Goal: Task Accomplishment & Management: Complete application form

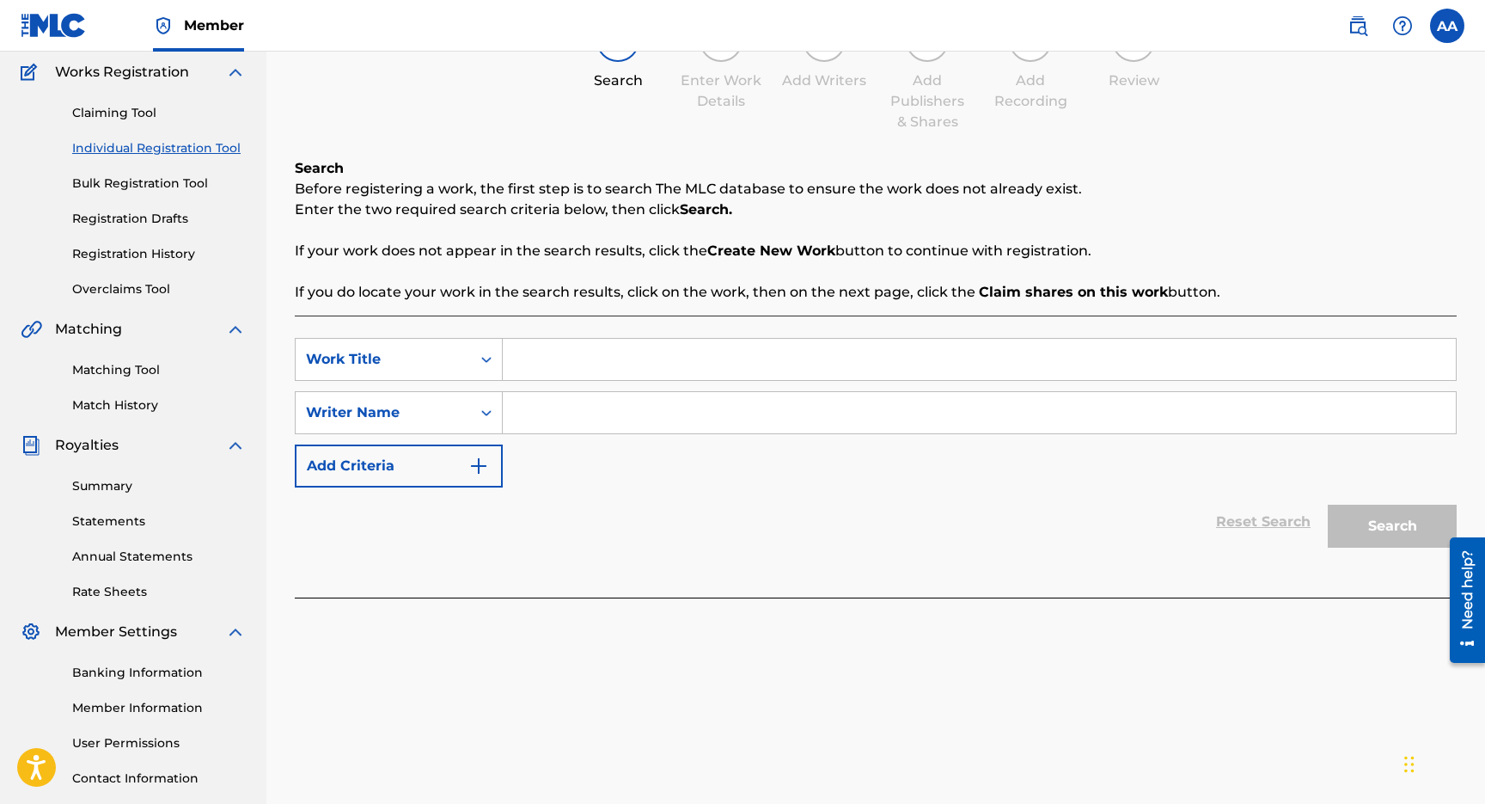
scroll to position [108, 0]
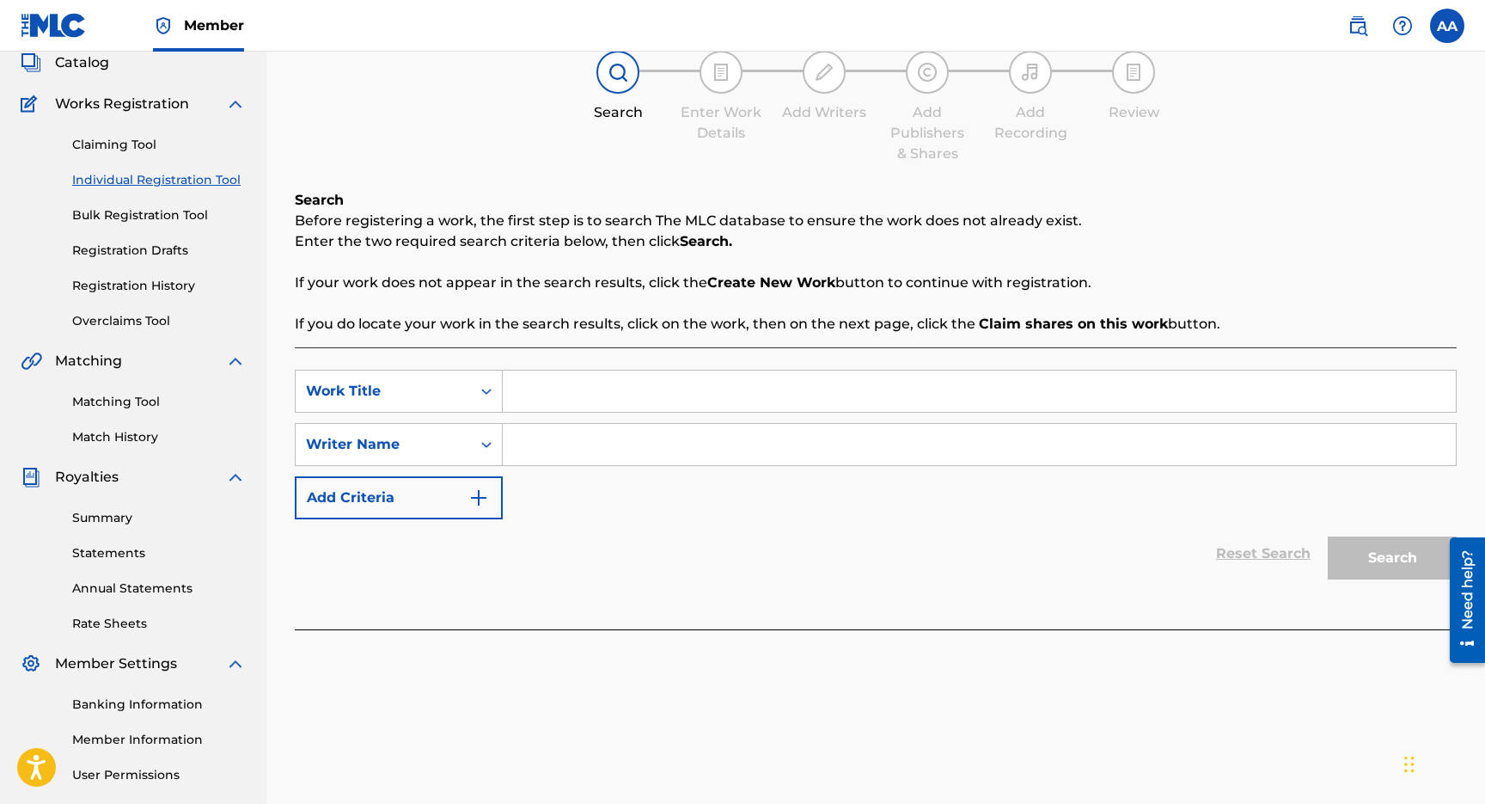
click at [165, 146] on link "Claiming Tool" at bounding box center [159, 145] width 174 height 18
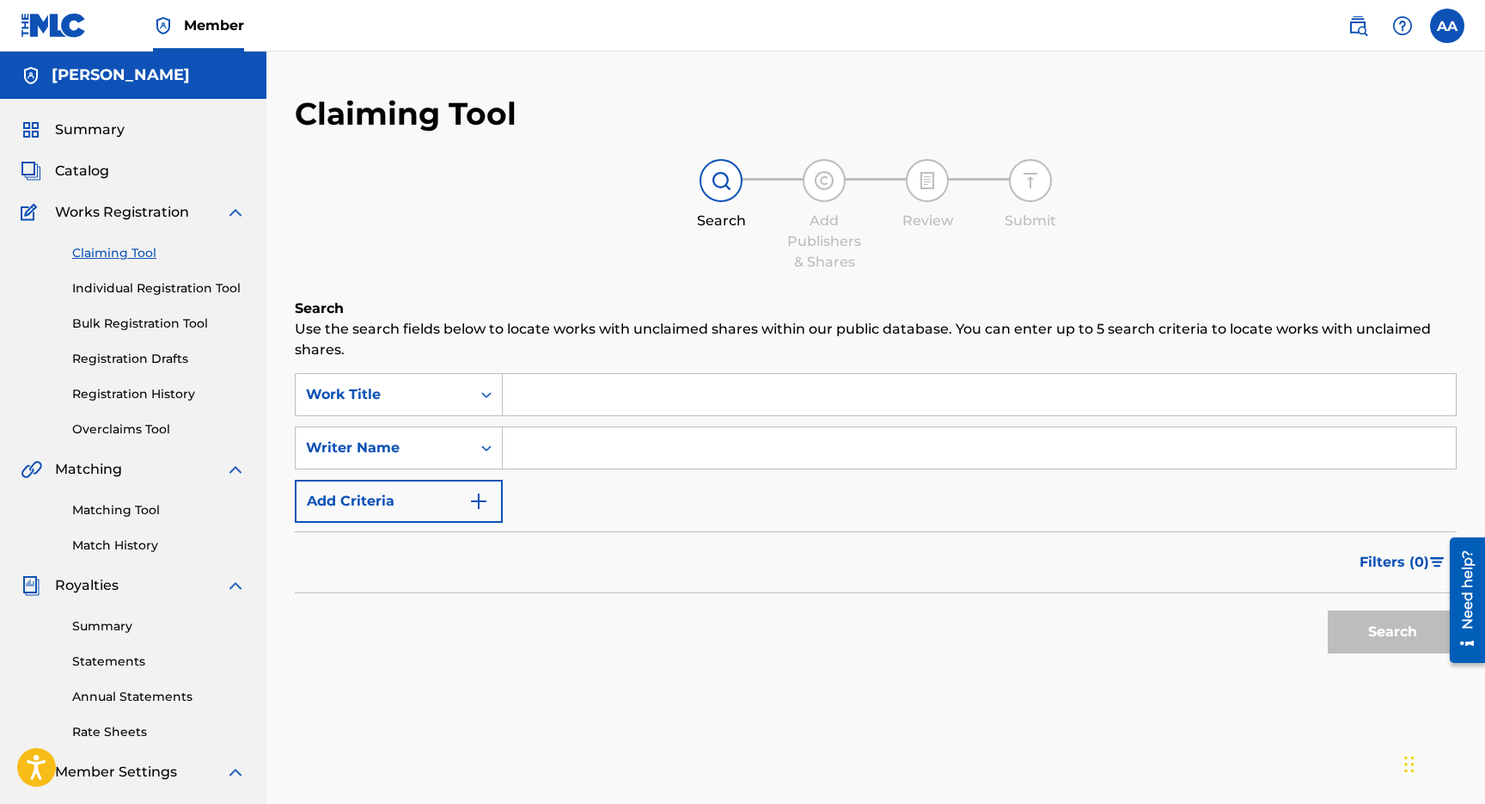
click at [103, 203] on span "Works Registration" at bounding box center [122, 212] width 134 height 21
click at [97, 213] on span "Works Registration" at bounding box center [122, 212] width 134 height 21
click at [90, 174] on span "Catalog" at bounding box center [82, 171] width 54 height 21
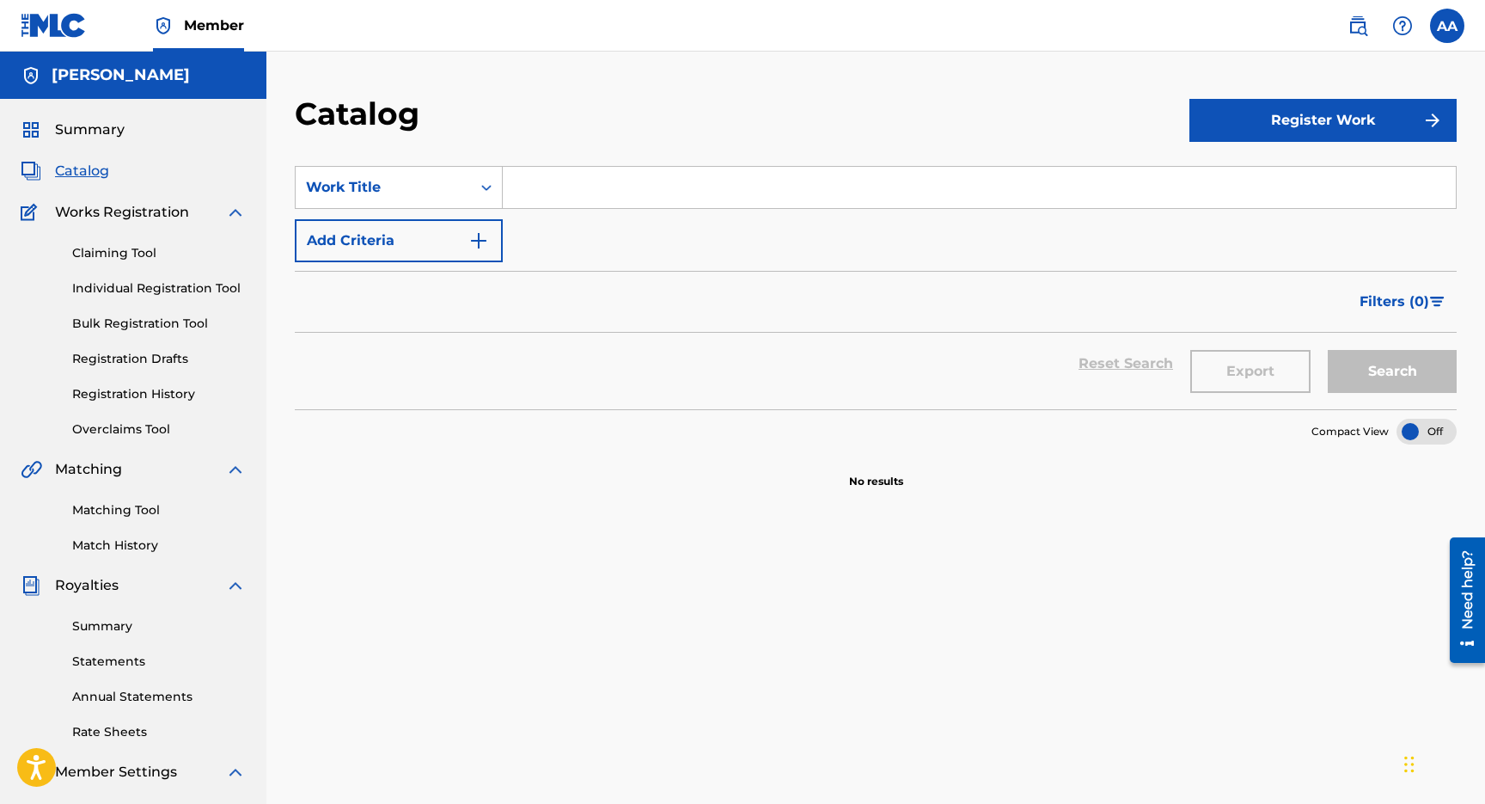
click at [88, 134] on span "Summary" at bounding box center [90, 129] width 70 height 21
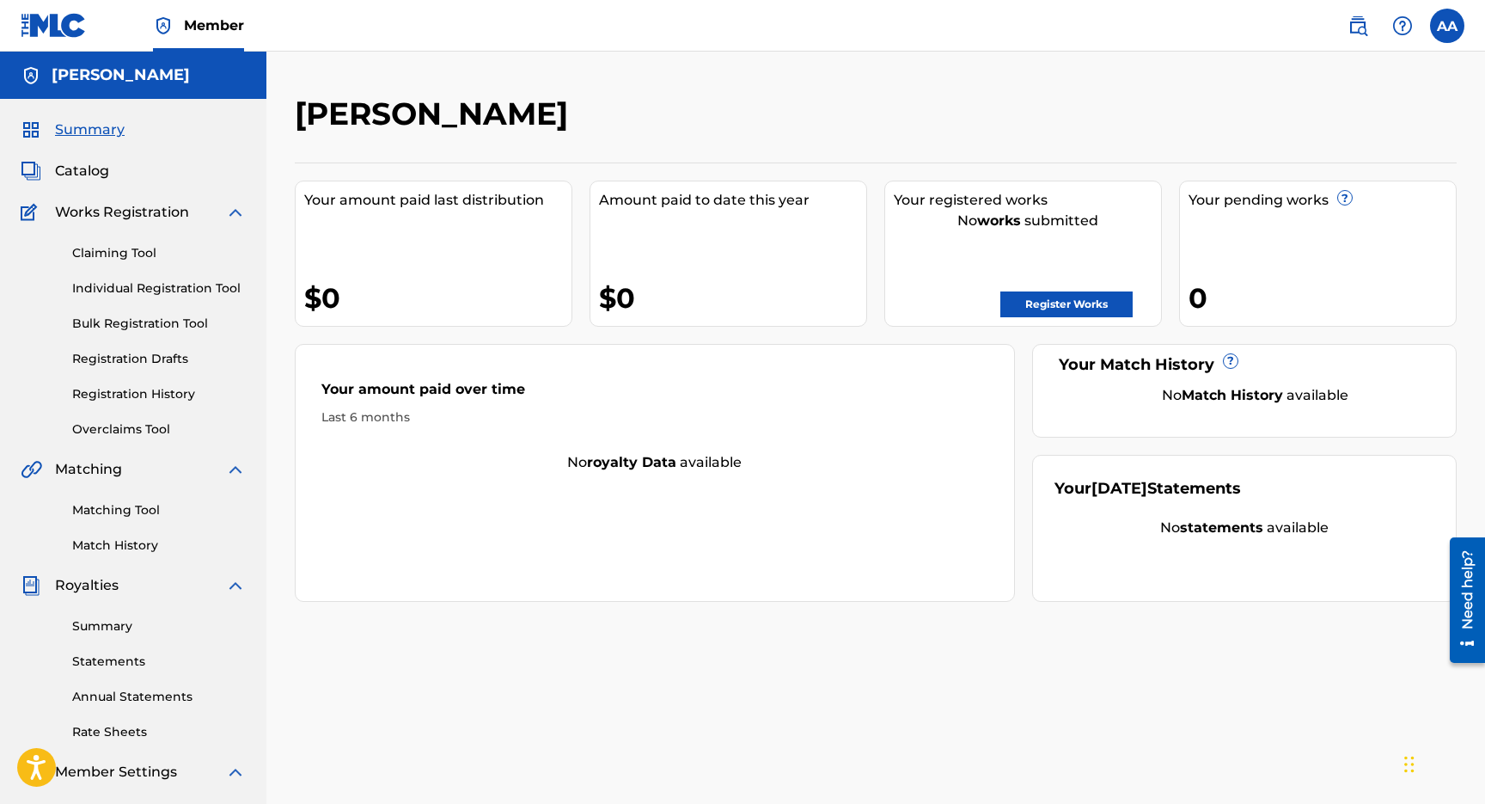
click at [110, 249] on link "Claiming Tool" at bounding box center [159, 253] width 174 height 18
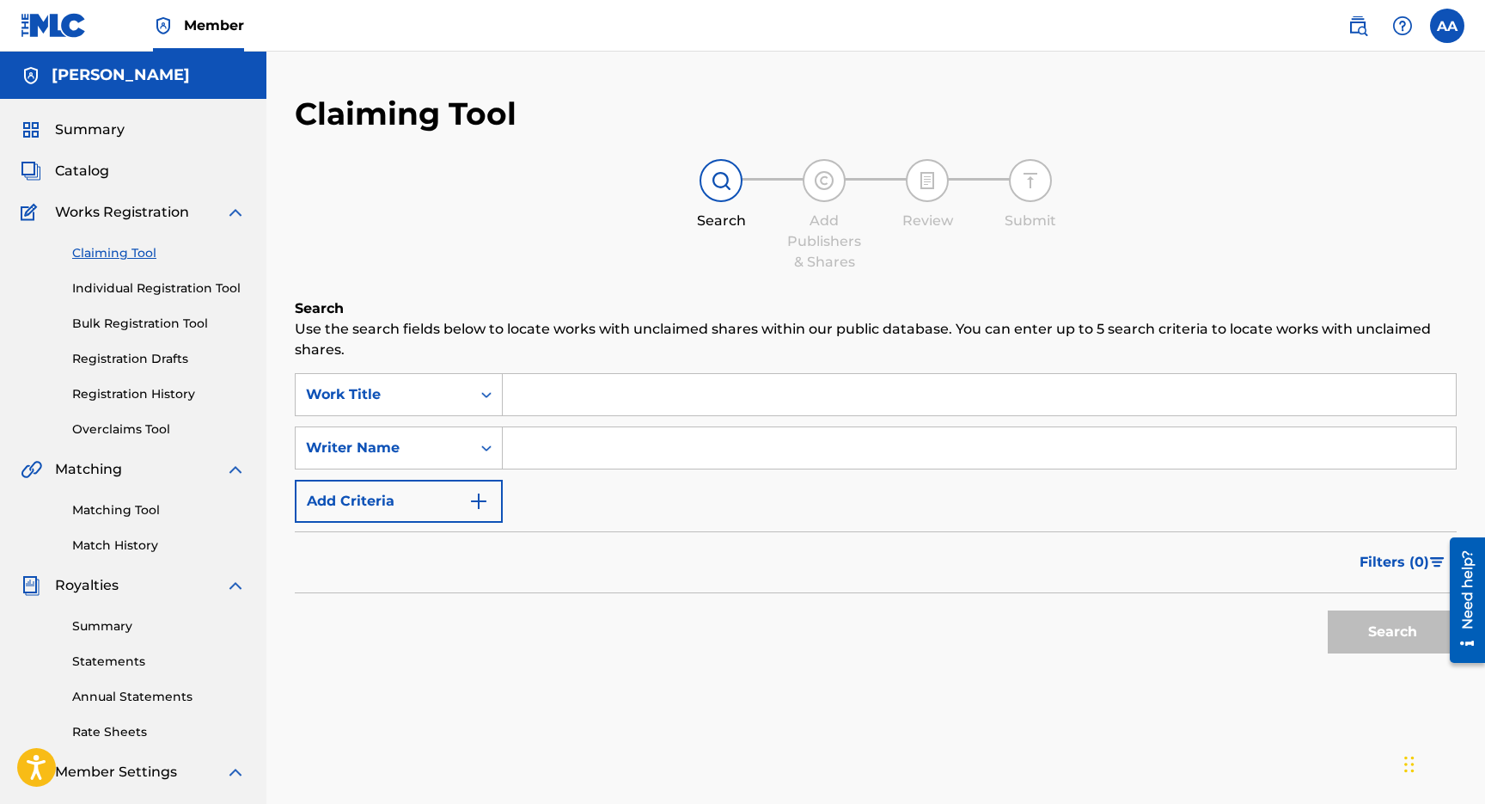
click at [583, 433] on input "Search Form" at bounding box center [979, 447] width 953 height 41
type input "[PERSON_NAME]"
click at [1328, 610] on button "Search" at bounding box center [1392, 631] width 129 height 43
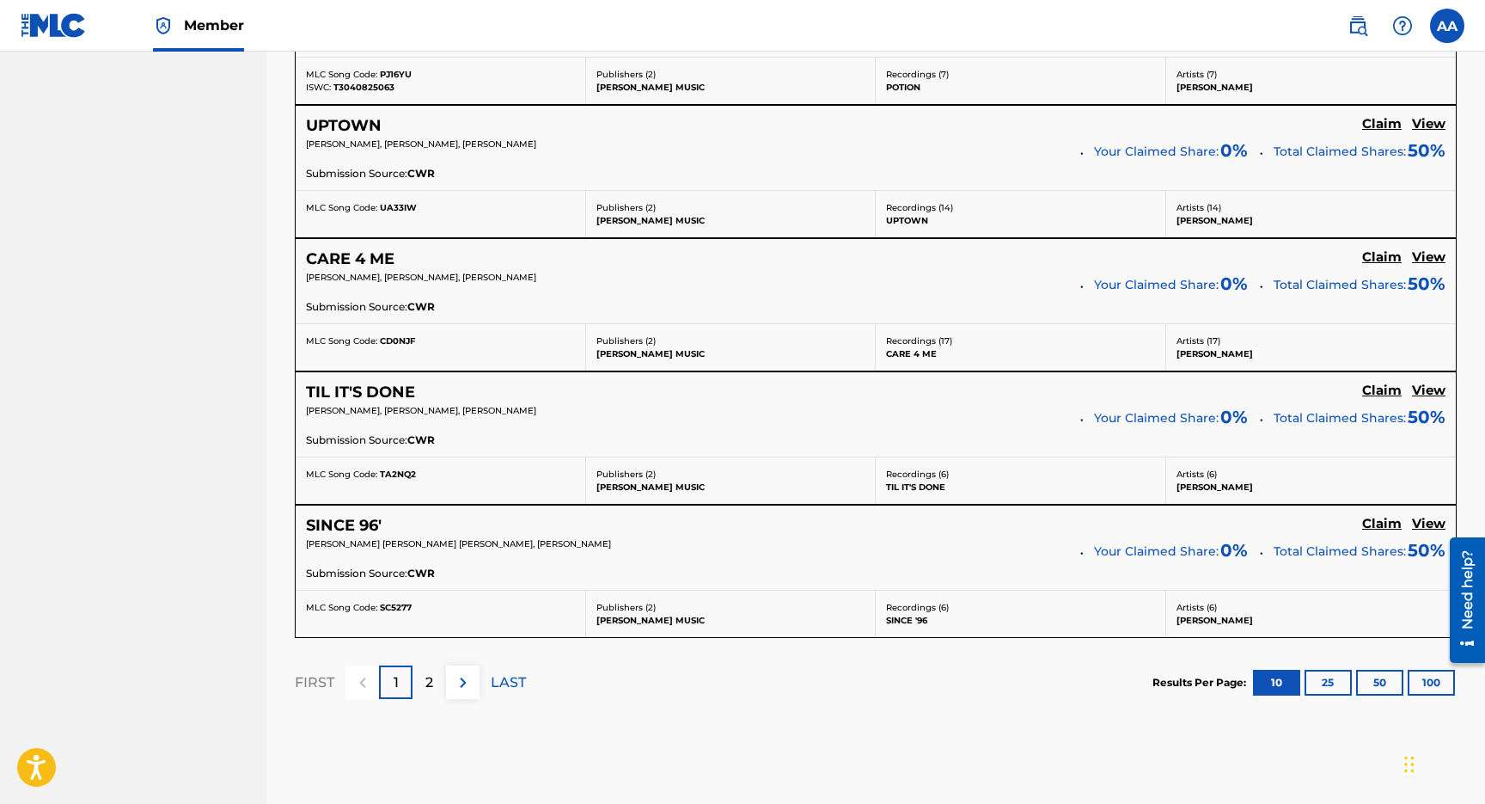
scroll to position [1384, 0]
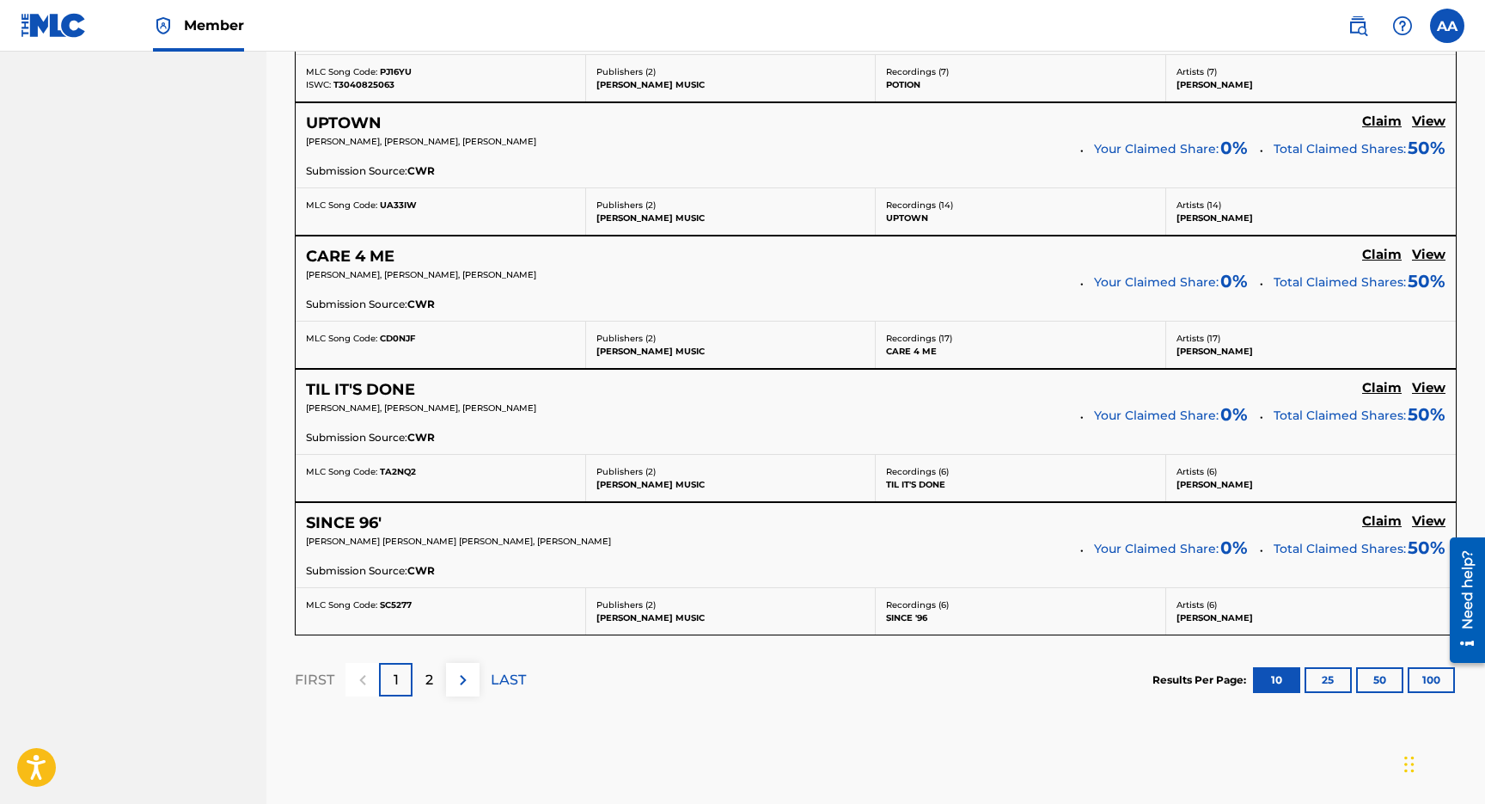
click at [1325, 673] on button "25" at bounding box center [1328, 680] width 47 height 26
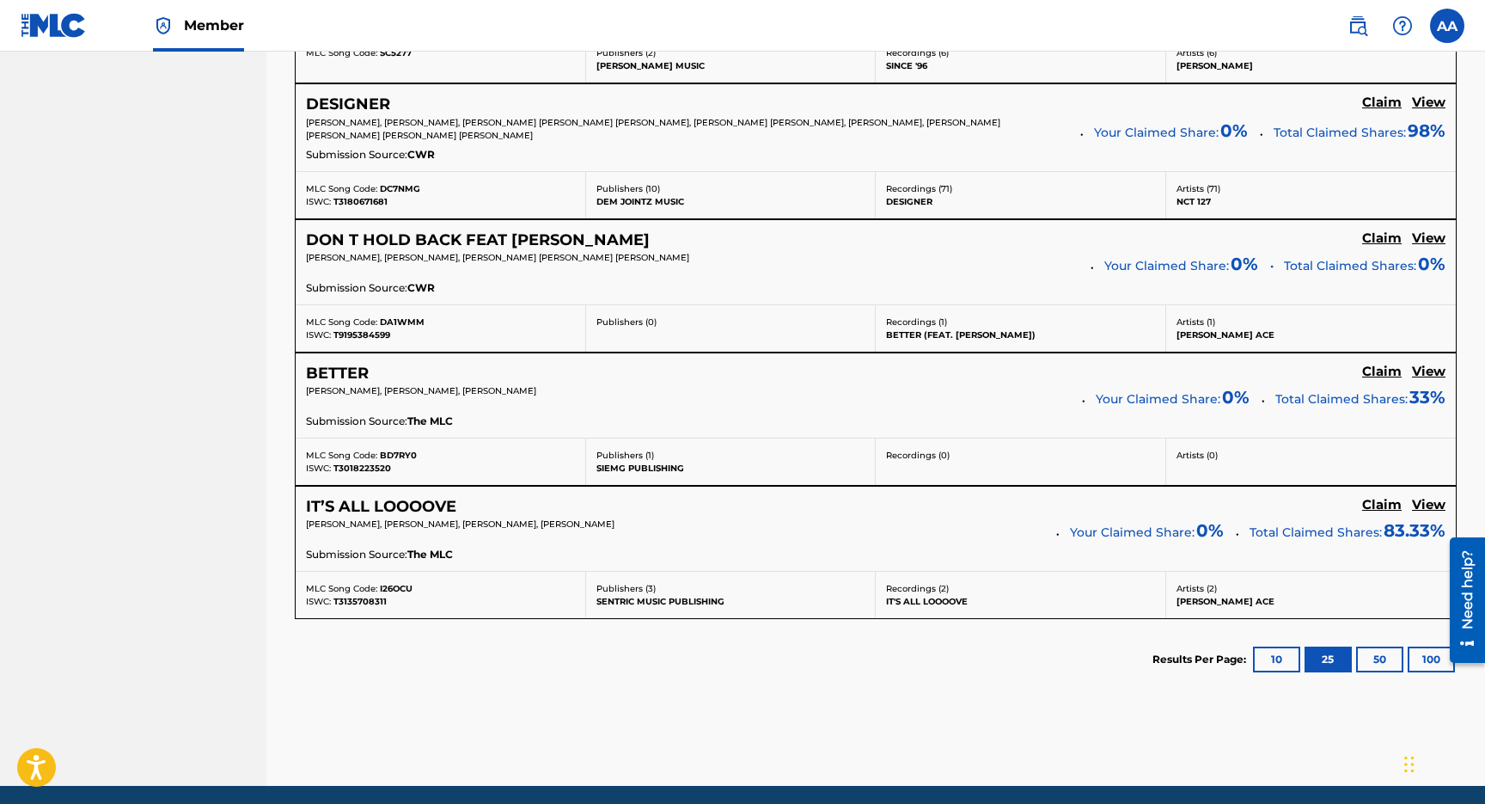
scroll to position [1997, 0]
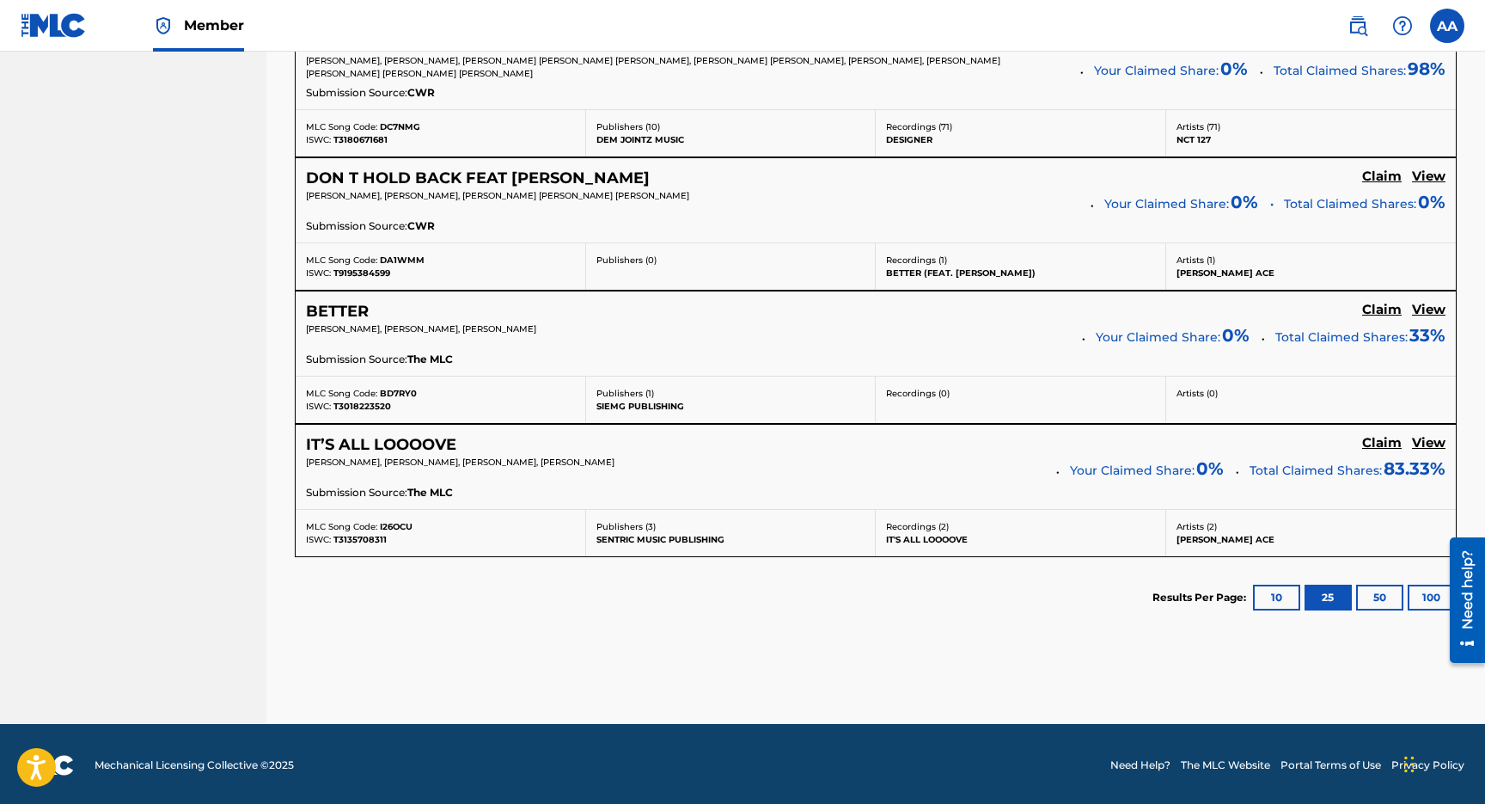
click at [1364, 590] on button "50" at bounding box center [1379, 597] width 47 height 26
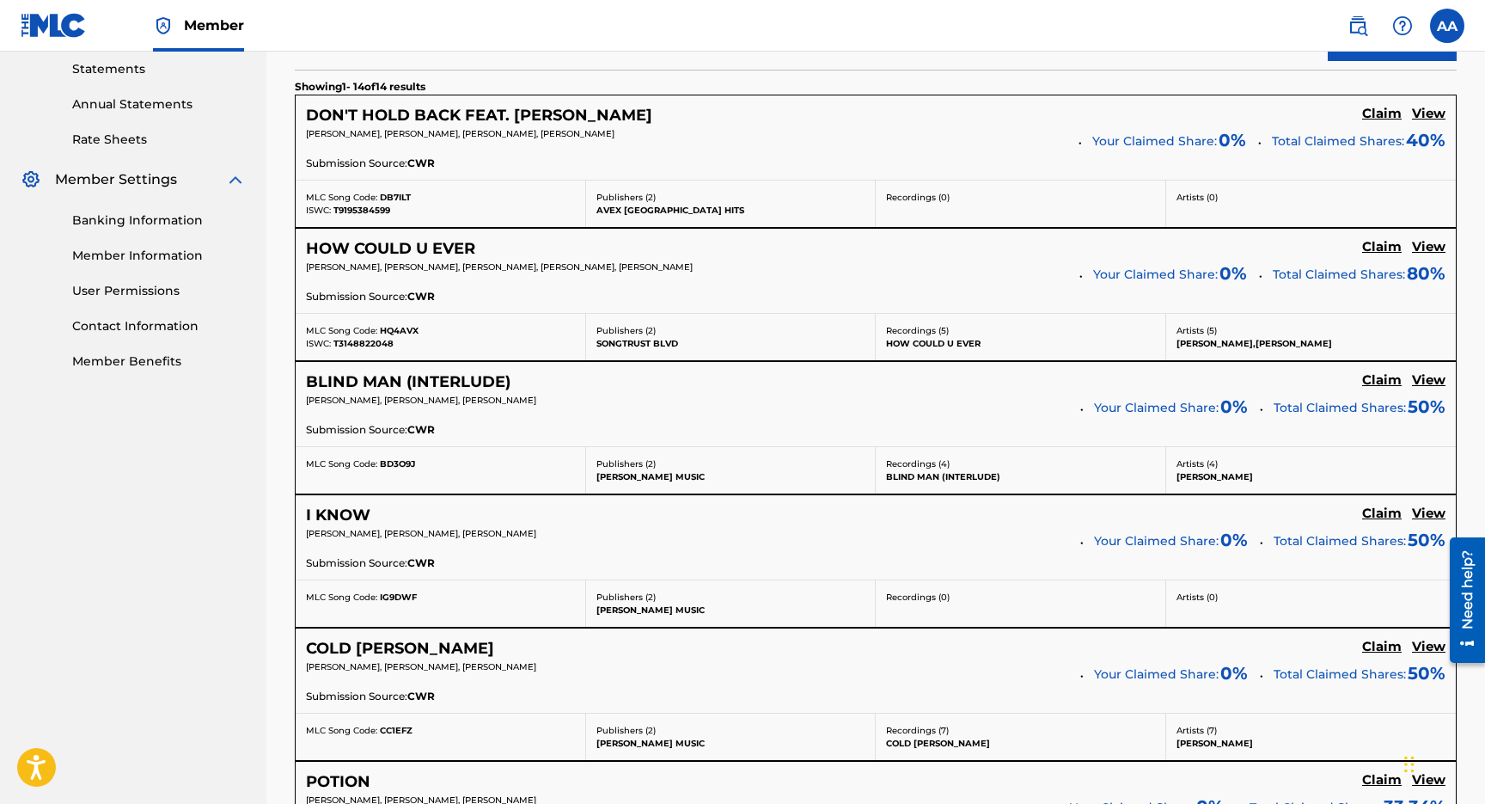
scroll to position [602, 0]
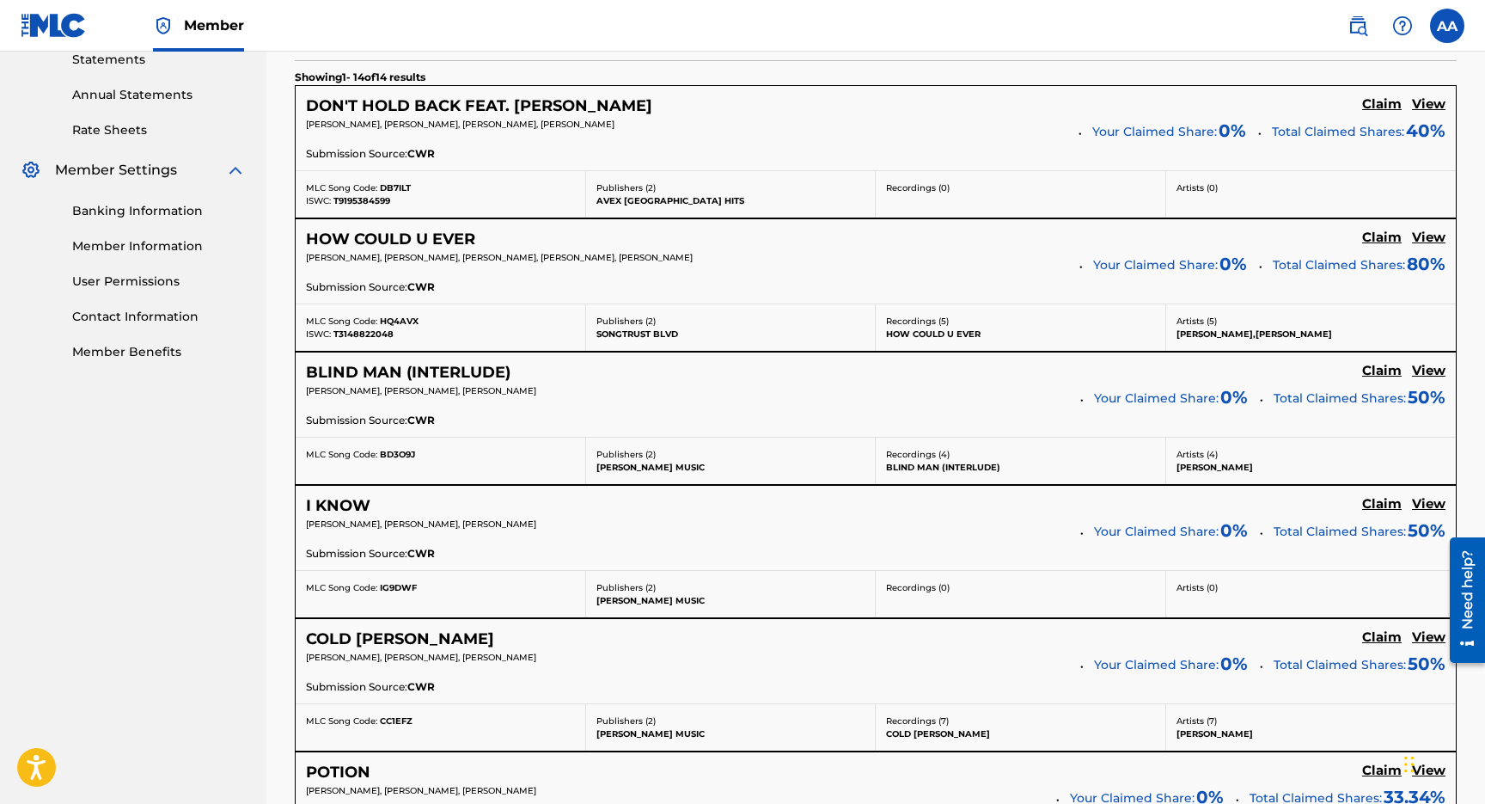
click at [1364, 113] on h5 "Claim" at bounding box center [1382, 104] width 40 height 16
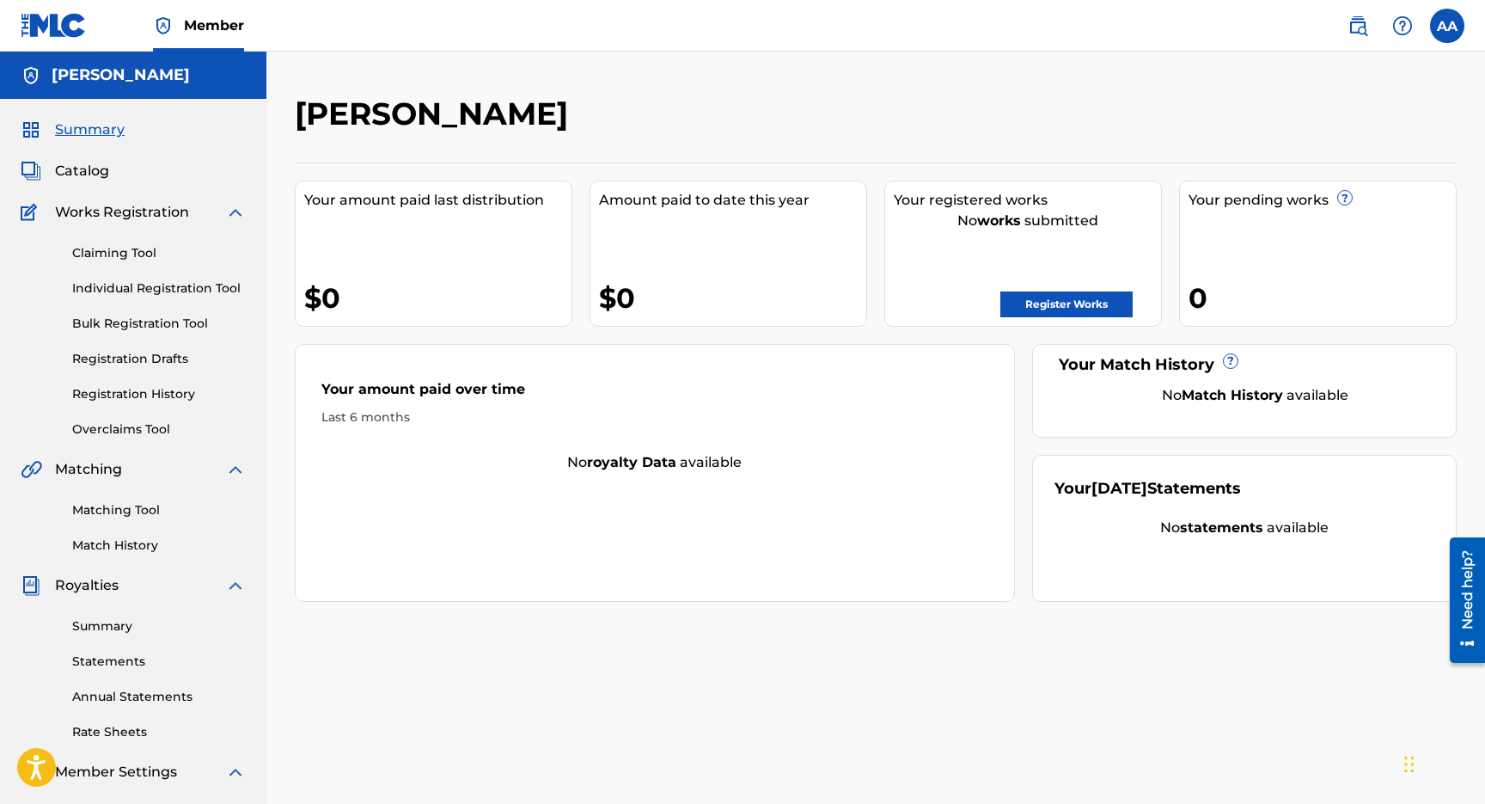
click at [124, 249] on link "Claiming Tool" at bounding box center [159, 253] width 174 height 18
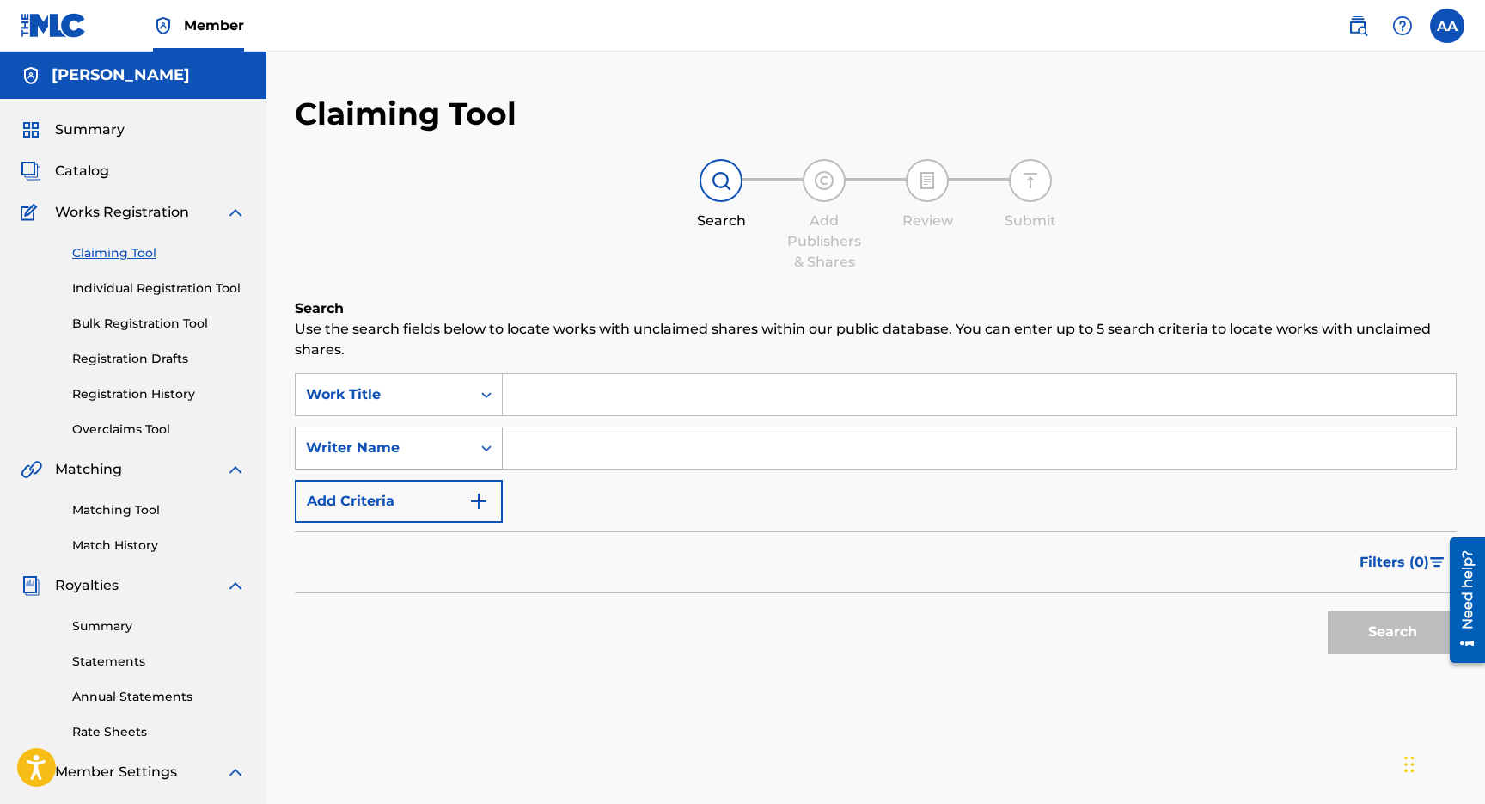
click at [407, 446] on div "Writer Name" at bounding box center [383, 447] width 155 height 21
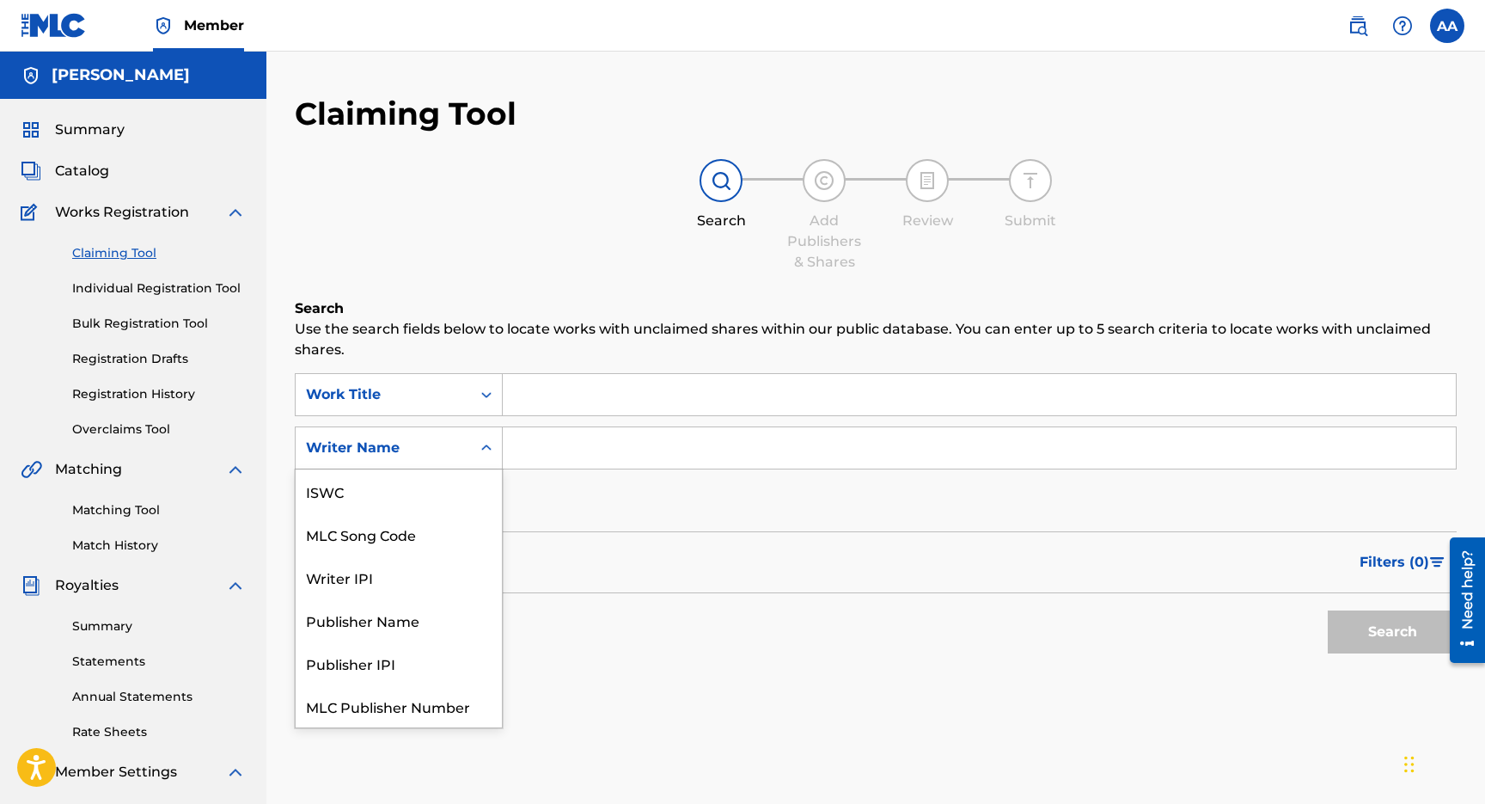
scroll to position [43, 0]
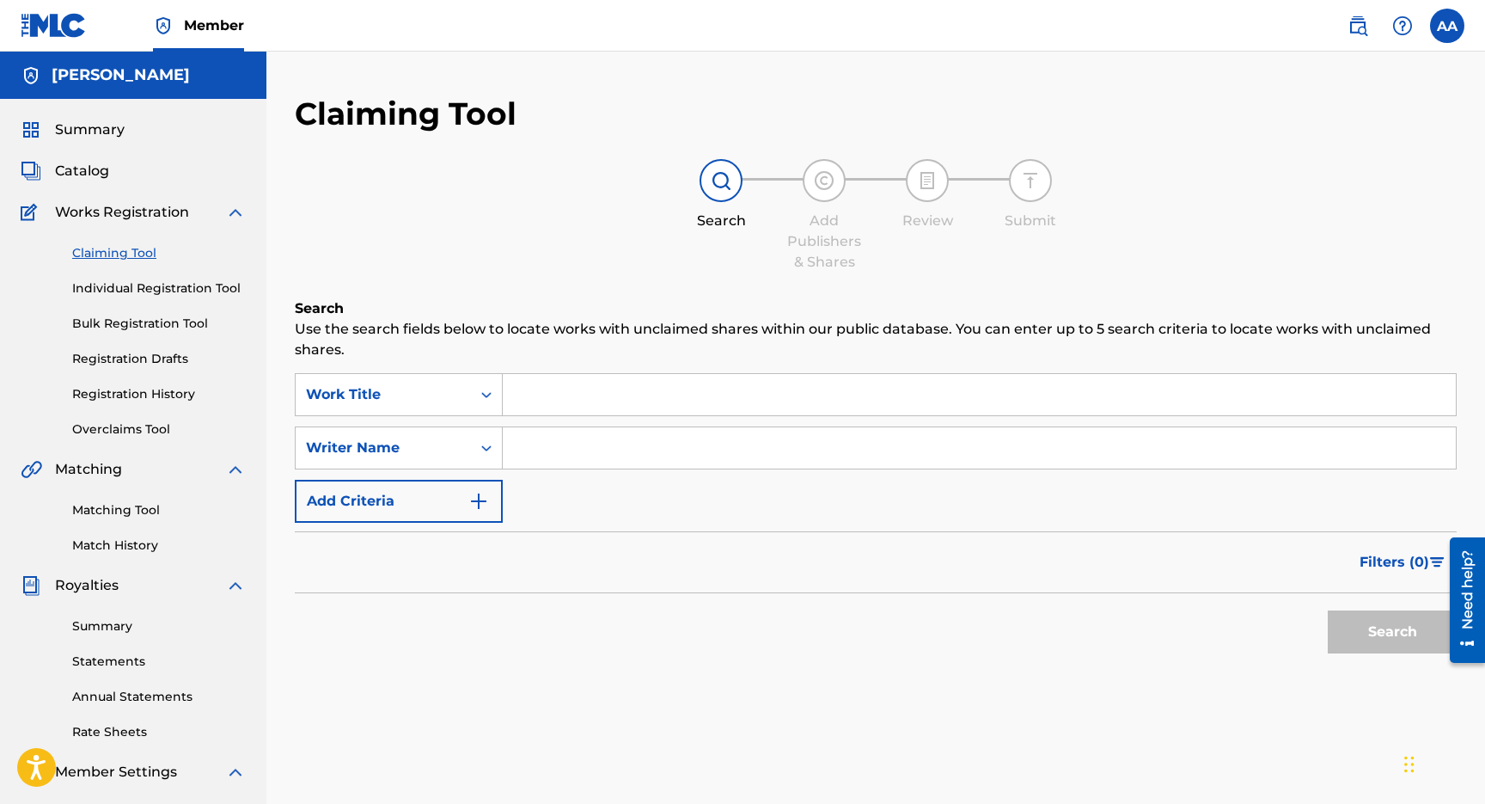
click at [557, 558] on div "Filters ( 0 )" at bounding box center [876, 562] width 1162 height 62
click at [512, 444] on input "Search Form" at bounding box center [979, 447] width 953 height 41
type input "[PERSON_NAME]"
click at [1328, 610] on button "Search" at bounding box center [1392, 631] width 129 height 43
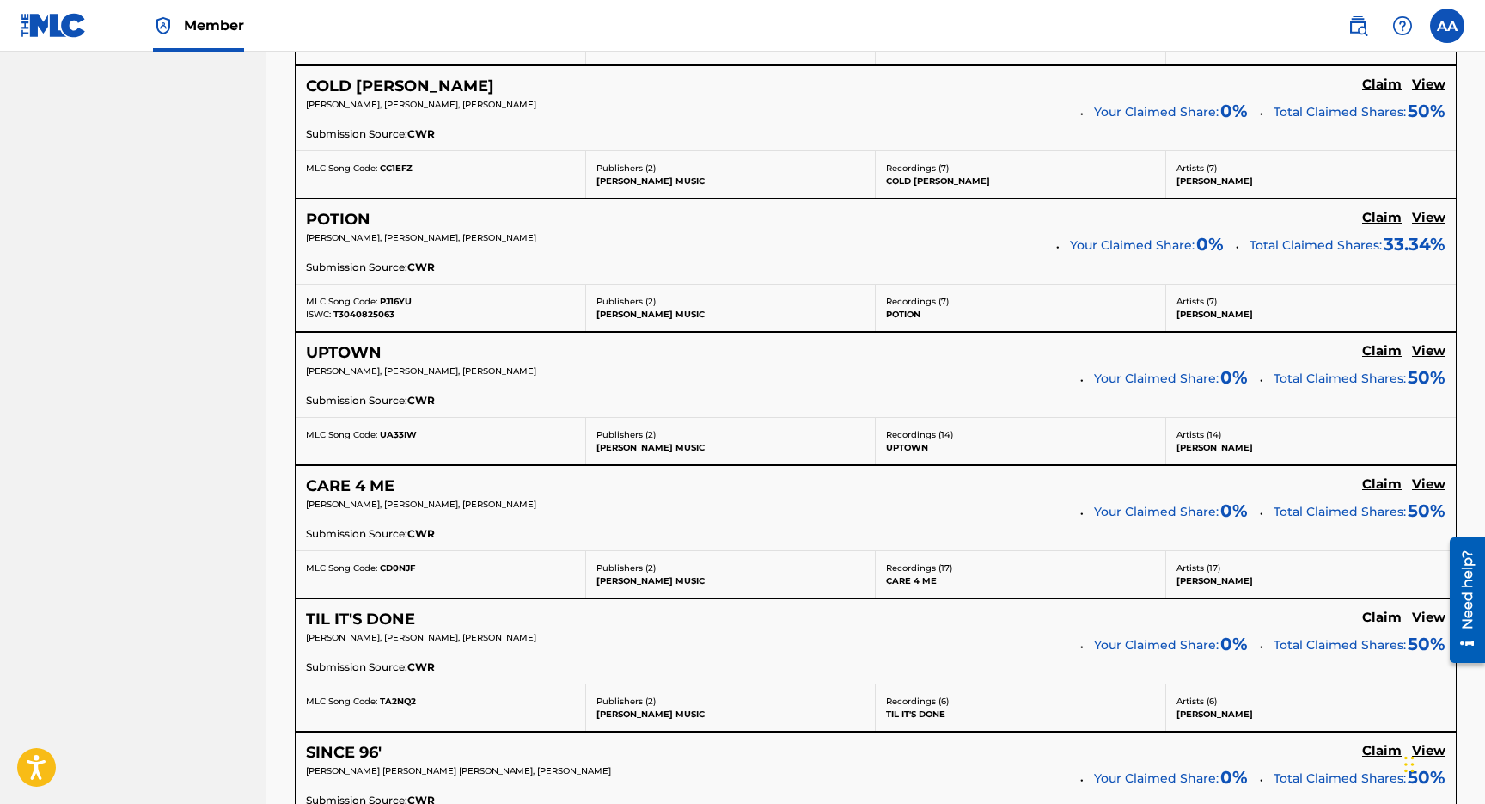
scroll to position [1997, 0]
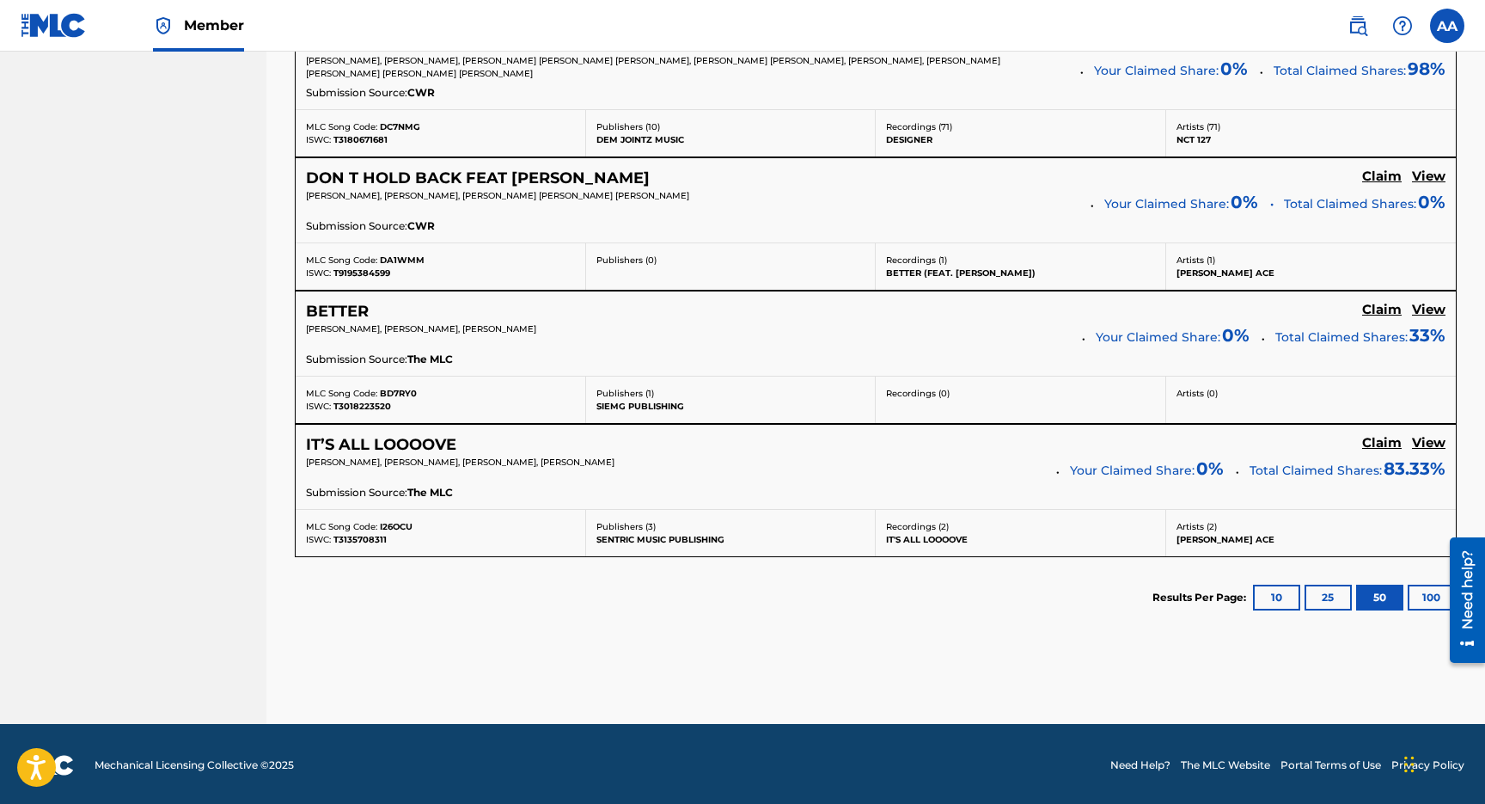
click at [1432, 599] on button "100" at bounding box center [1431, 597] width 47 height 26
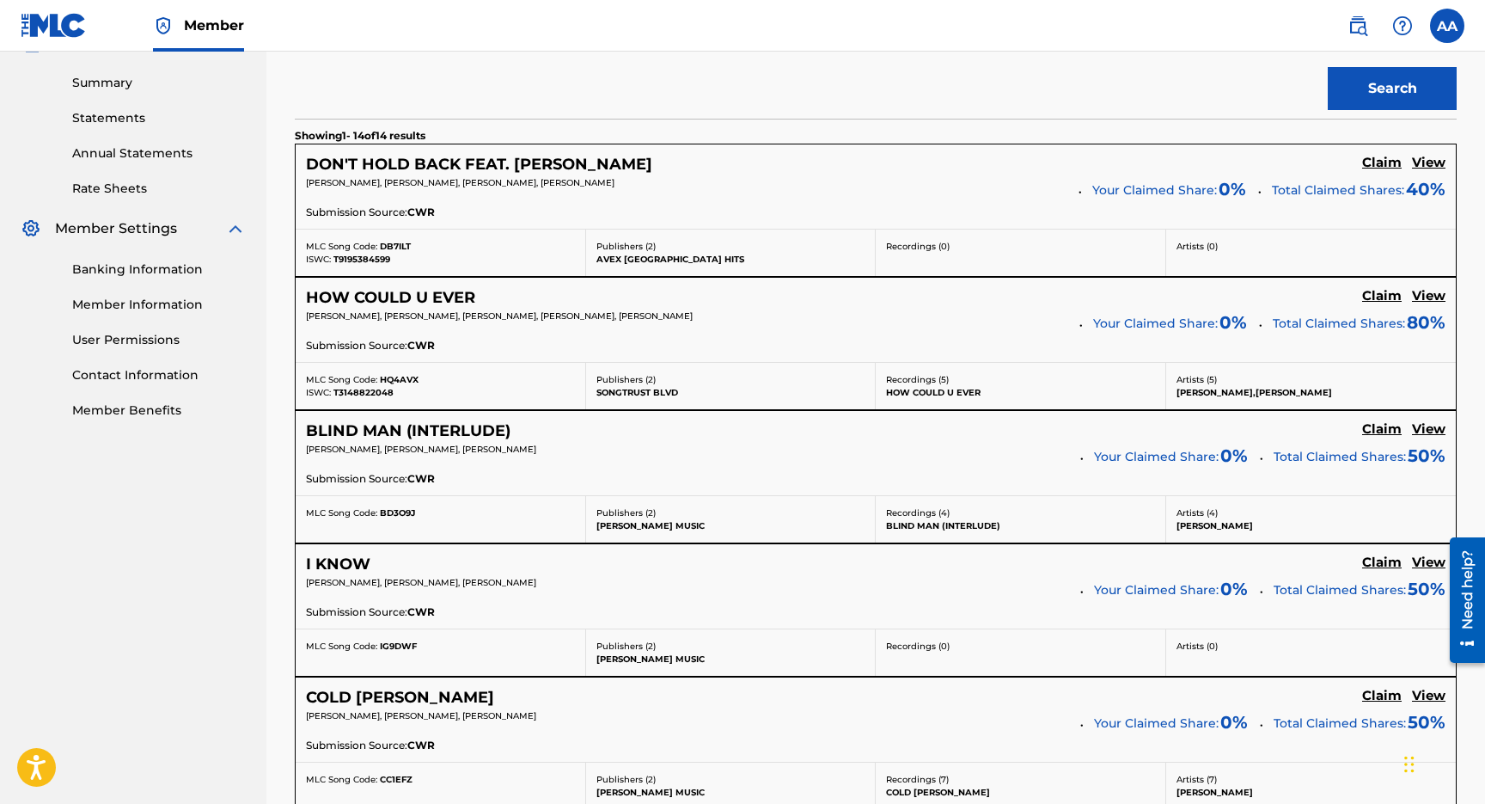
scroll to position [536, 0]
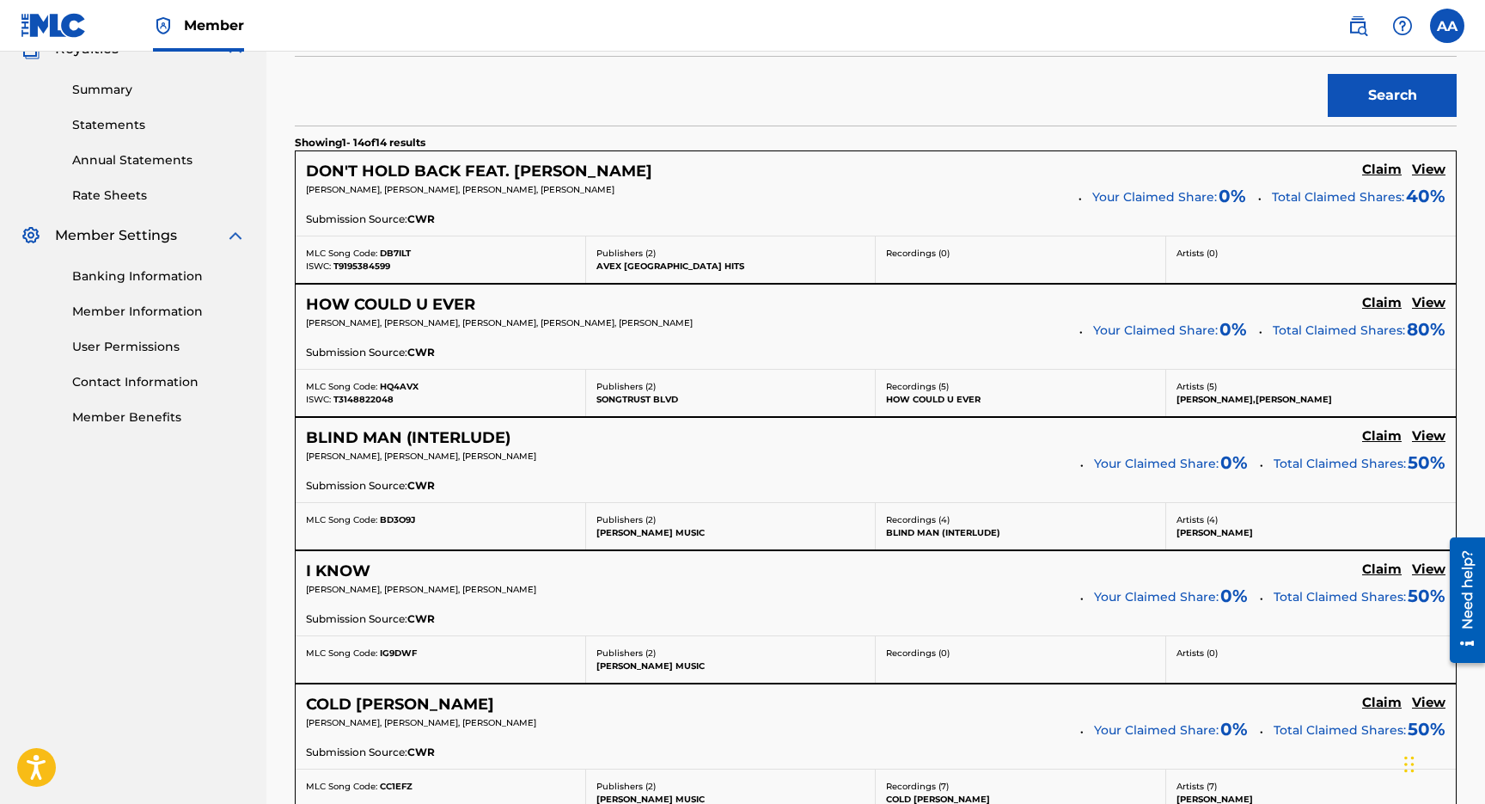
click at [1422, 162] on h5 "View" at bounding box center [1429, 170] width 34 height 16
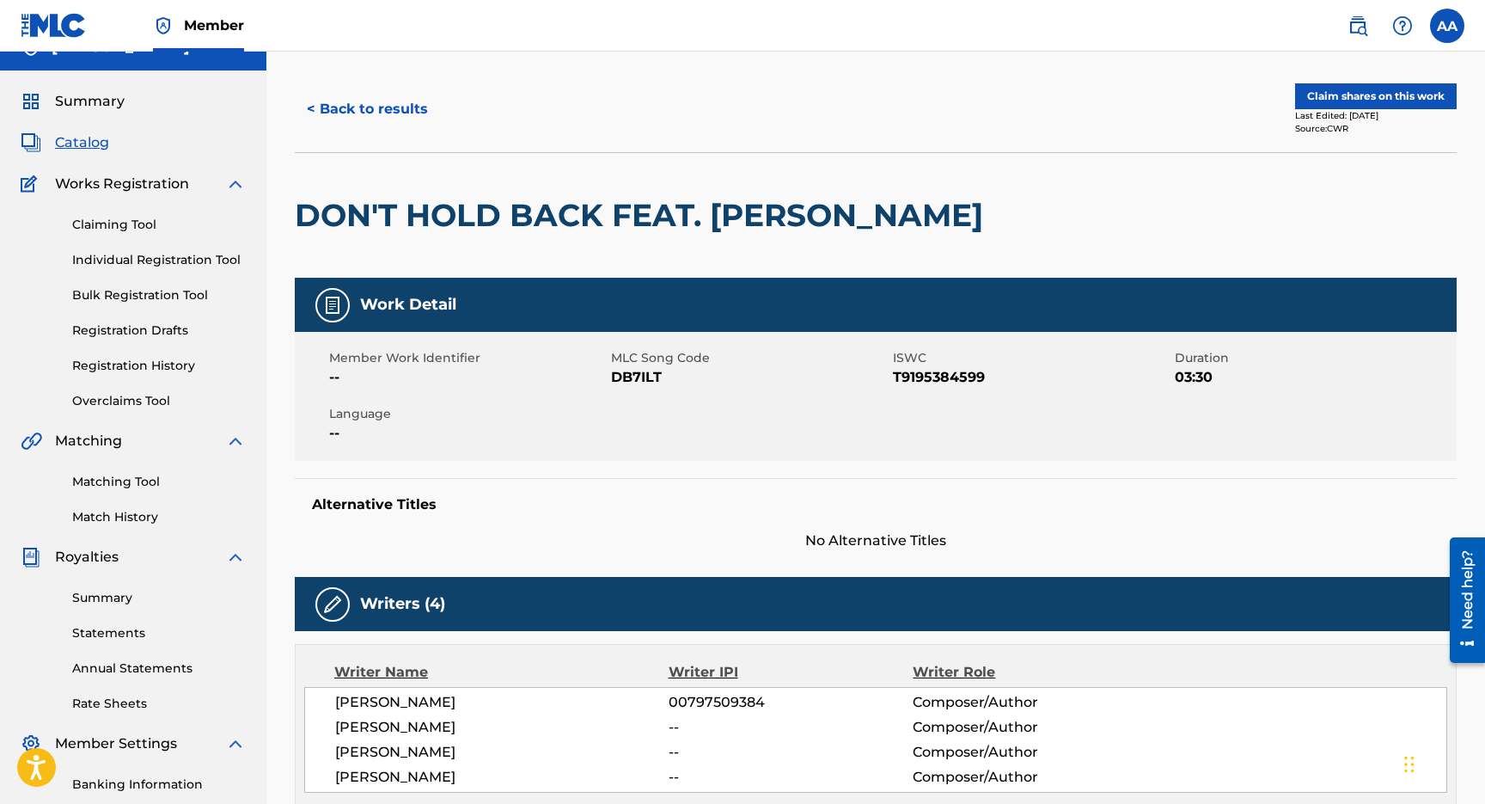
scroll to position [9, 0]
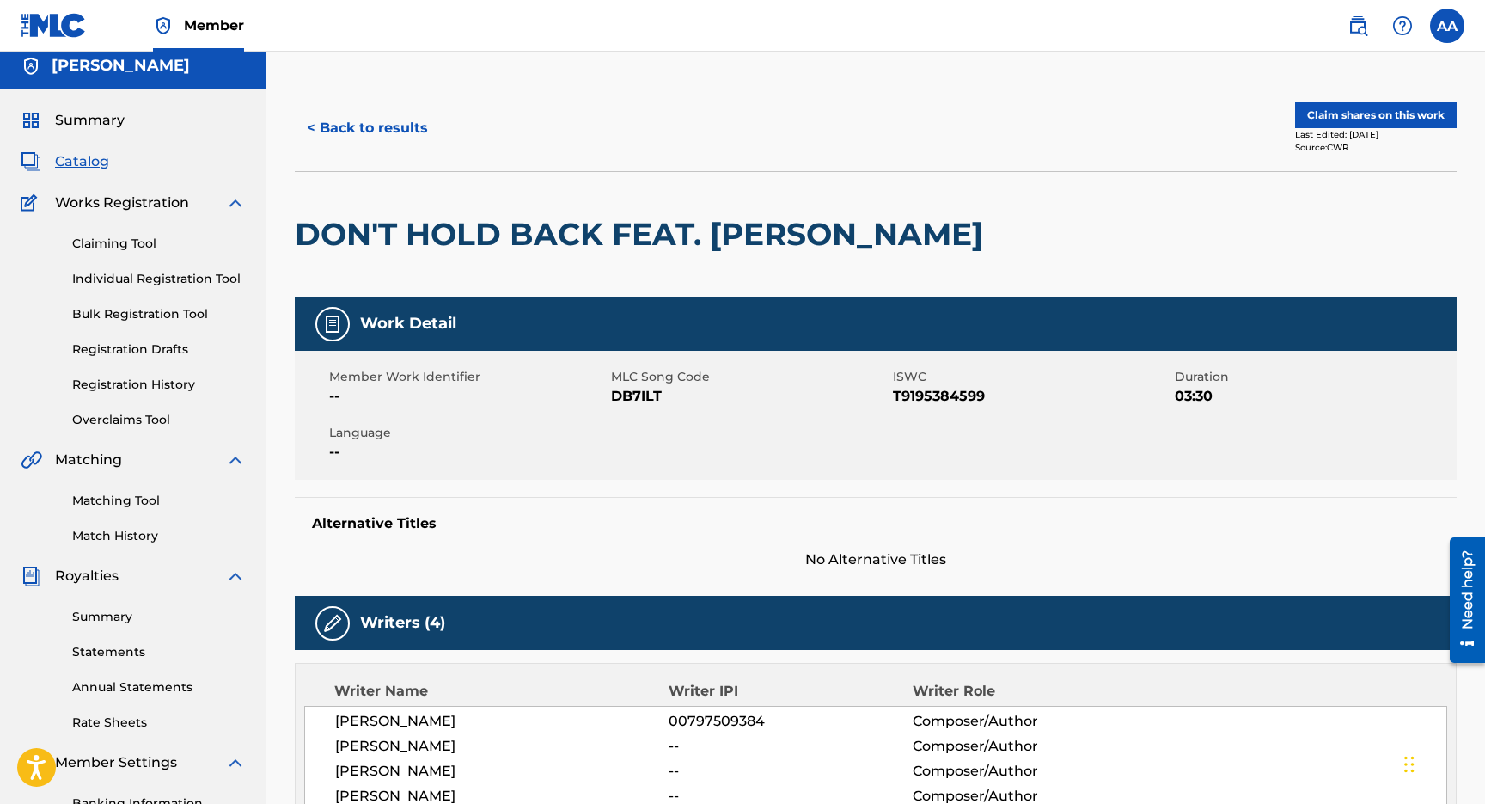
click at [1362, 112] on button "Claim shares on this work" at bounding box center [1376, 115] width 162 height 26
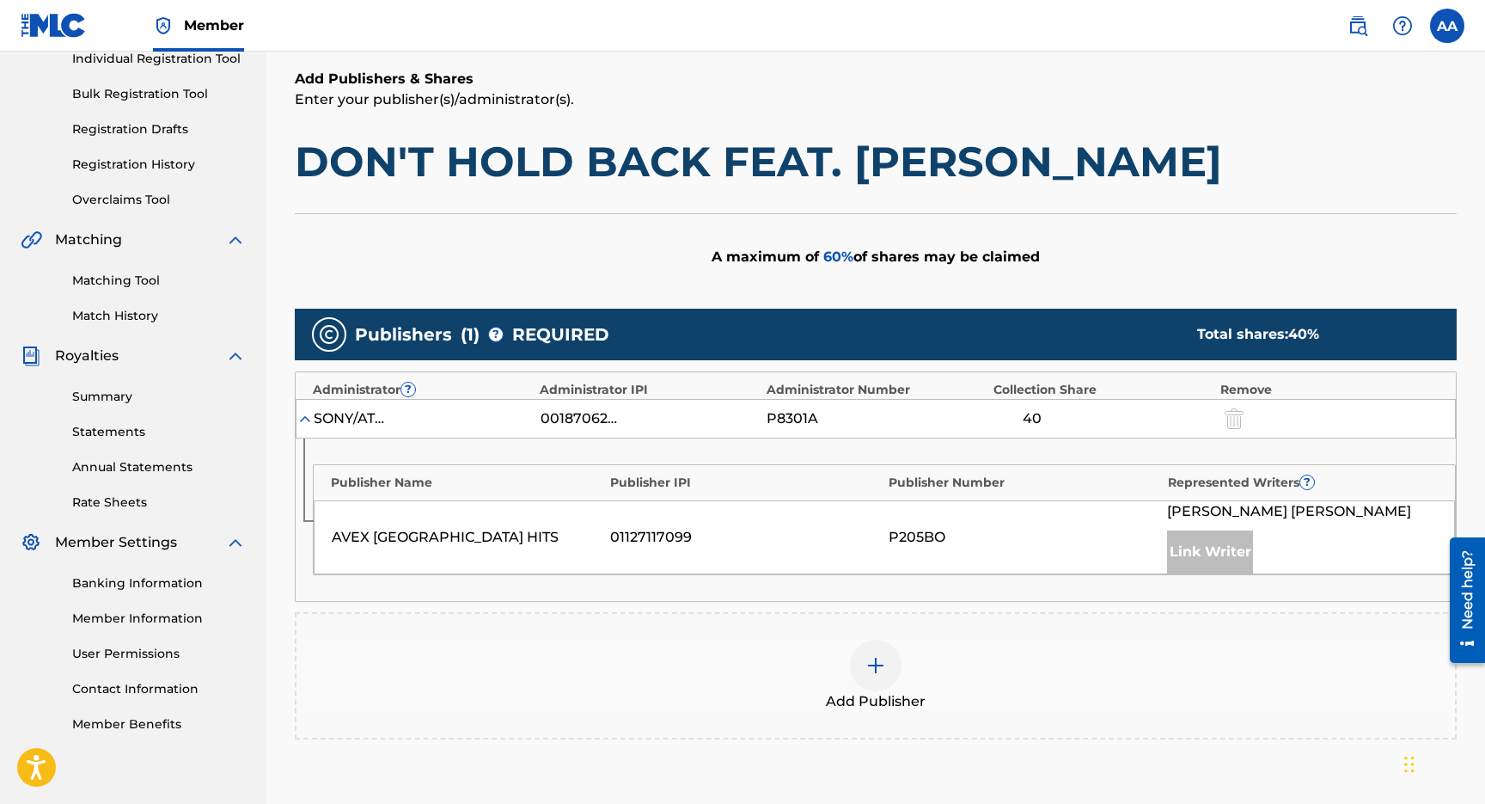
scroll to position [231, 0]
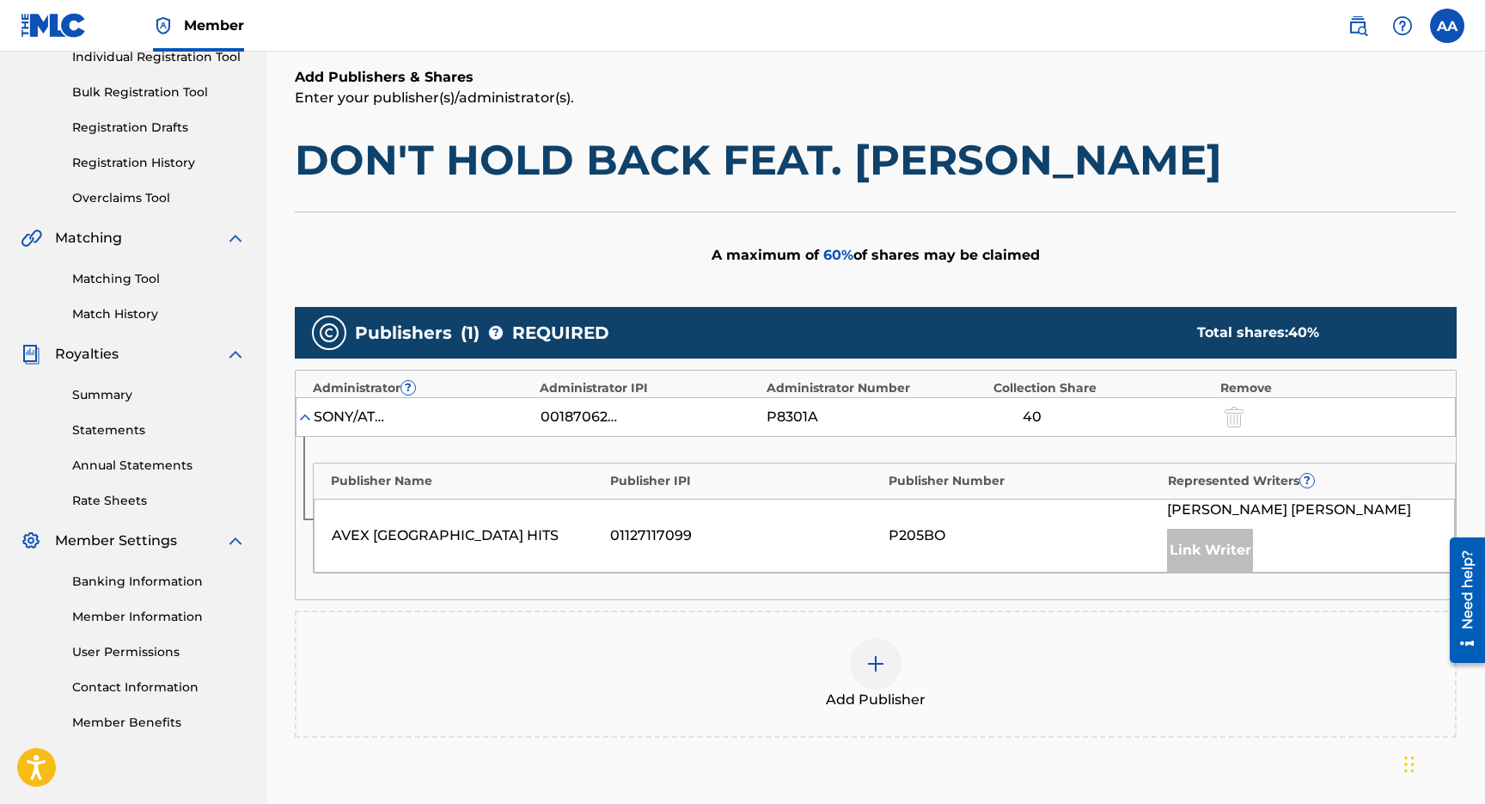
scroll to position [9, 0]
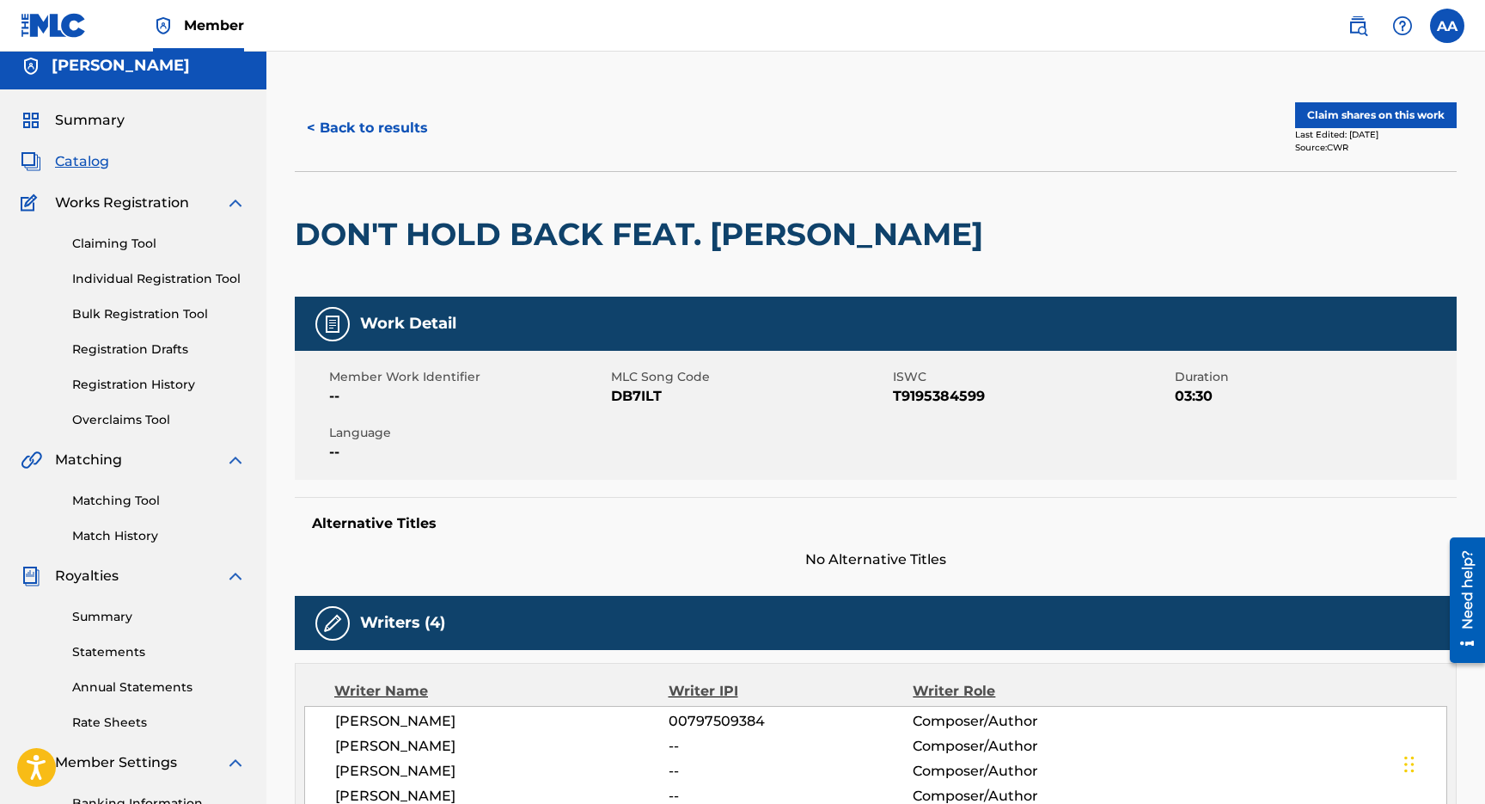
scroll to position [262, 0]
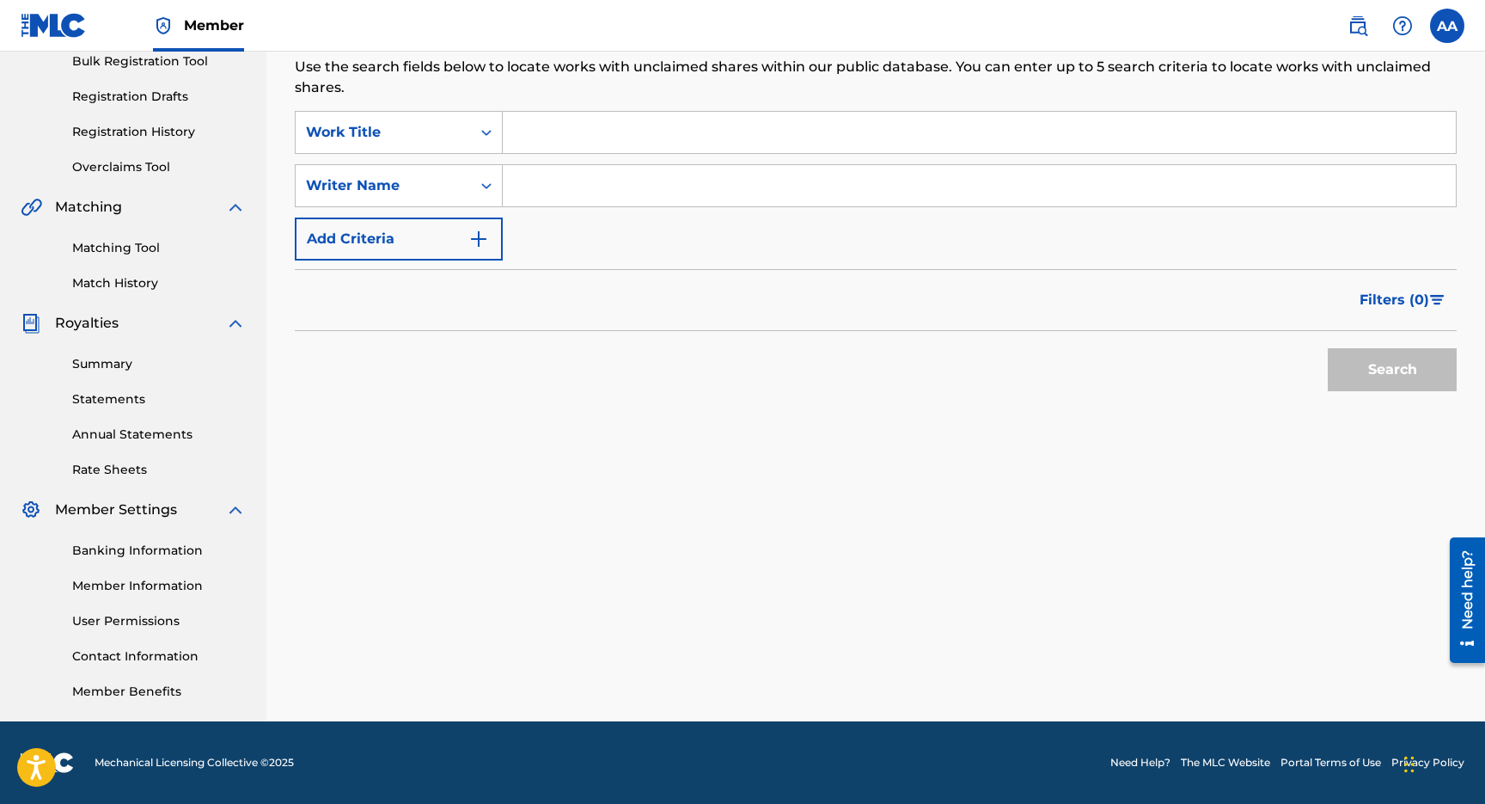
click at [749, 195] on input "Search Form" at bounding box center [979, 185] width 953 height 41
type input "[PERSON_NAME]"
click at [1328, 348] on button "Search" at bounding box center [1392, 369] width 129 height 43
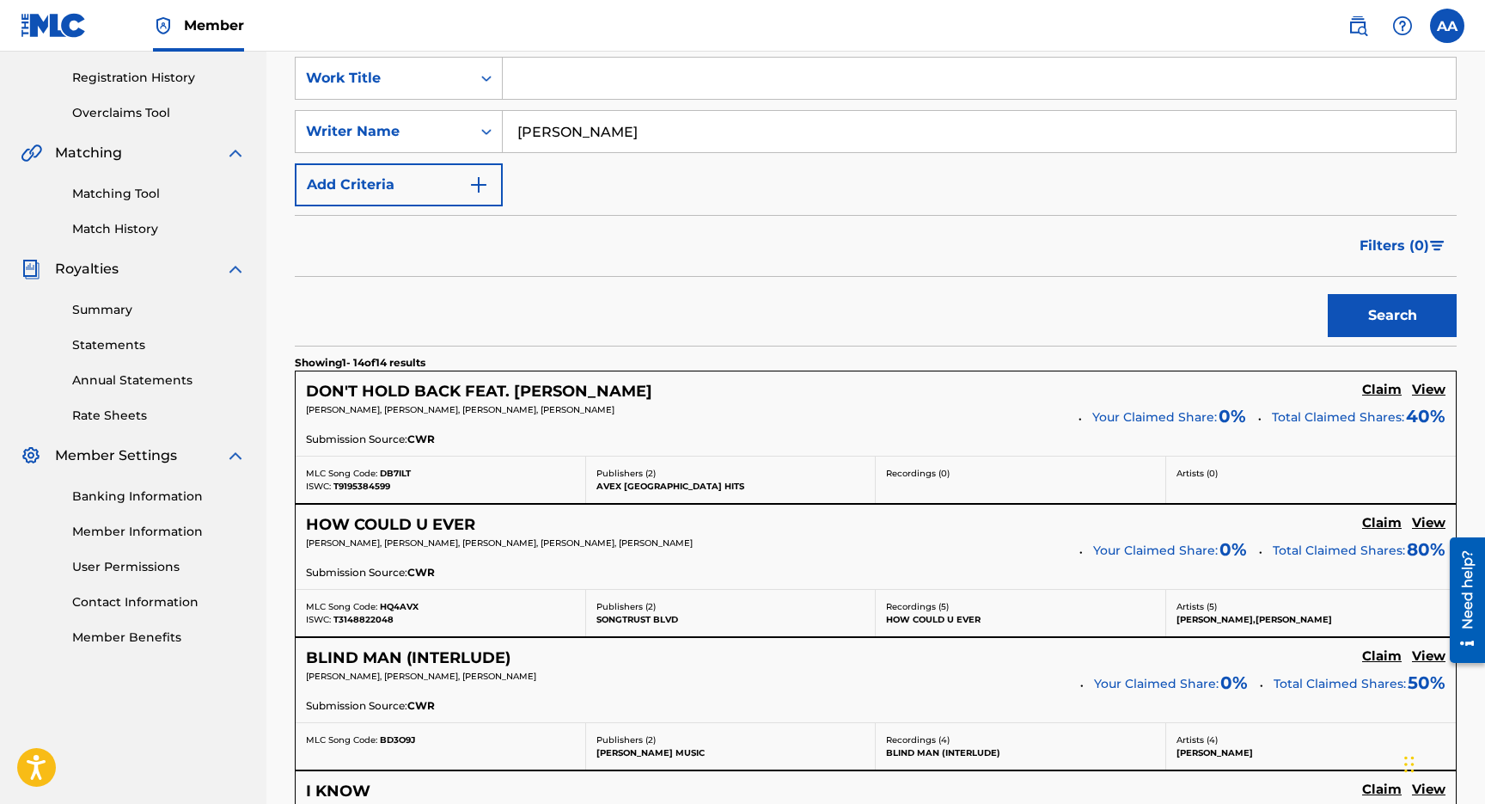
scroll to position [313, 0]
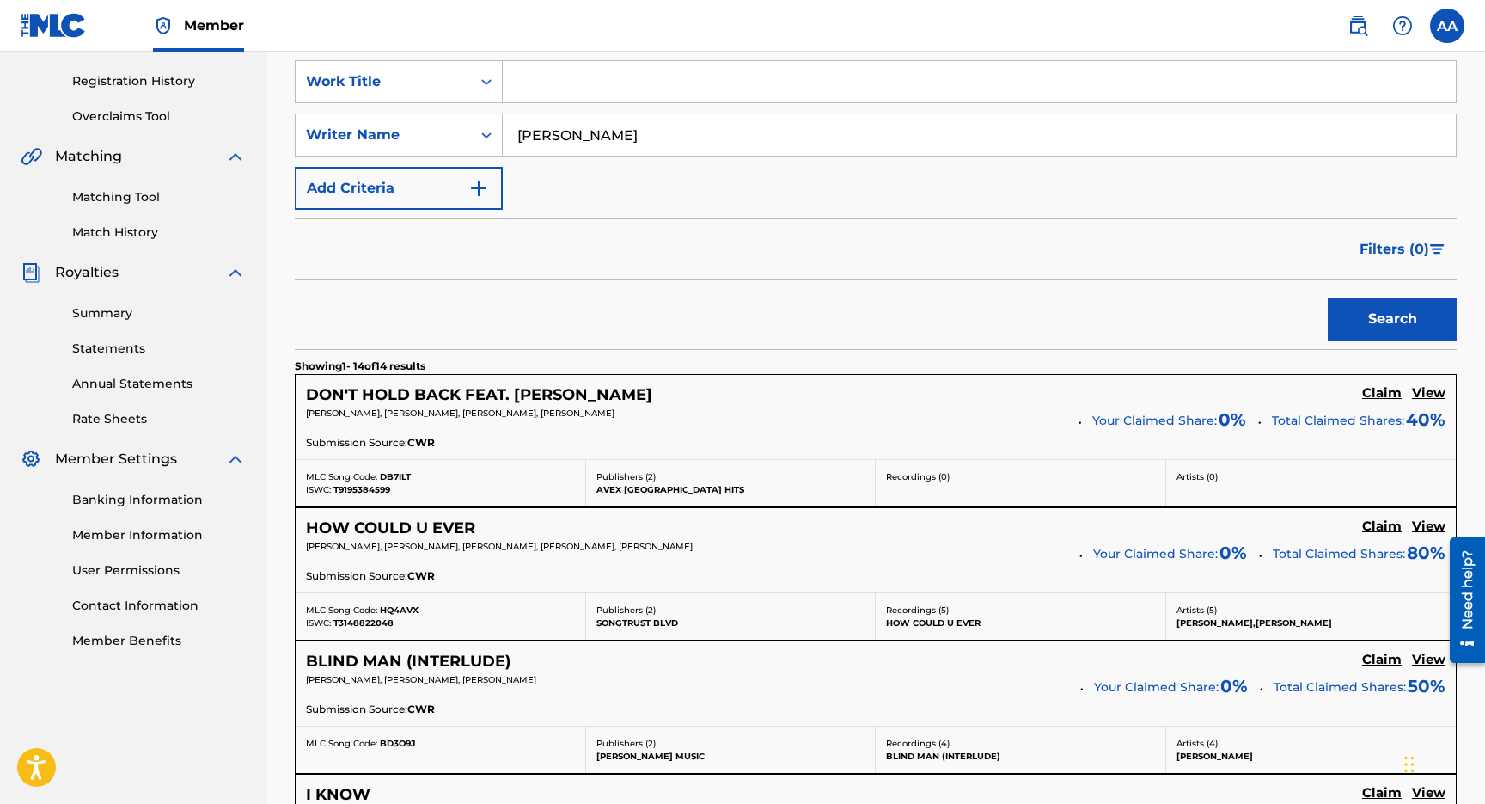
click at [1429, 393] on h5 "View" at bounding box center [1429, 393] width 34 height 16
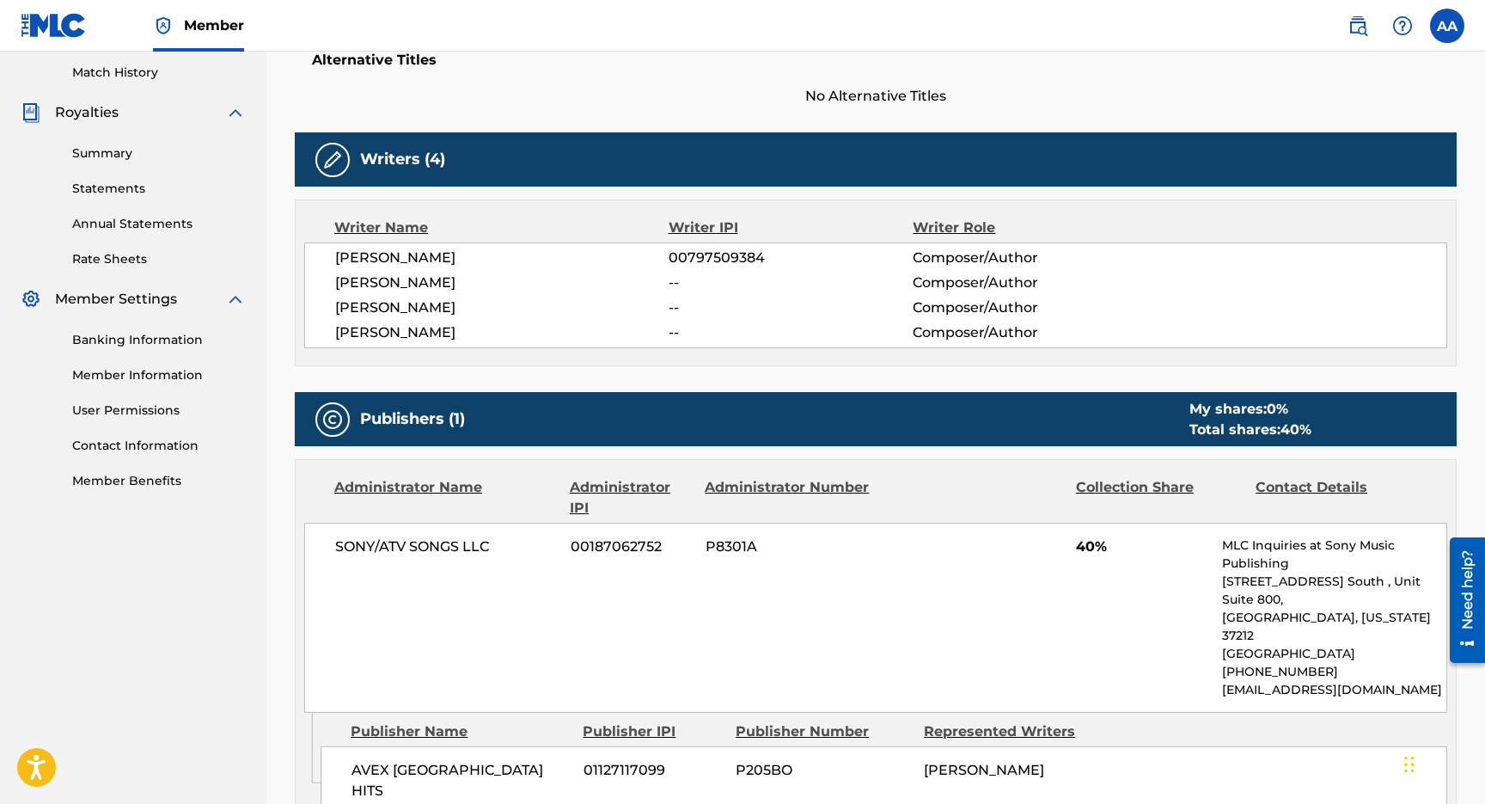
scroll to position [639, 0]
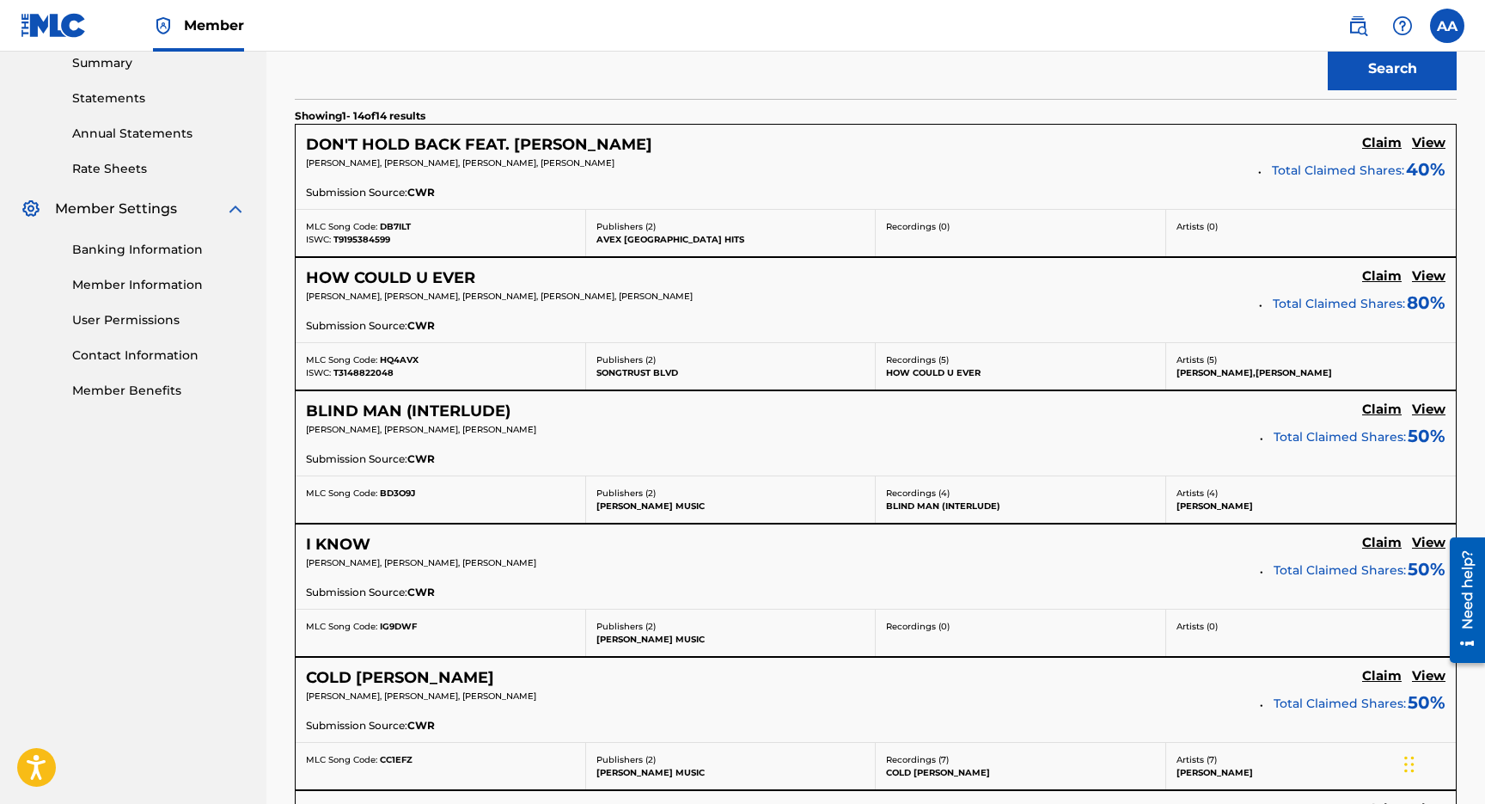
scroll to position [565, 0]
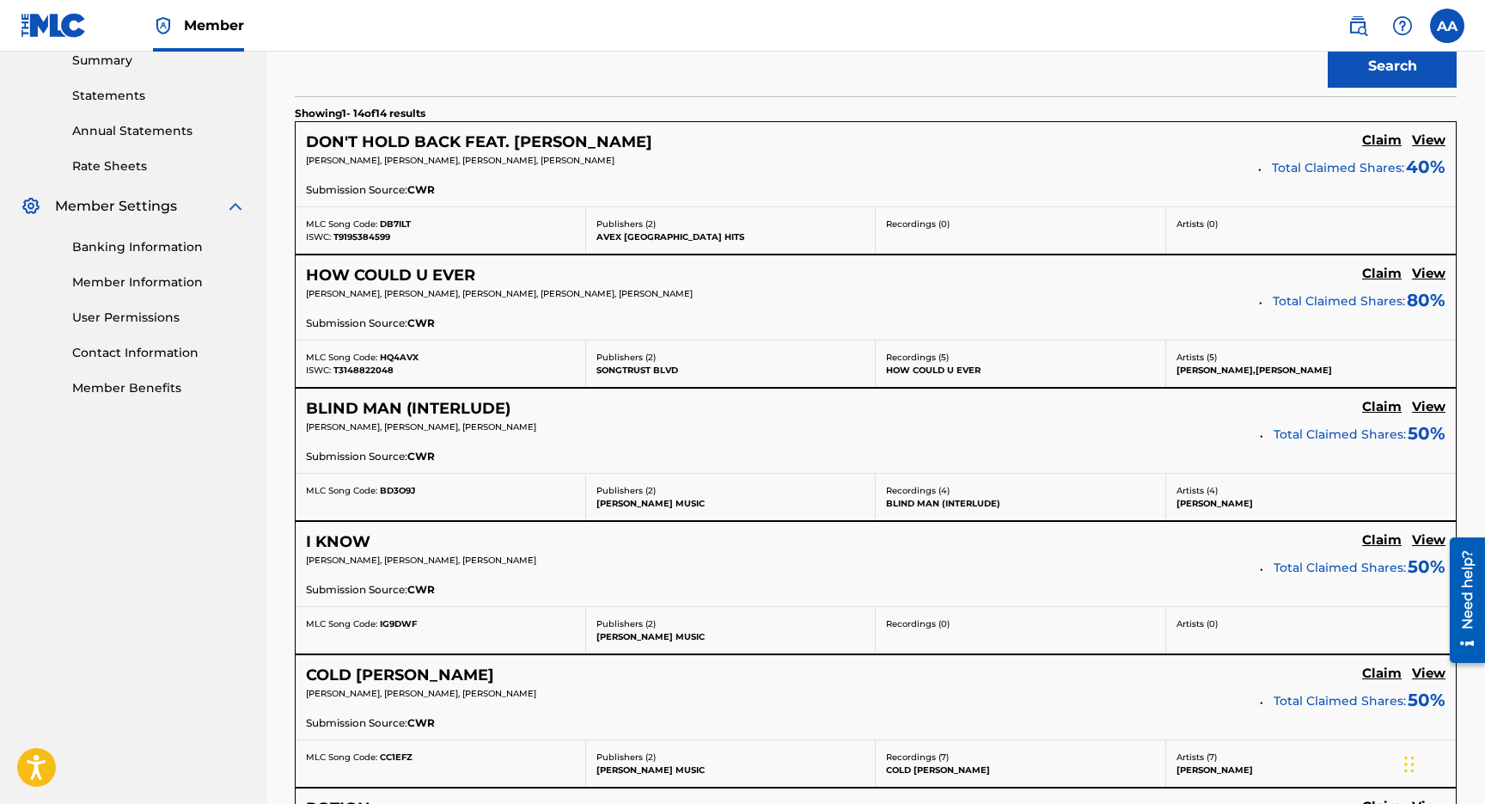
click at [1430, 270] on h5 "View" at bounding box center [1429, 274] width 34 height 16
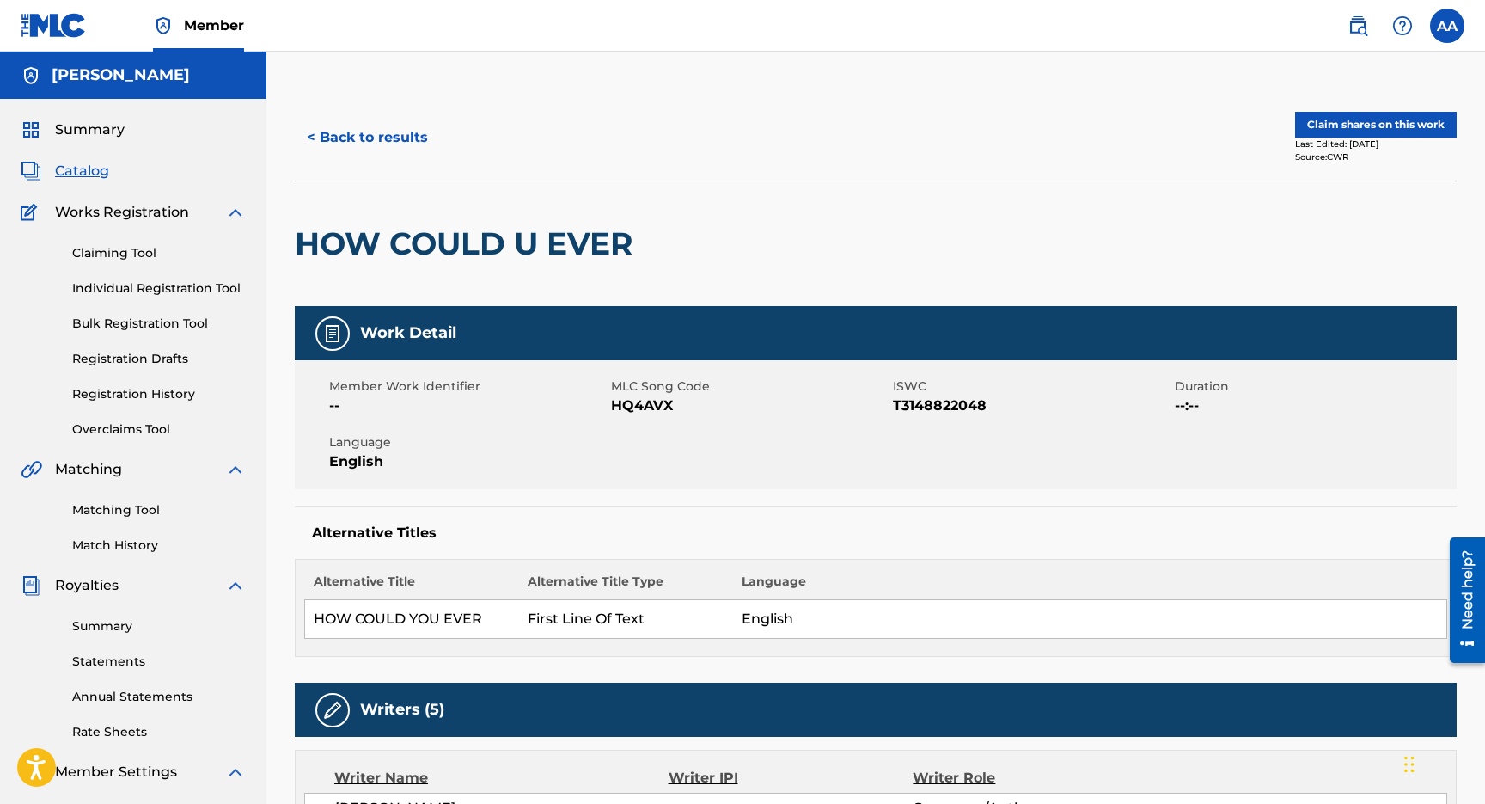
click at [1309, 113] on button "Claim shares on this work" at bounding box center [1376, 125] width 162 height 26
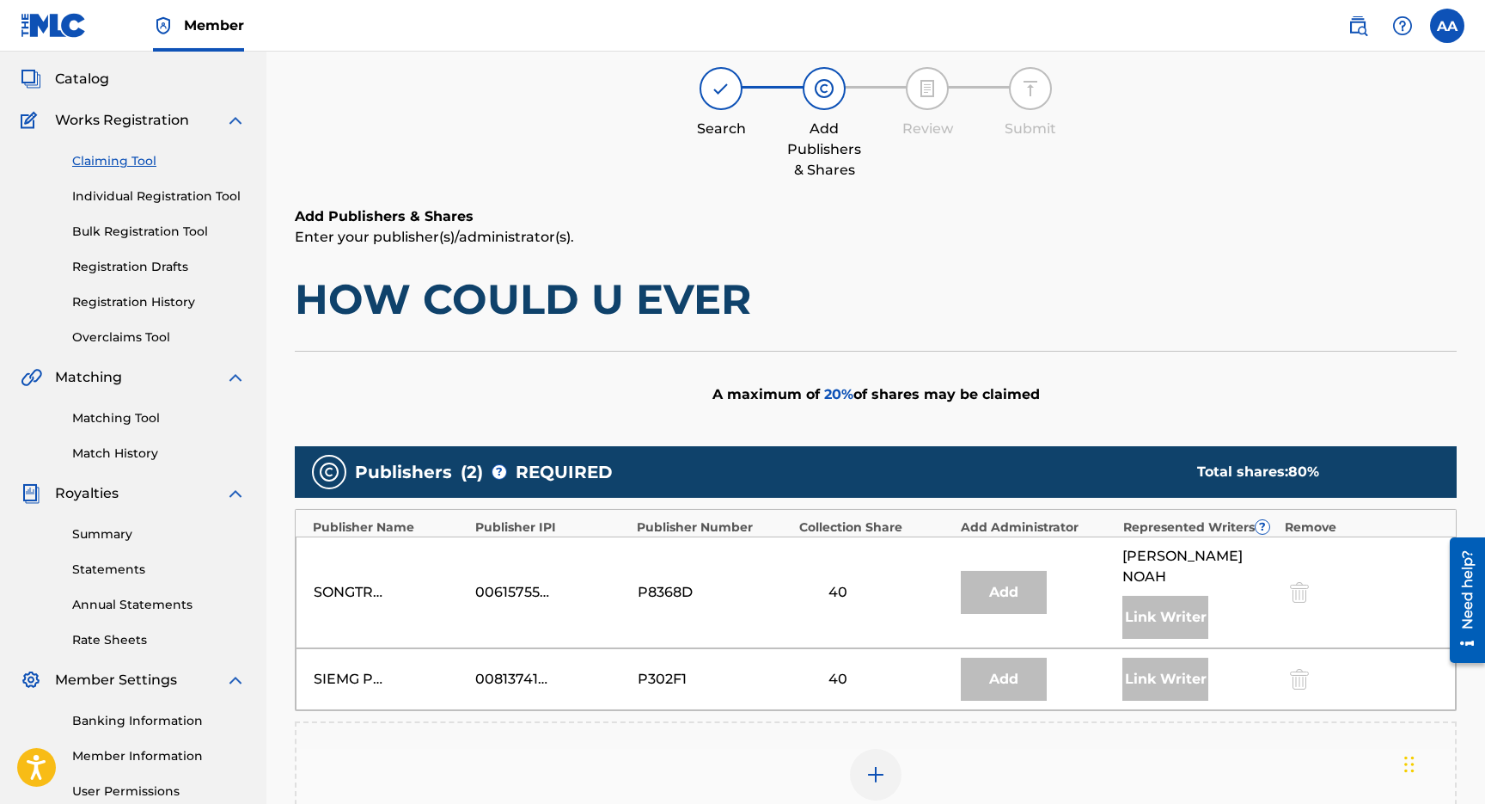
scroll to position [101, 0]
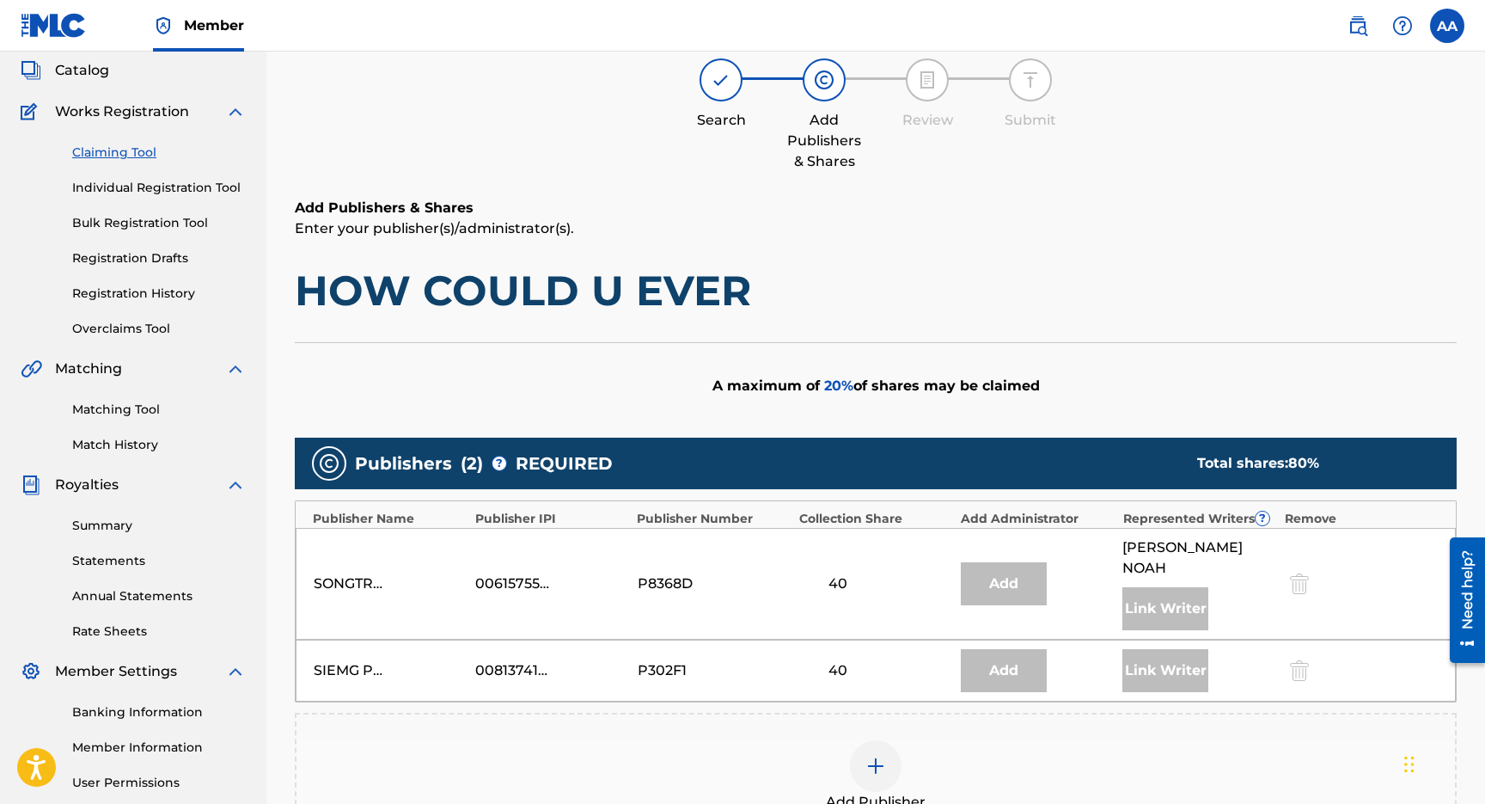
click at [880, 755] on img at bounding box center [875, 765] width 21 height 21
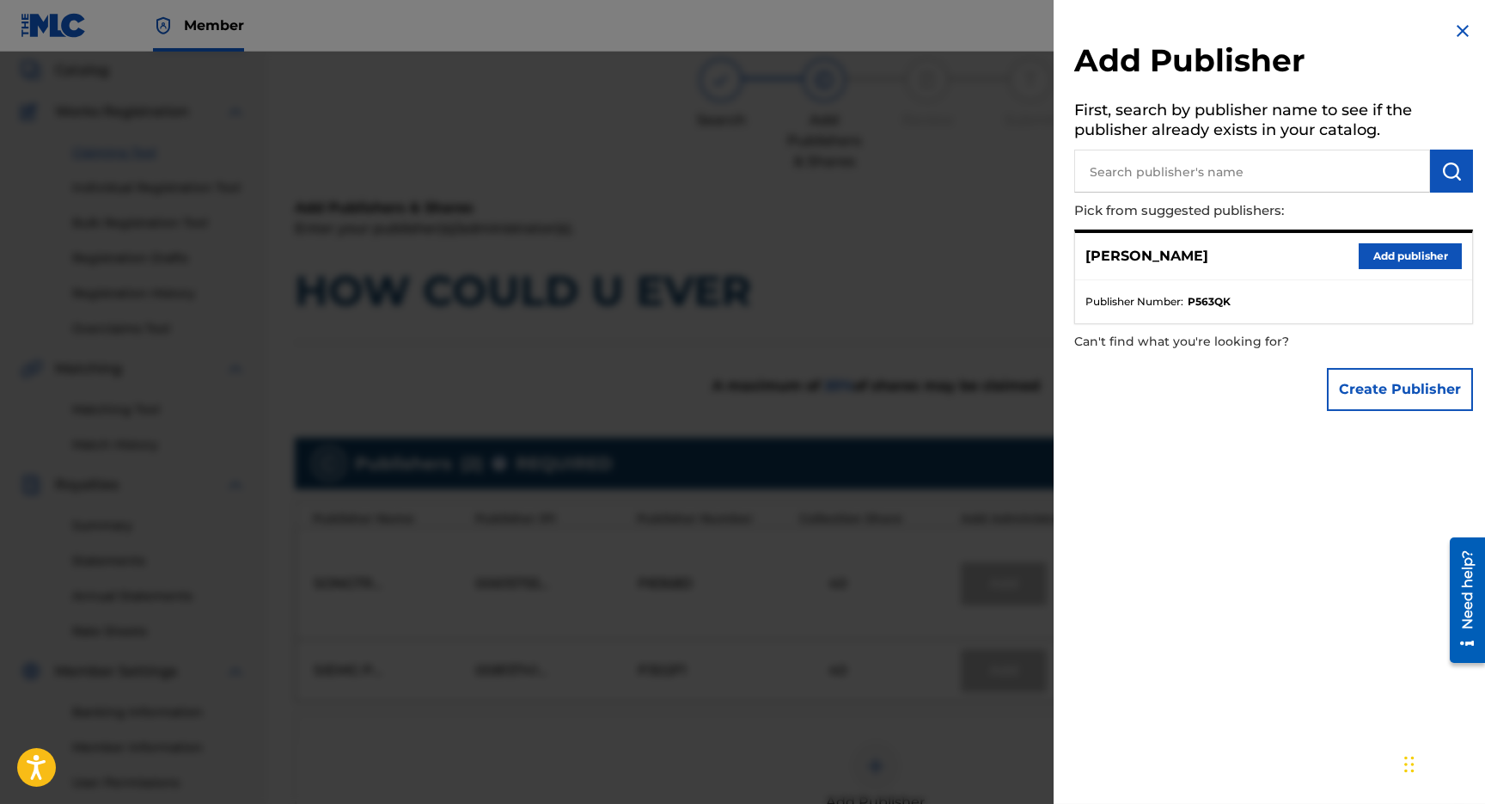
click at [1399, 248] on button "Add publisher" at bounding box center [1410, 256] width 103 height 26
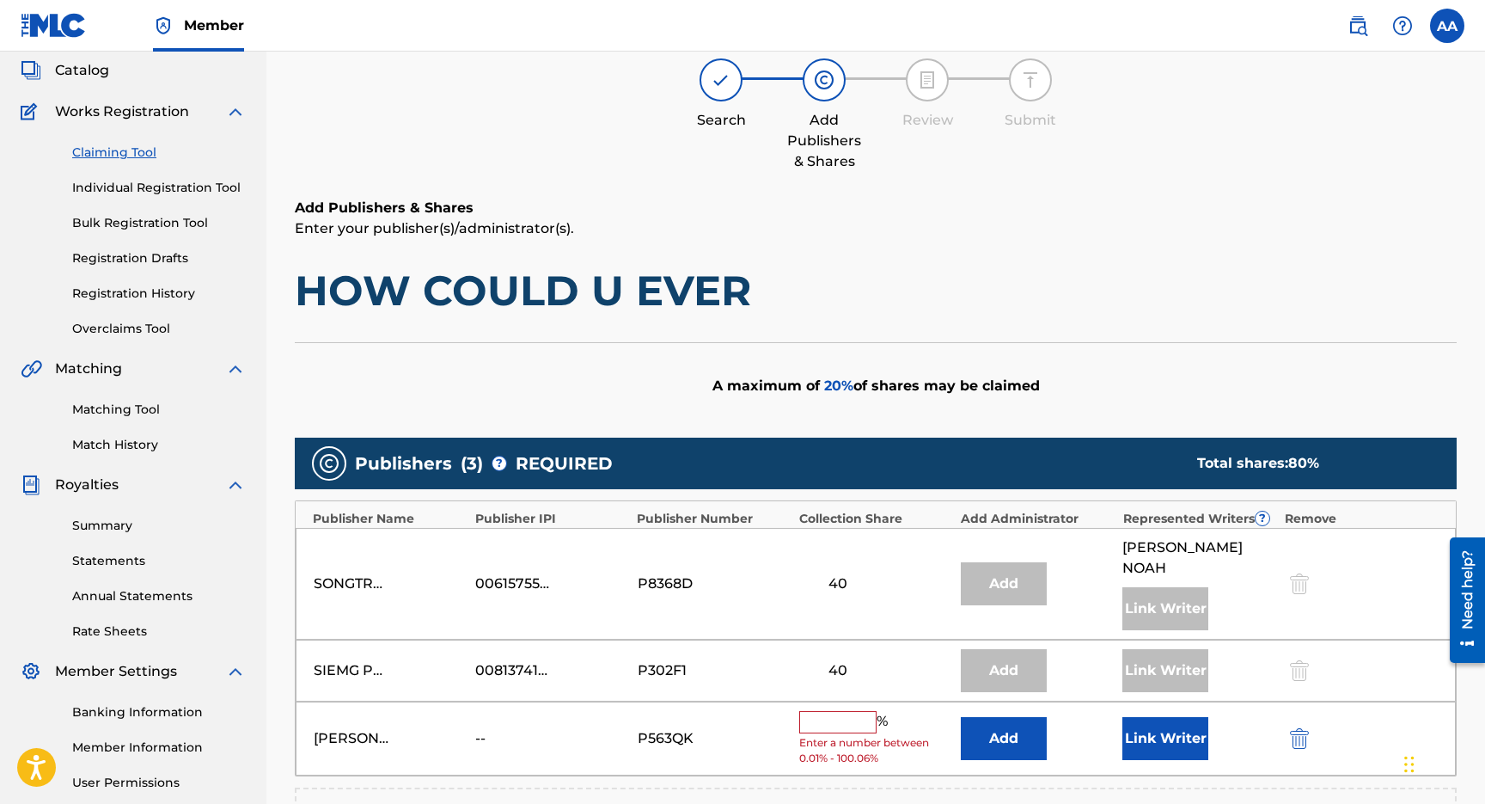
click at [854, 711] on input "text" at bounding box center [837, 722] width 77 height 22
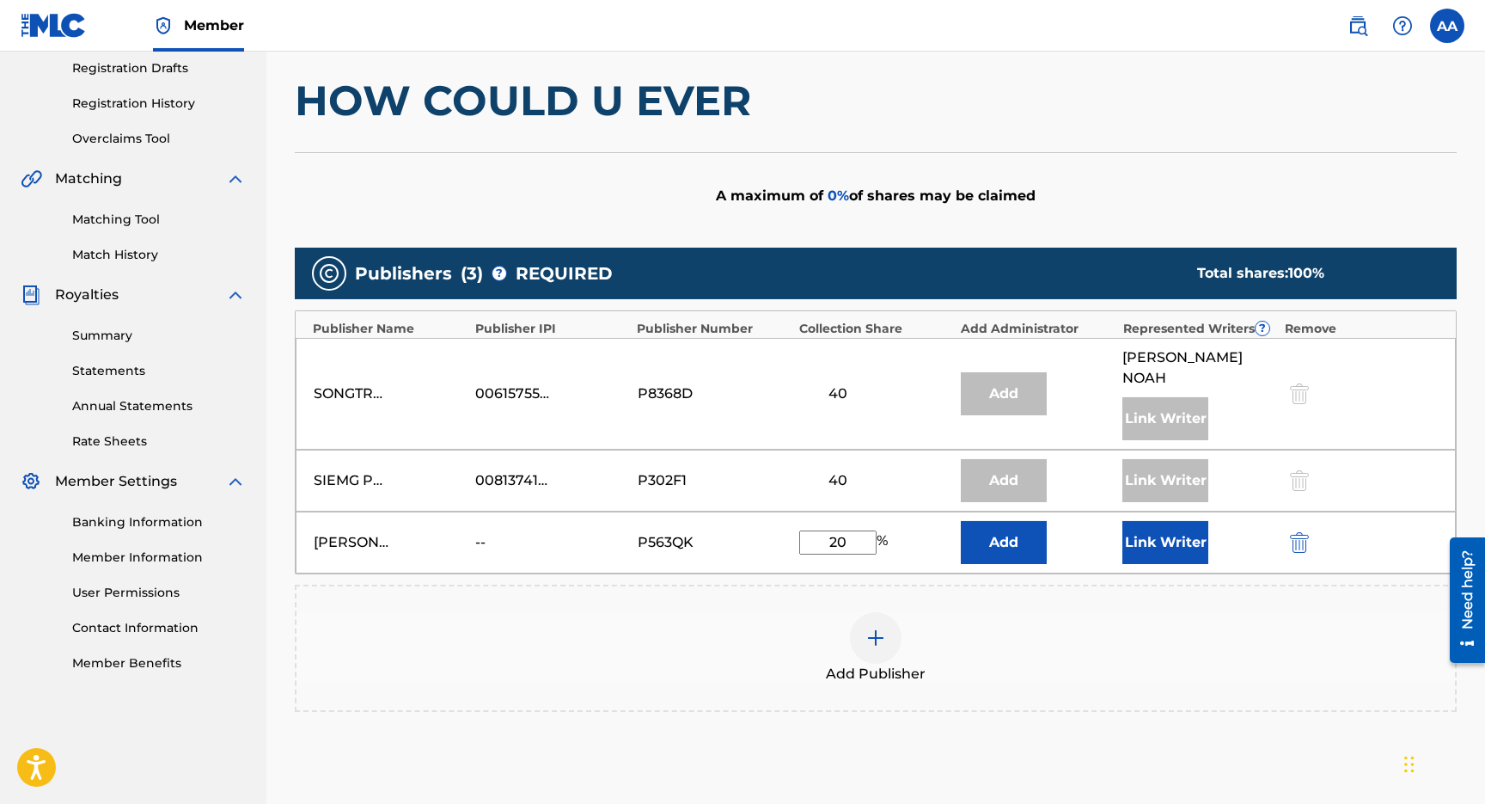
scroll to position [300, 0]
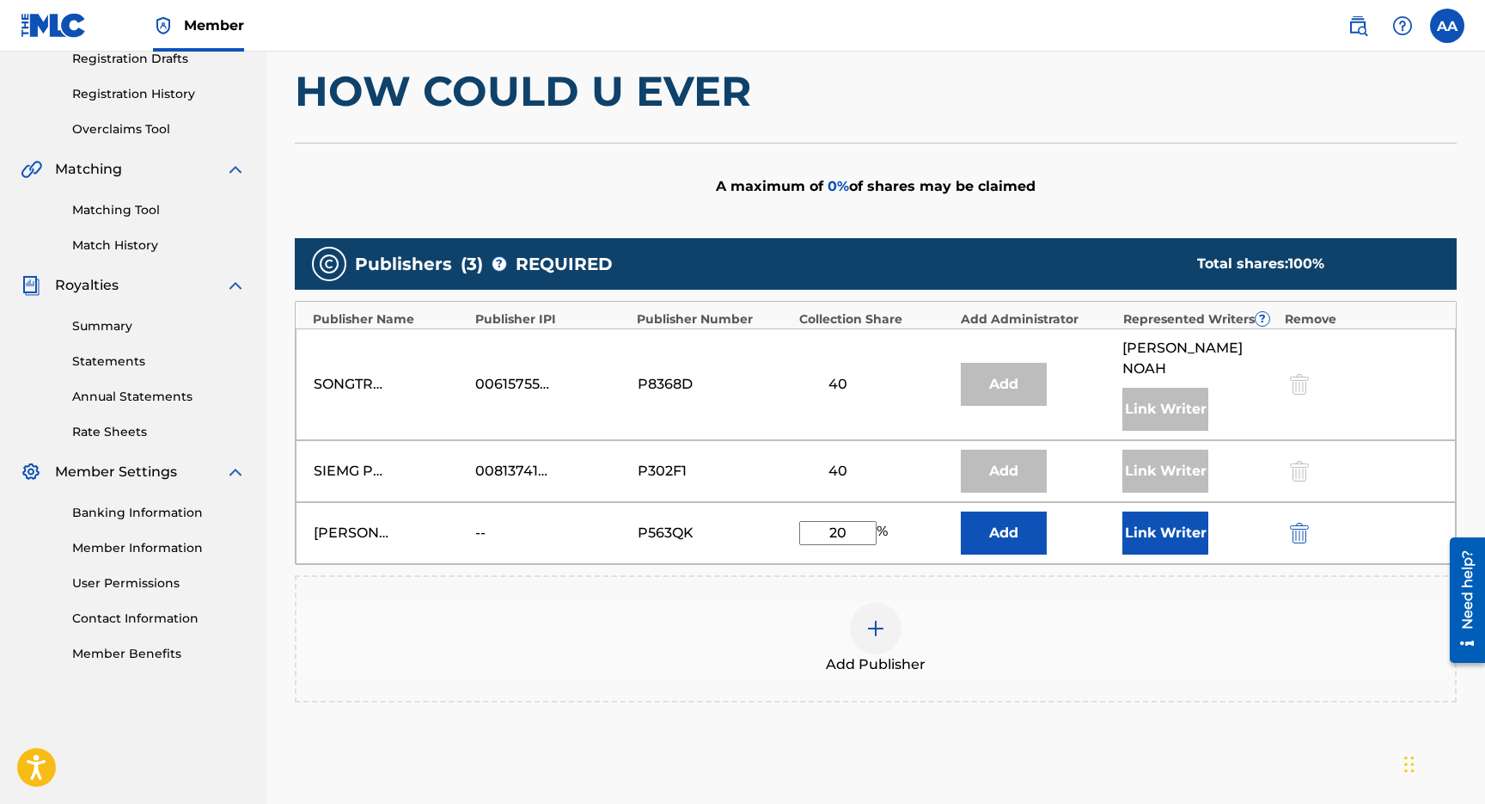
type input "20"
click at [995, 516] on button "Add" at bounding box center [1004, 532] width 86 height 43
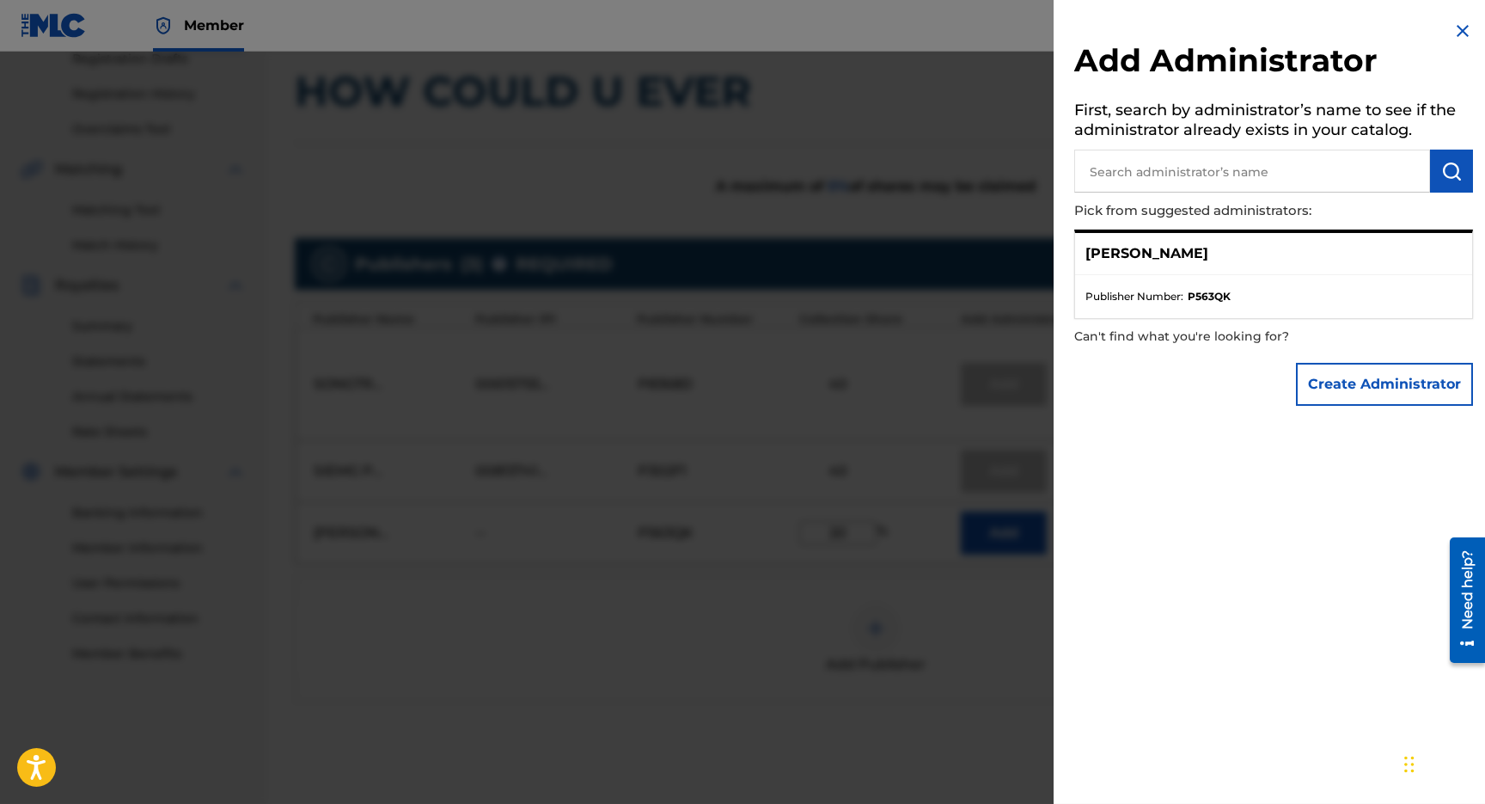
click at [957, 249] on div at bounding box center [742, 454] width 1485 height 804
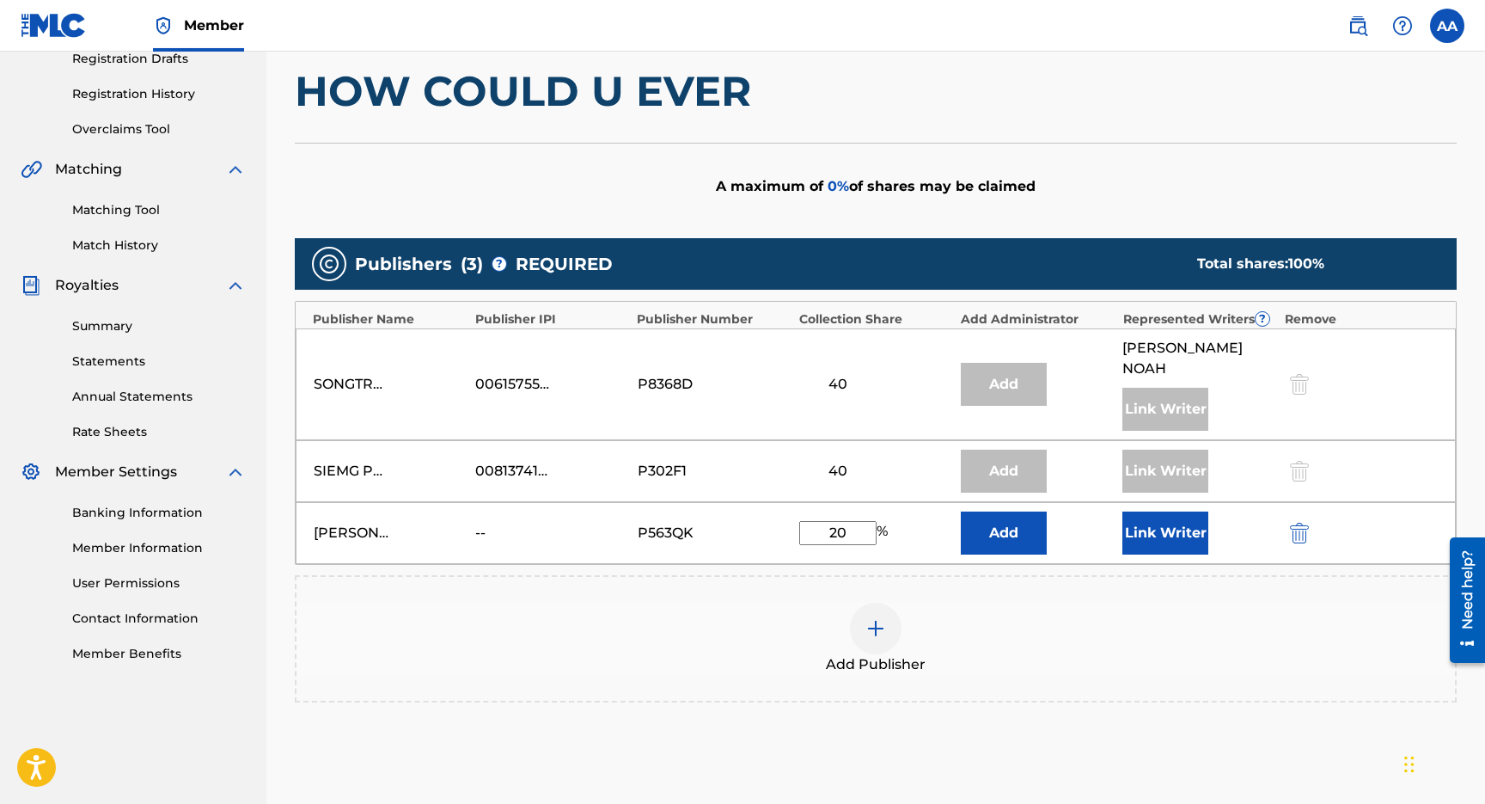
click at [1149, 515] on button "Link Writer" at bounding box center [1165, 532] width 86 height 43
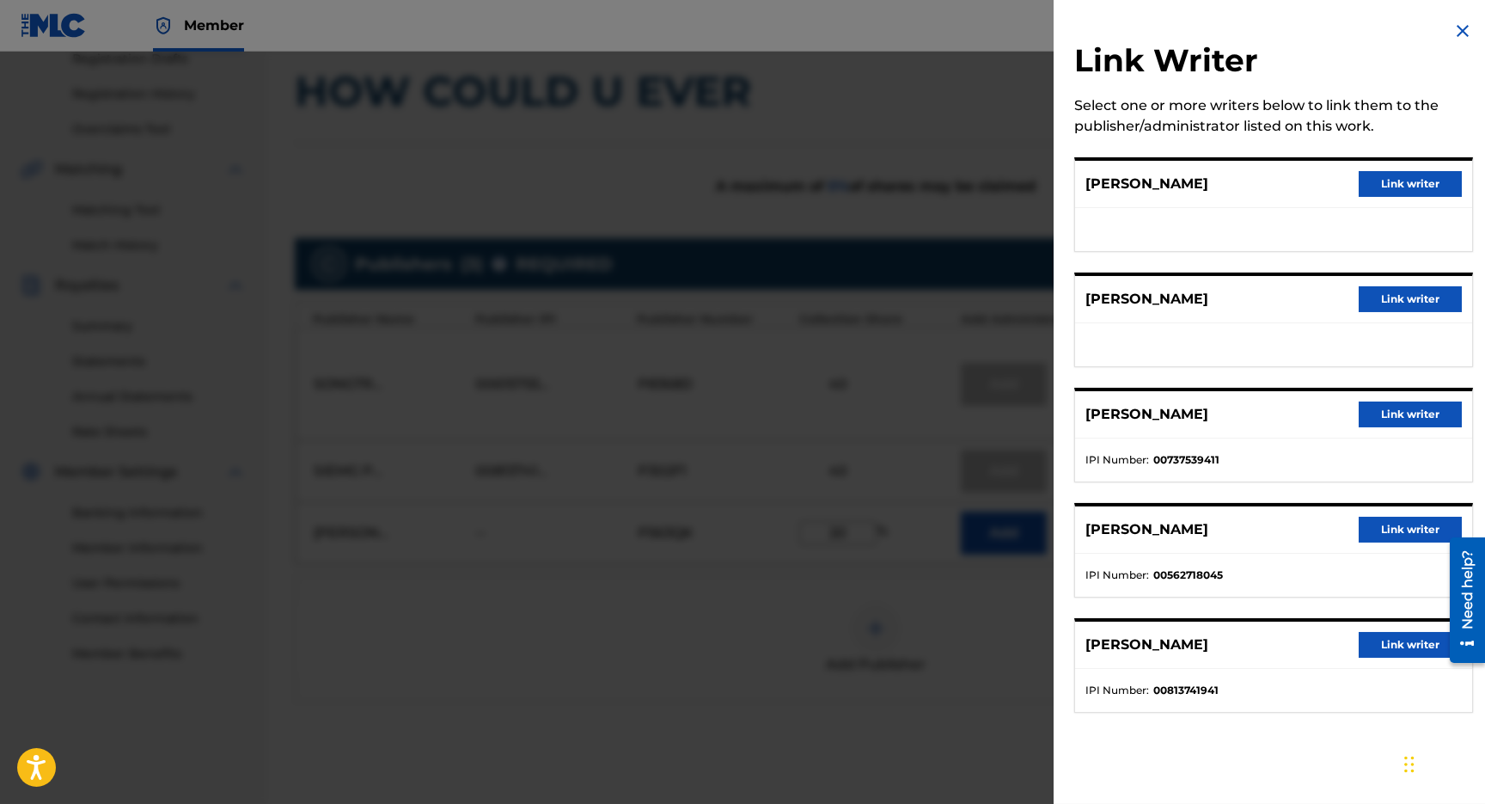
click at [1390, 290] on button "Link writer" at bounding box center [1410, 299] width 103 height 26
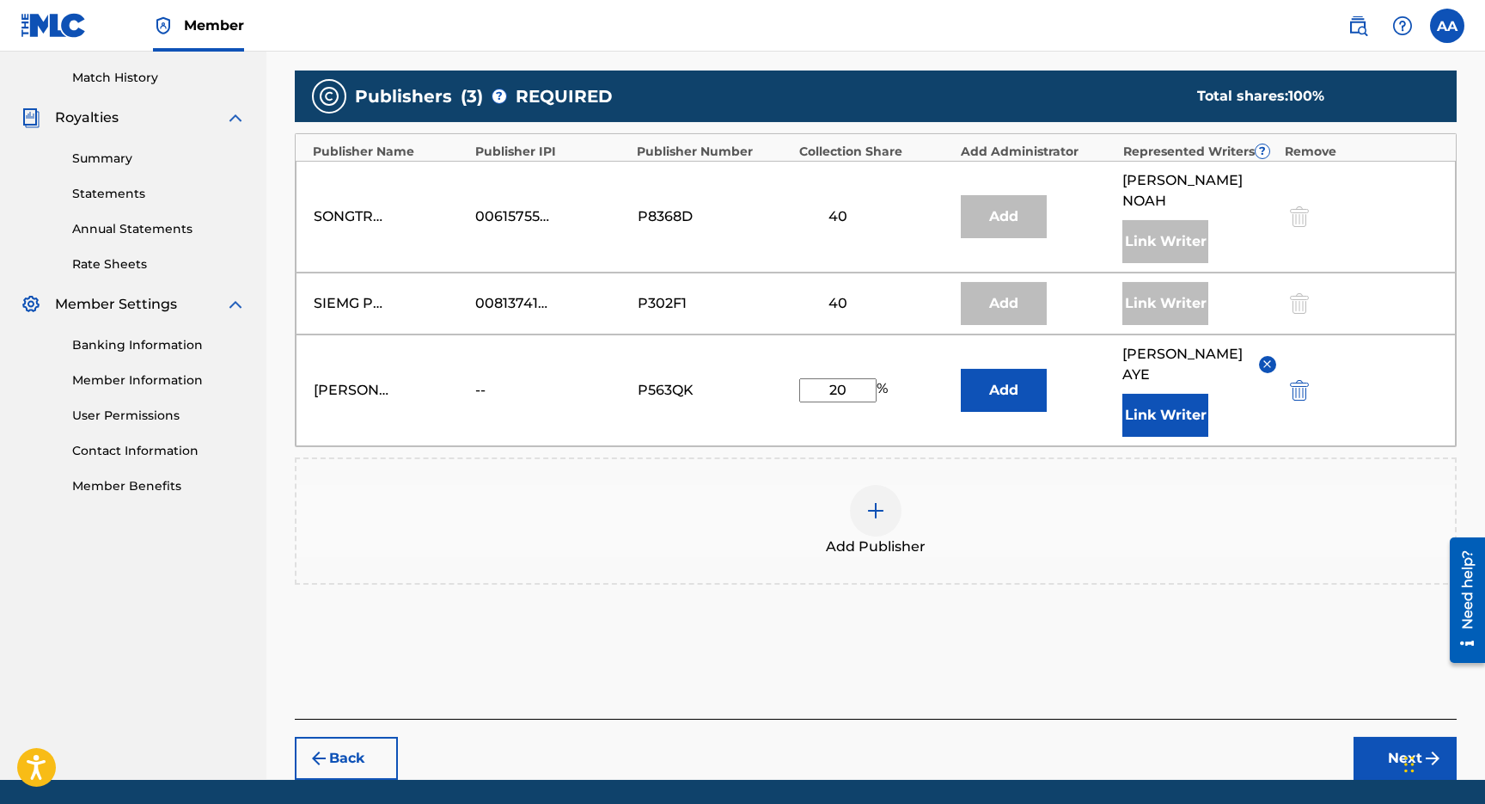
scroll to position [485, 0]
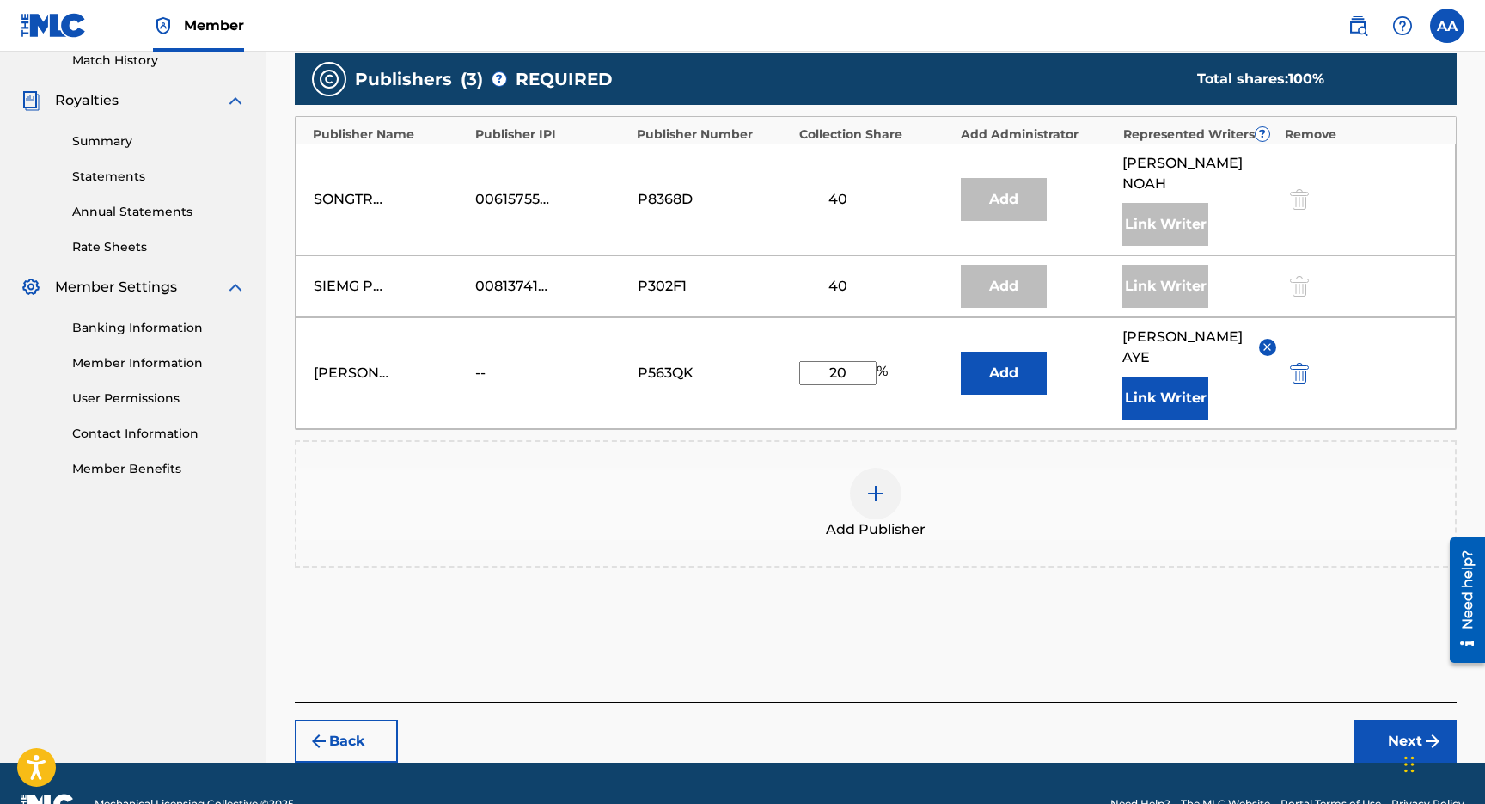
click at [1413, 719] on button "Next" at bounding box center [1405, 740] width 103 height 43
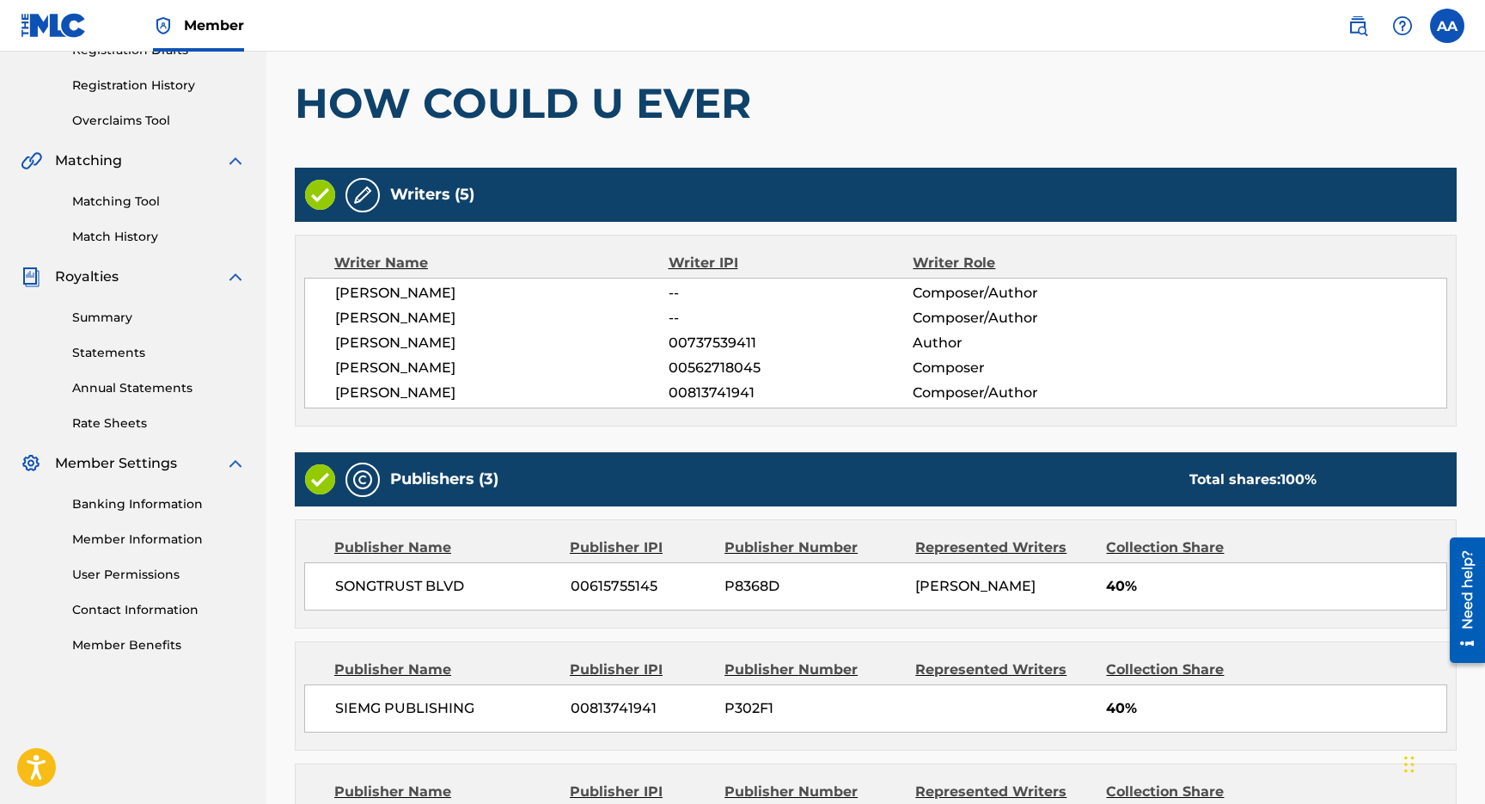
scroll to position [543, 0]
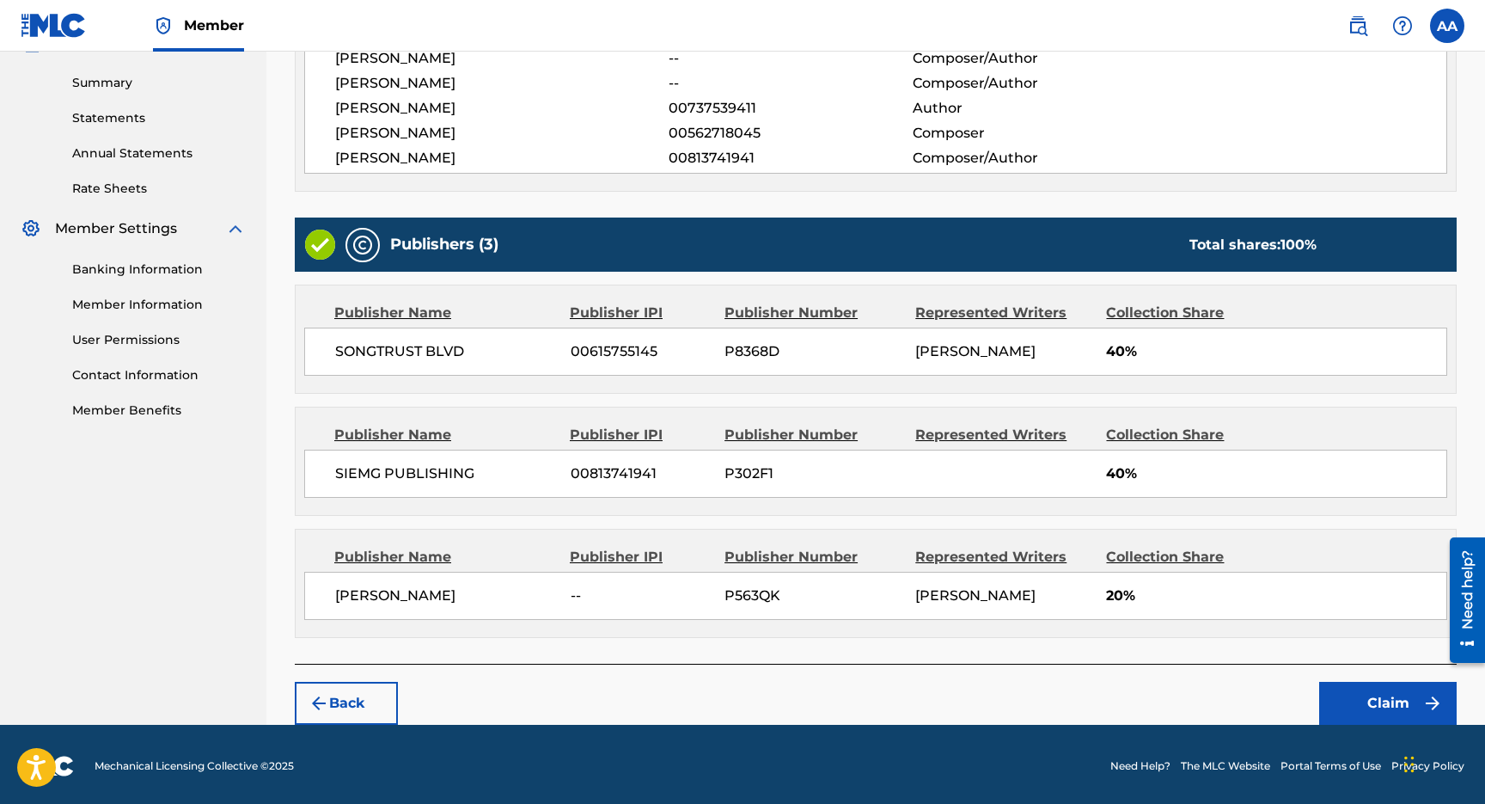
click at [1407, 706] on button "Claim" at bounding box center [1388, 703] width 138 height 43
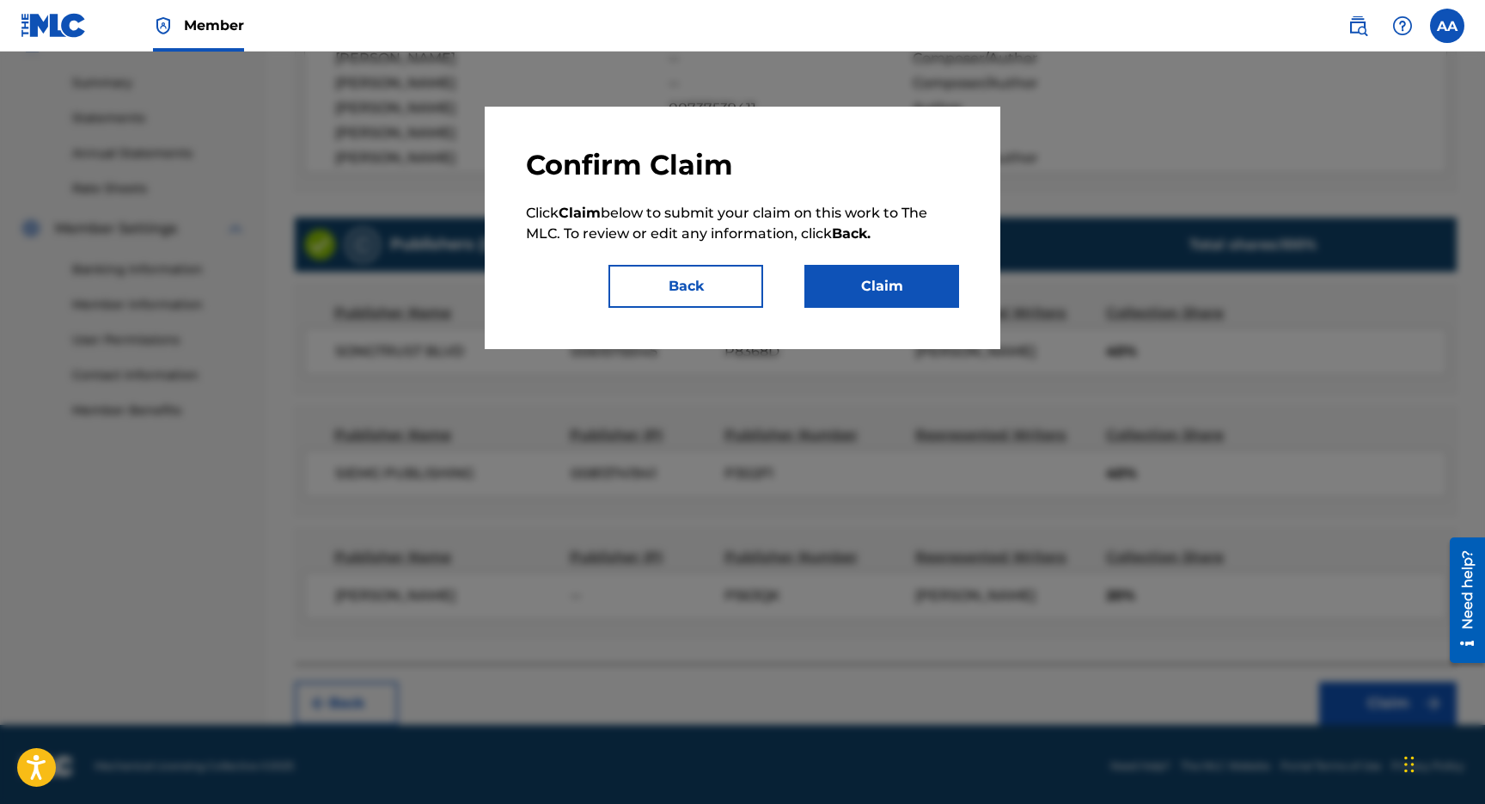
click at [922, 299] on button "Claim" at bounding box center [881, 286] width 155 height 43
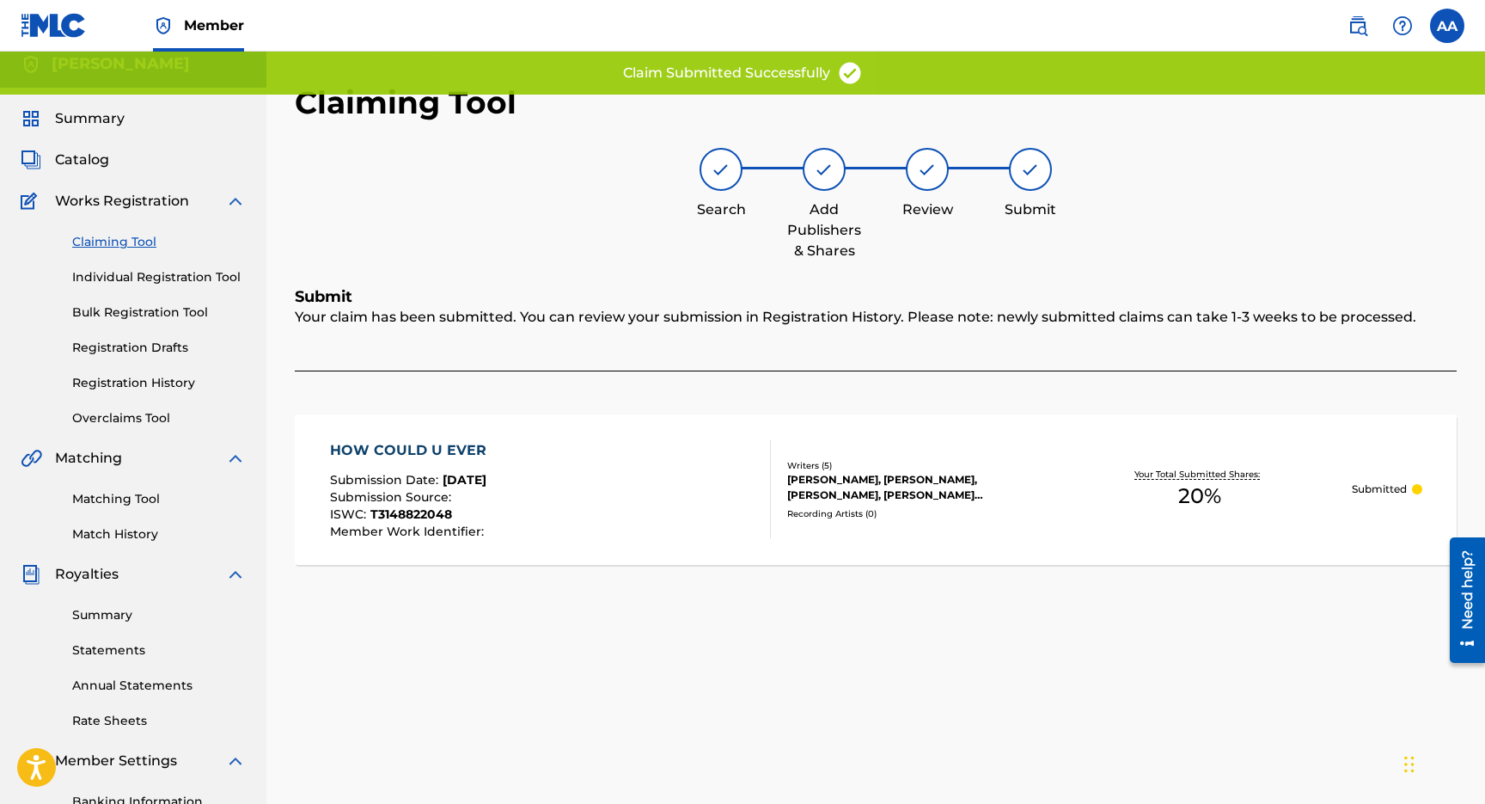
scroll to position [5, 0]
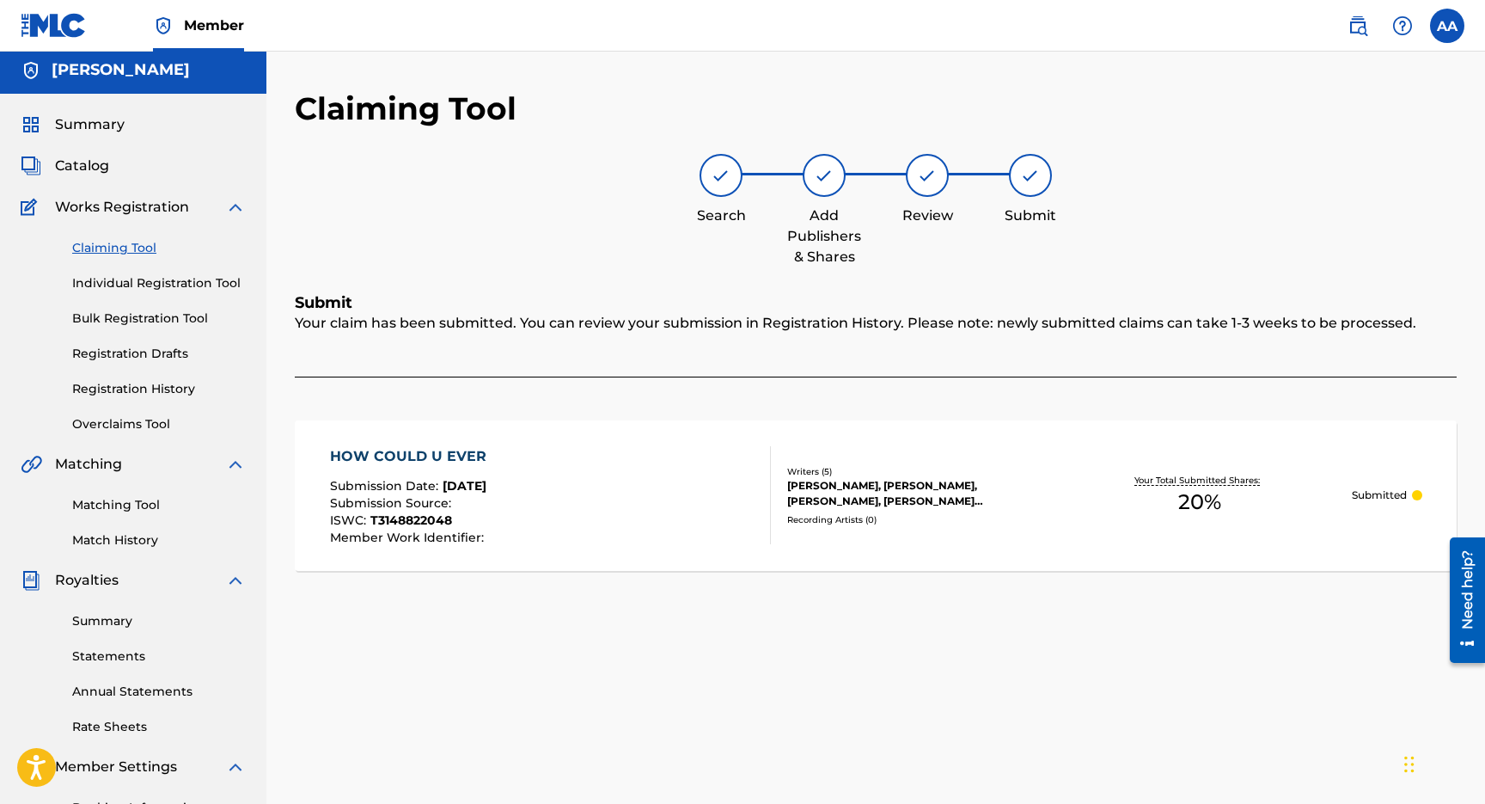
click at [151, 381] on link "Registration History" at bounding box center [159, 389] width 174 height 18
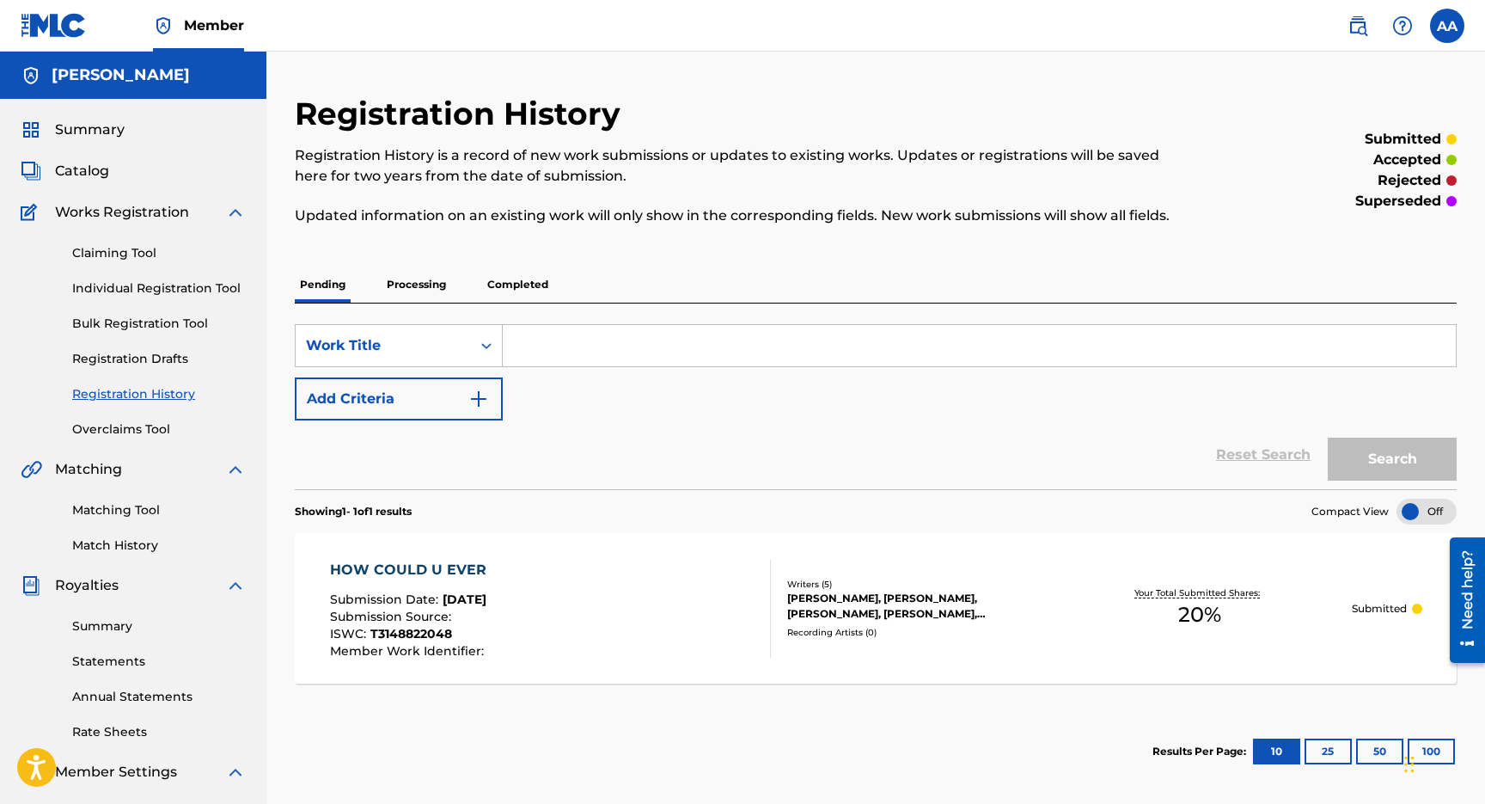
click at [126, 252] on link "Claiming Tool" at bounding box center [159, 253] width 174 height 18
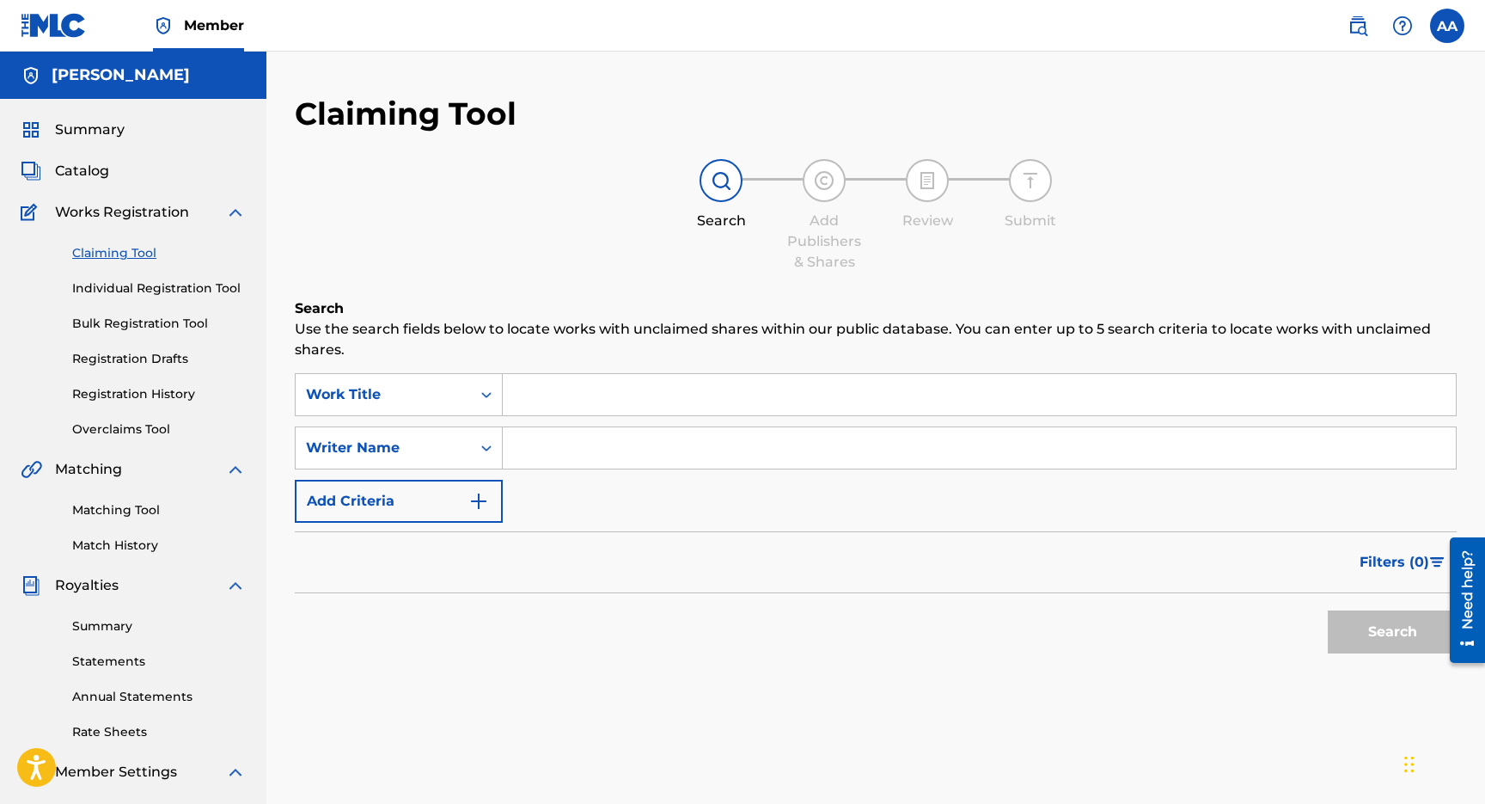
click at [562, 458] on input "Search Form" at bounding box center [979, 447] width 953 height 41
type input "[PERSON_NAME]"
click at [1021, 526] on form "SearchWithCriteria53cdfd63-612c-4585-9fc5-224d1860295d Work Title SearchWithCri…" at bounding box center [876, 517] width 1162 height 289
click at [1376, 634] on button "Search" at bounding box center [1392, 631] width 129 height 43
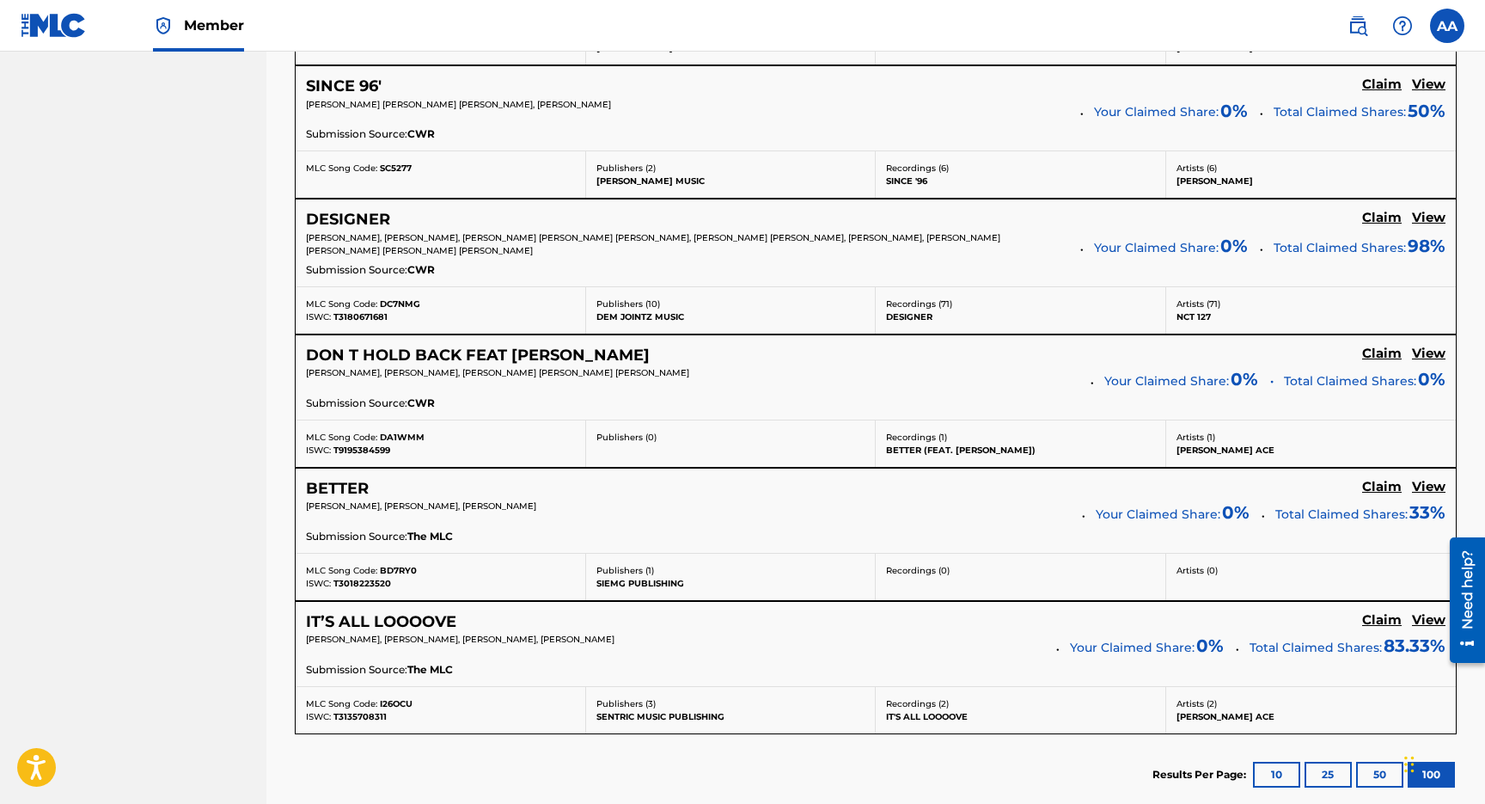
scroll to position [1843, 0]
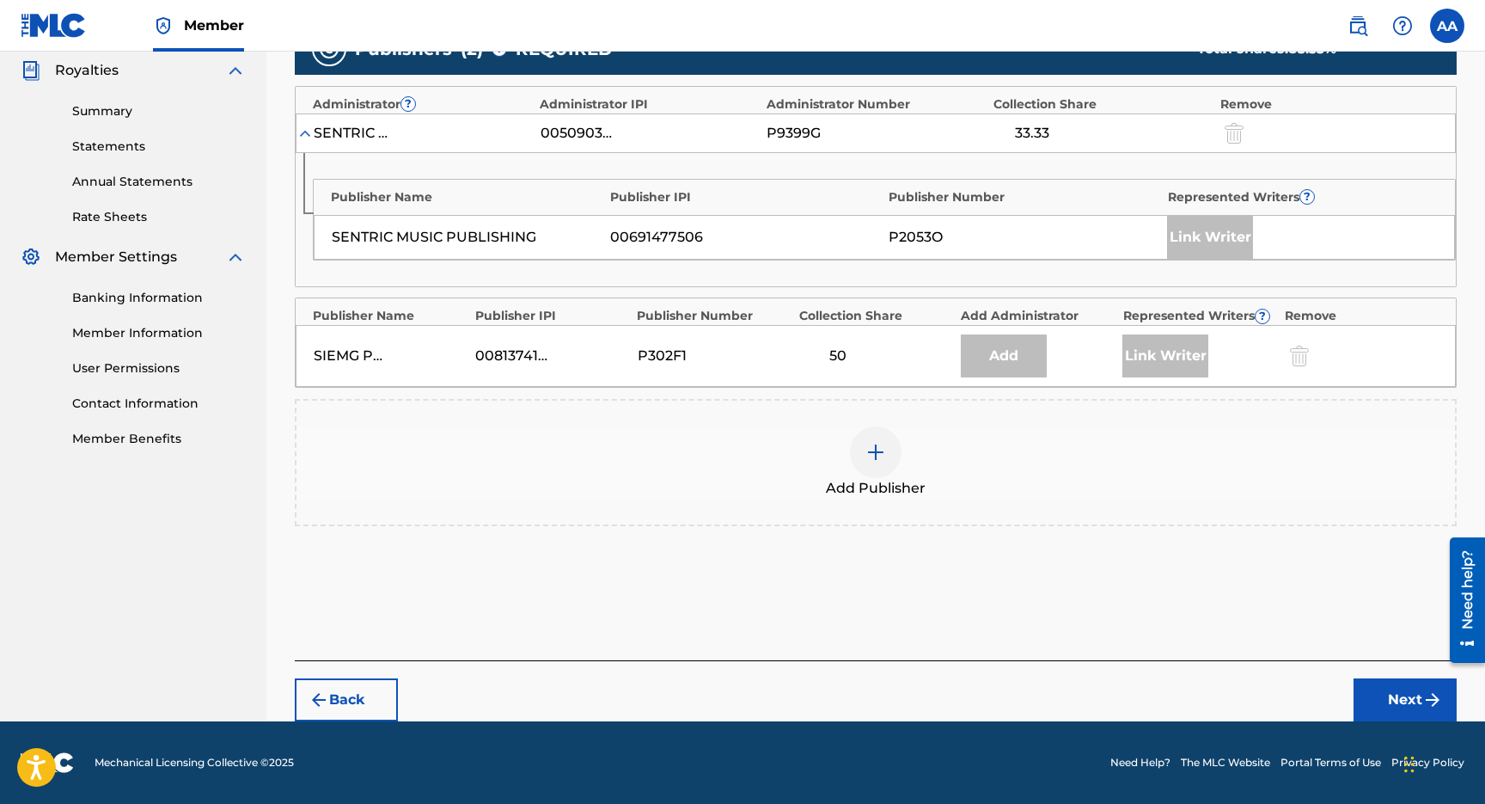
click at [873, 462] on img at bounding box center [875, 452] width 21 height 21
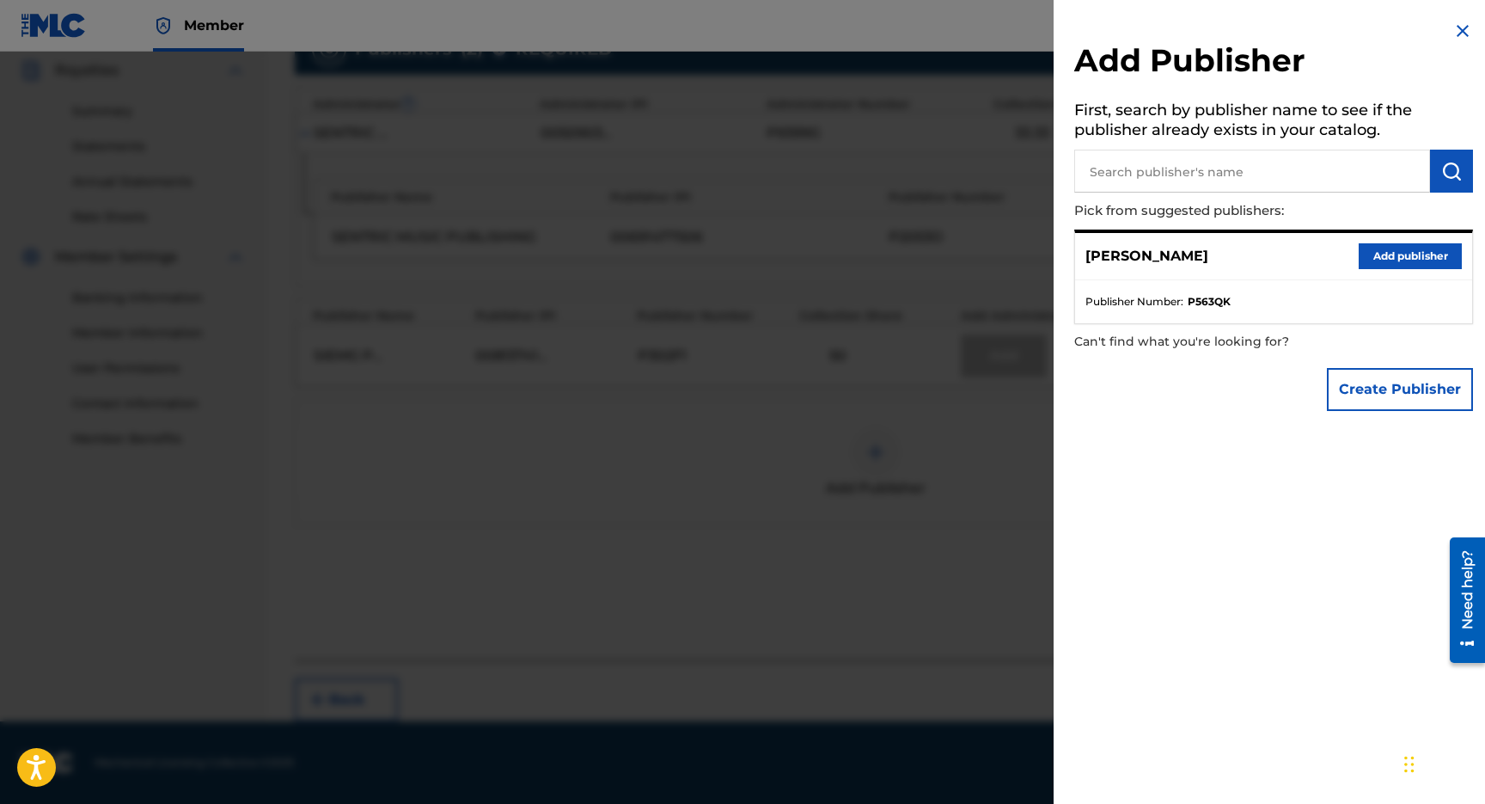
click at [1379, 251] on button "Add publisher" at bounding box center [1410, 256] width 103 height 26
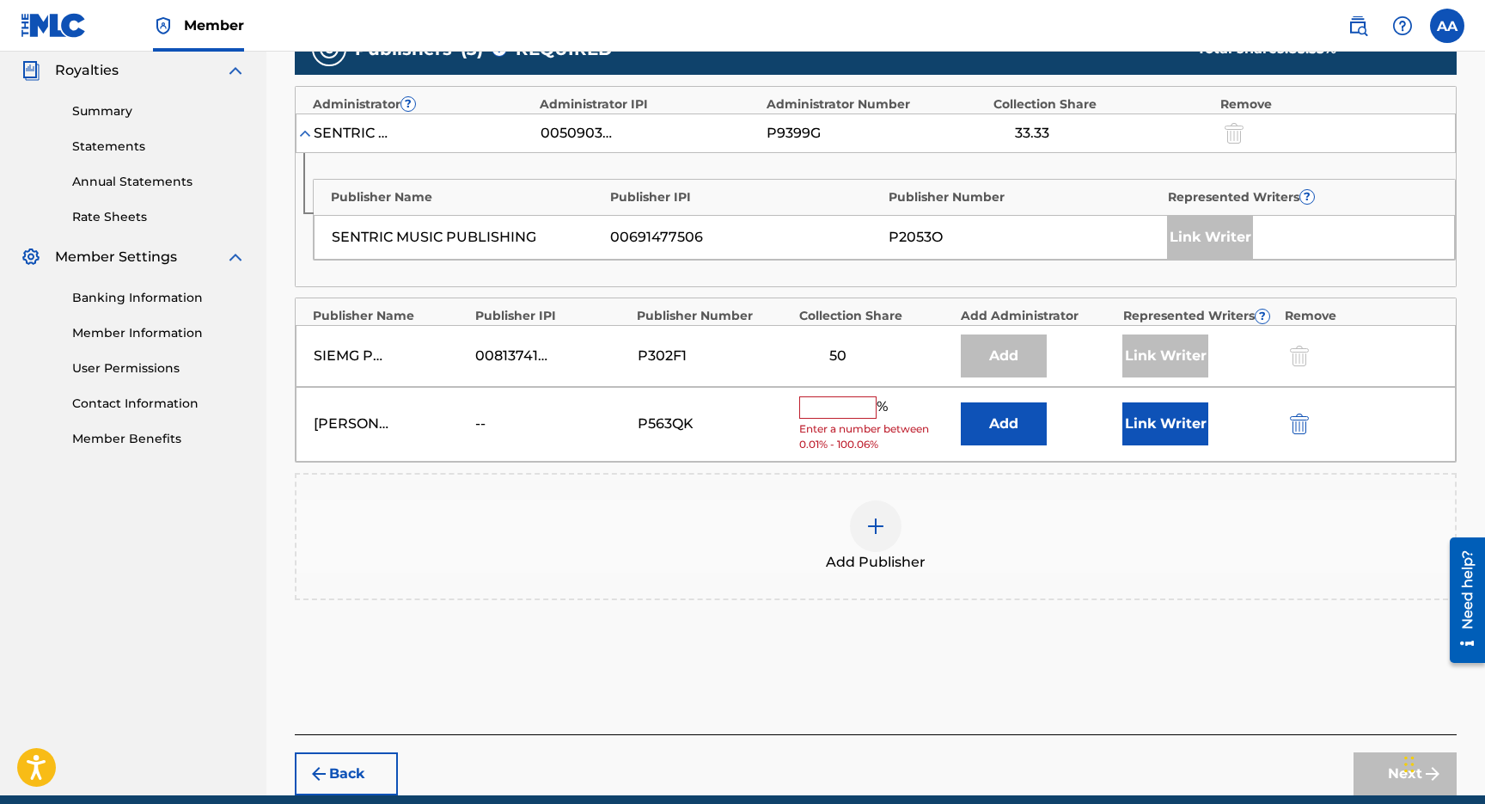
click at [841, 397] on input "text" at bounding box center [837, 407] width 77 height 22
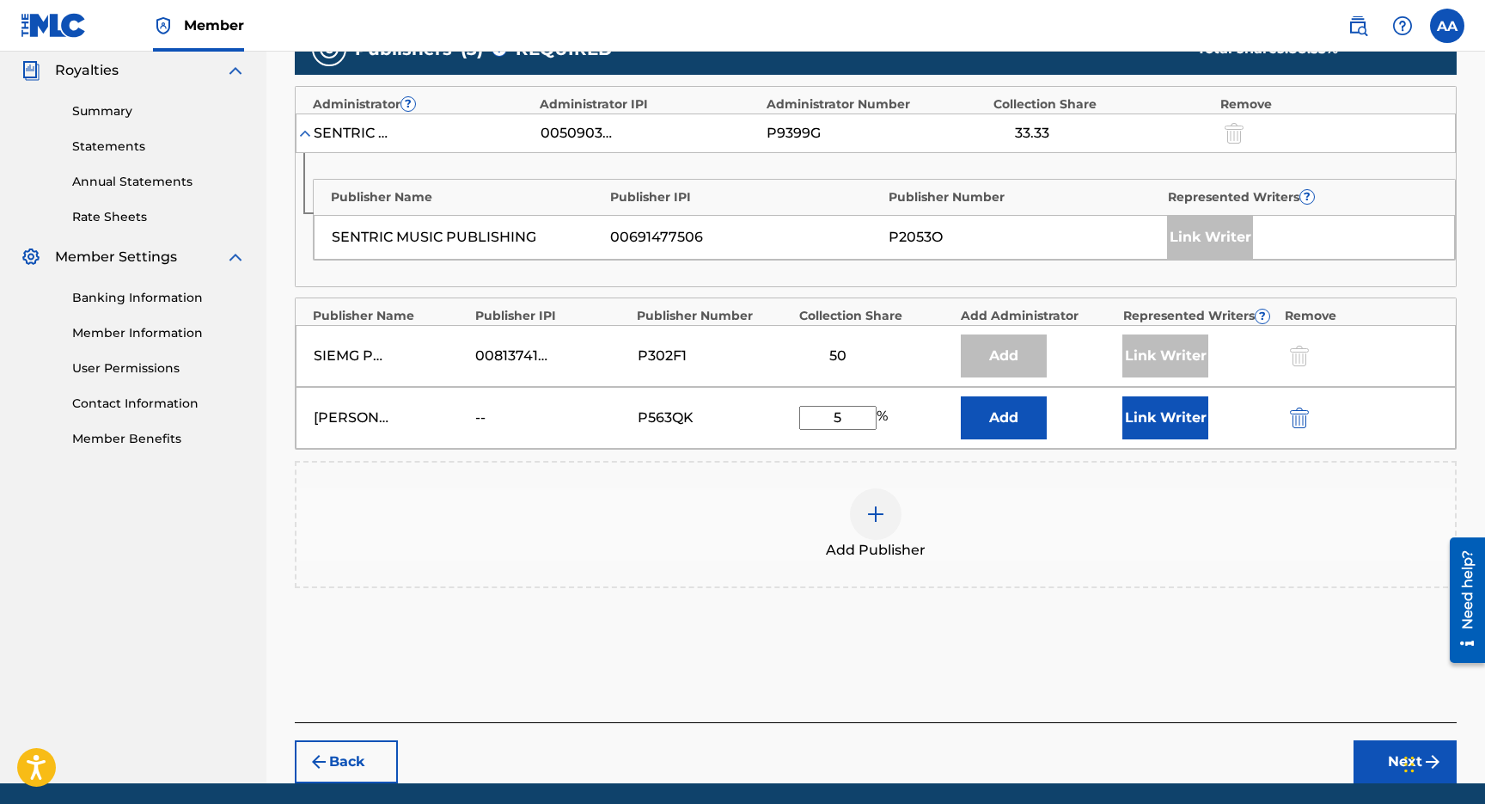
type input "5"
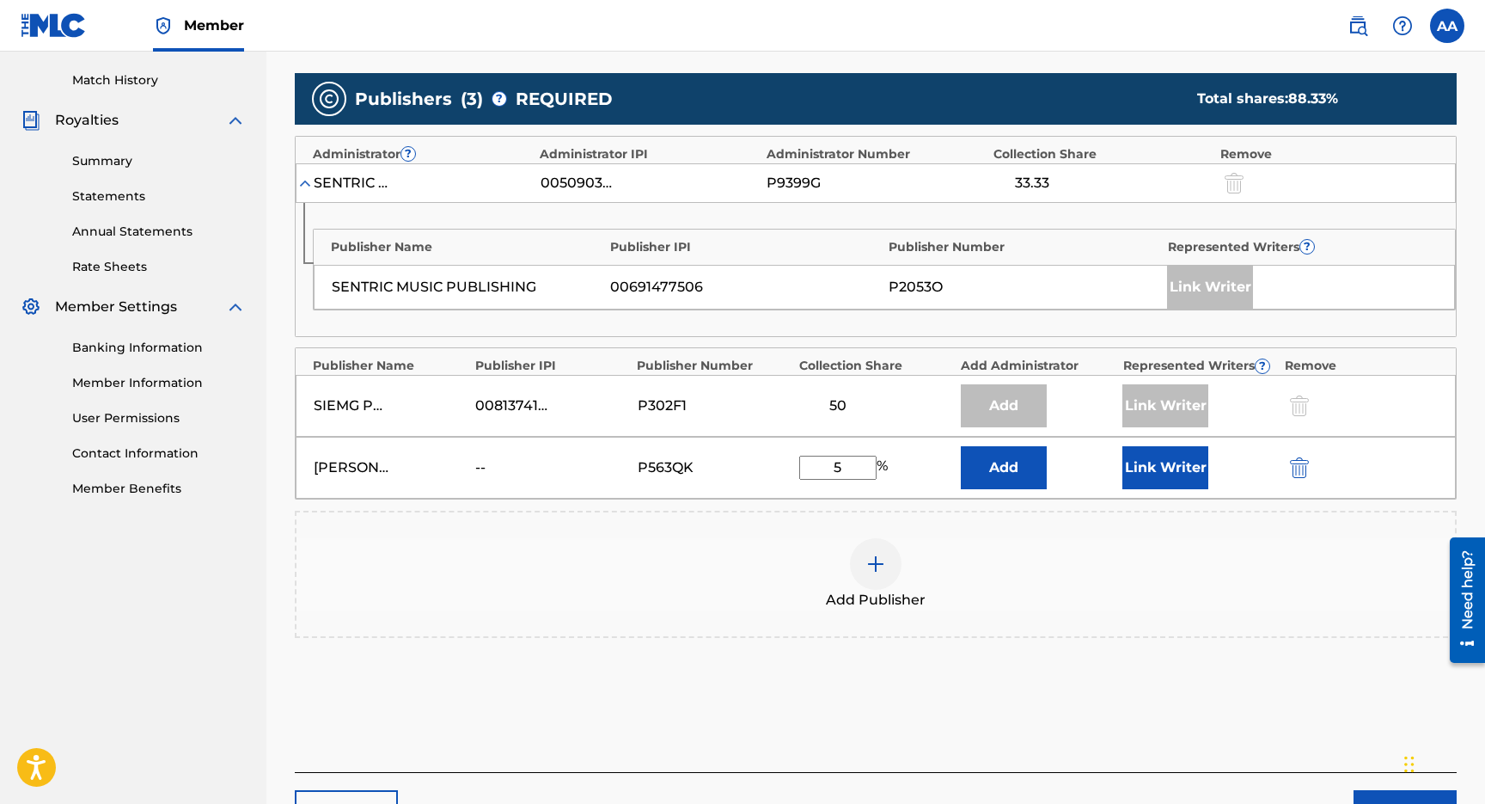
scroll to position [462, 0]
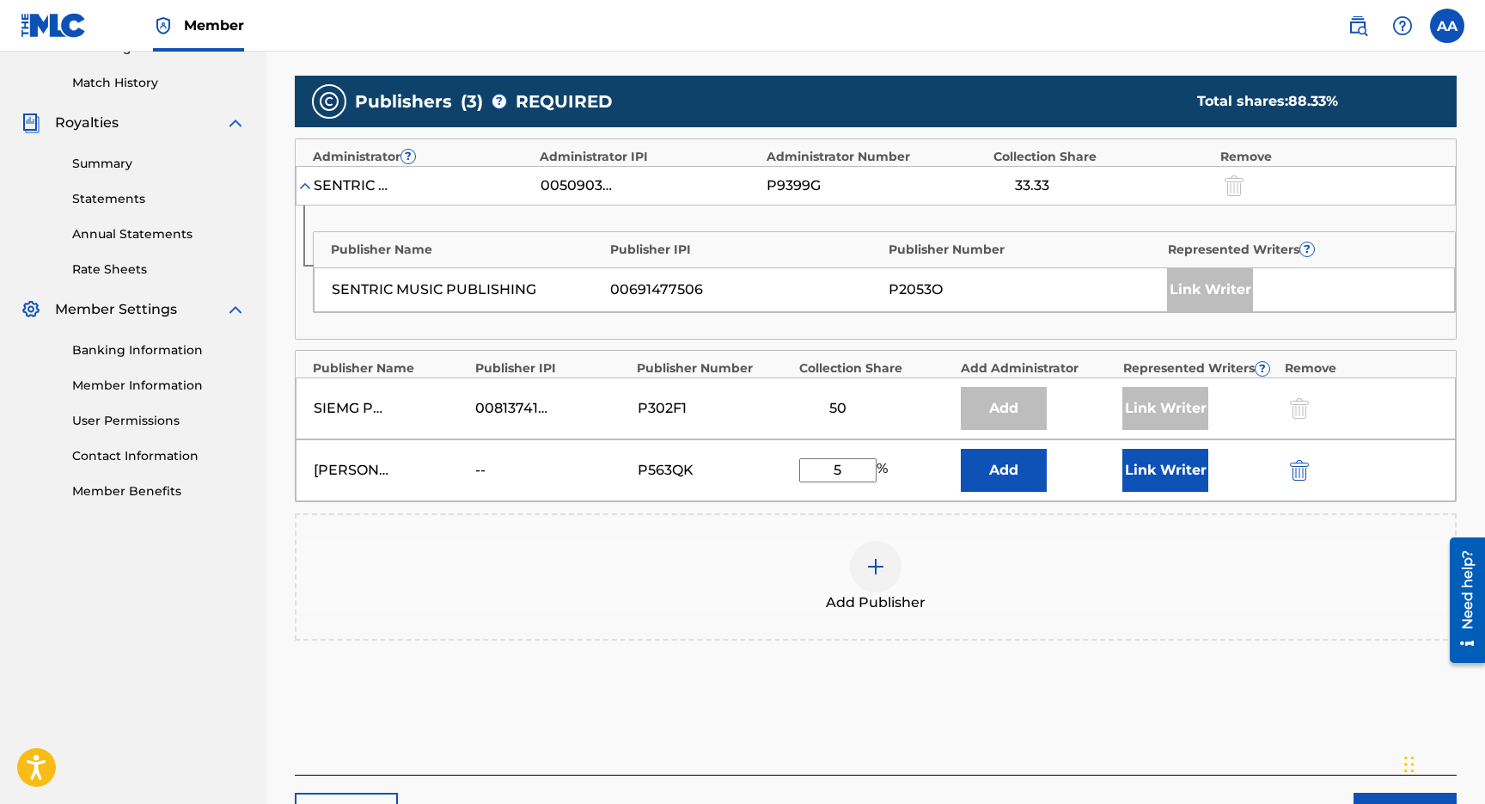
click at [1016, 464] on button "Add" at bounding box center [1004, 470] width 86 height 43
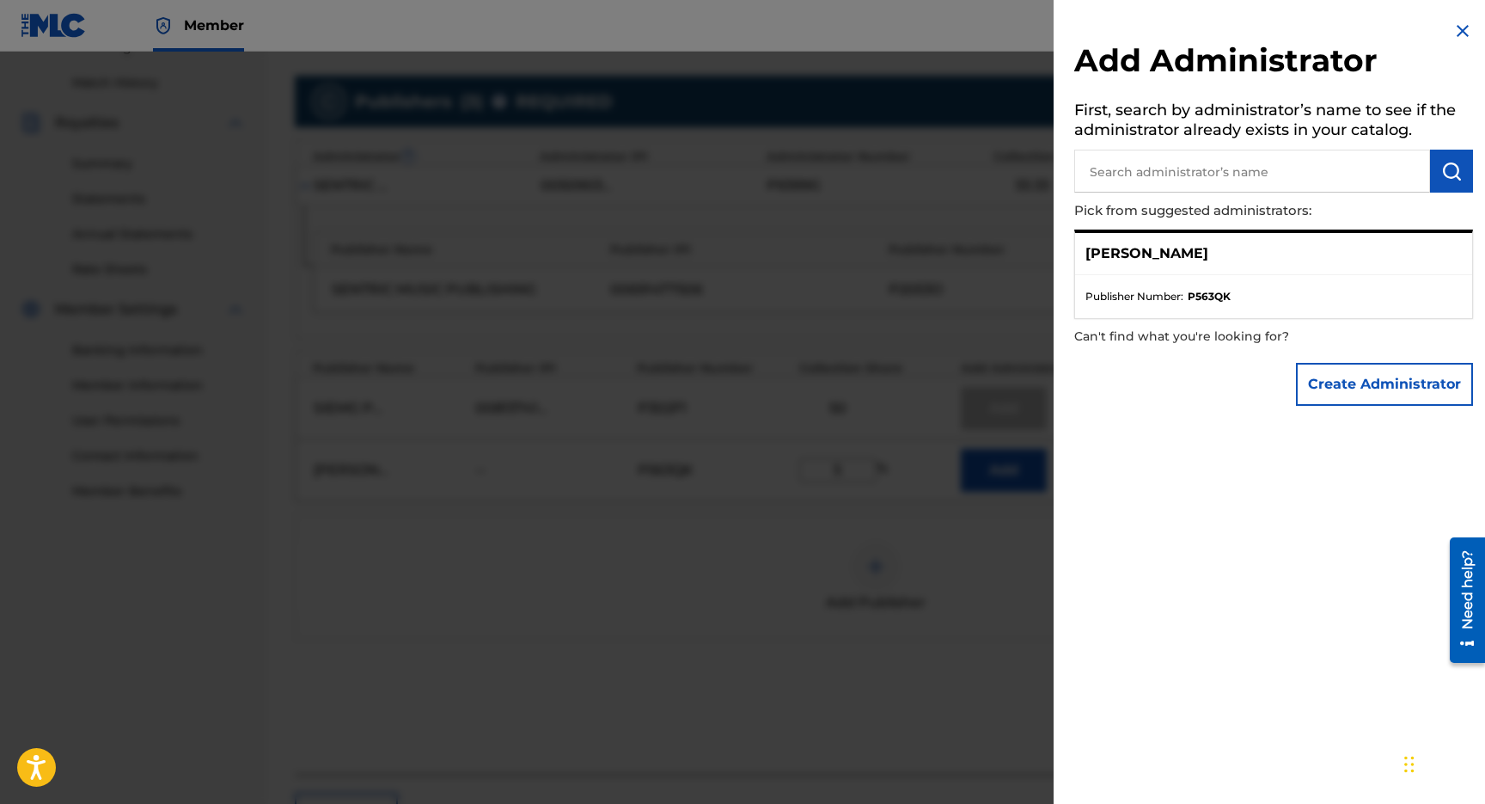
click at [1170, 248] on div "[PERSON_NAME]" at bounding box center [1273, 254] width 397 height 42
click at [958, 431] on div at bounding box center [742, 454] width 1485 height 804
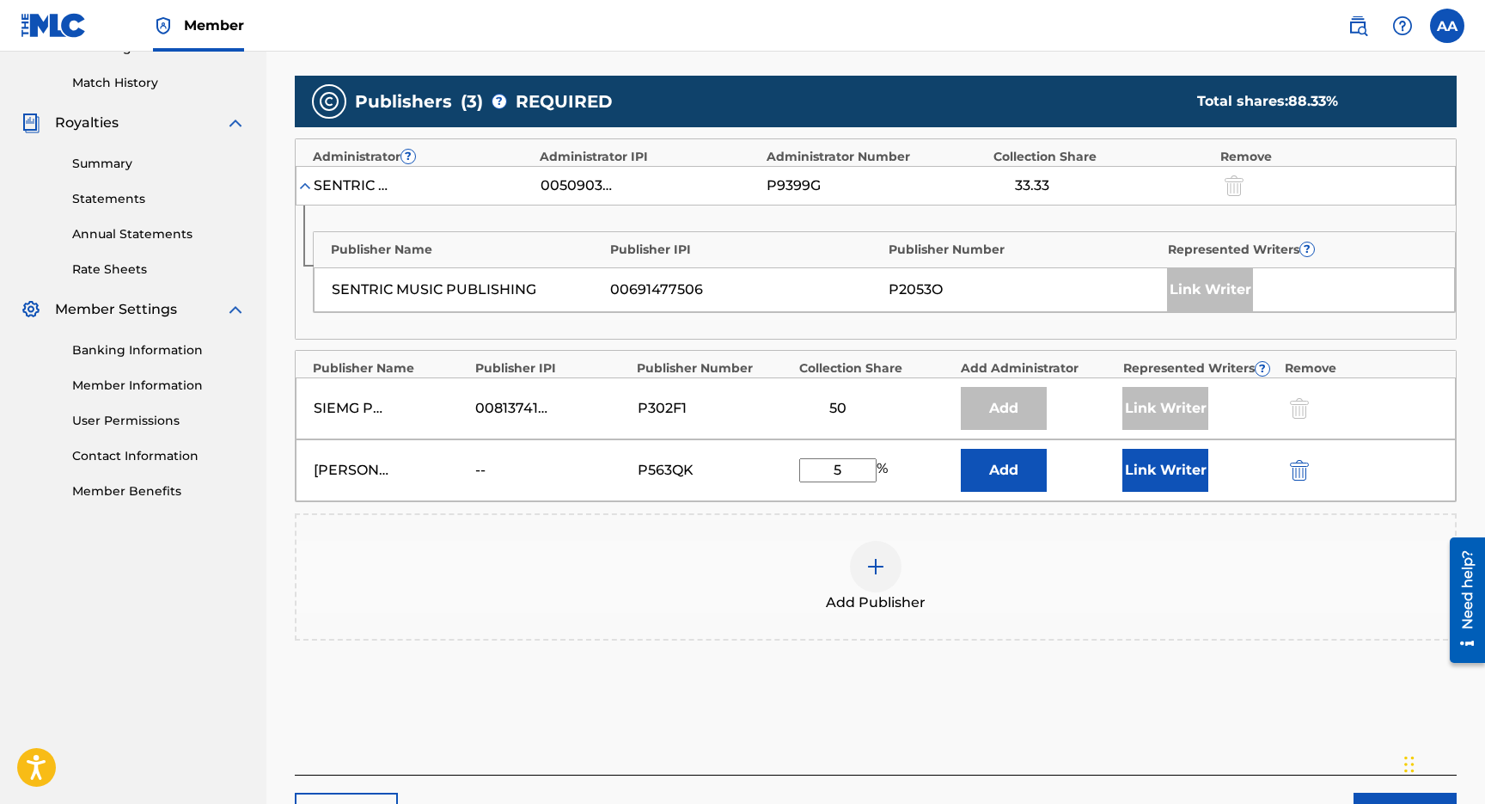
click at [1127, 470] on button "Link Writer" at bounding box center [1165, 470] width 86 height 43
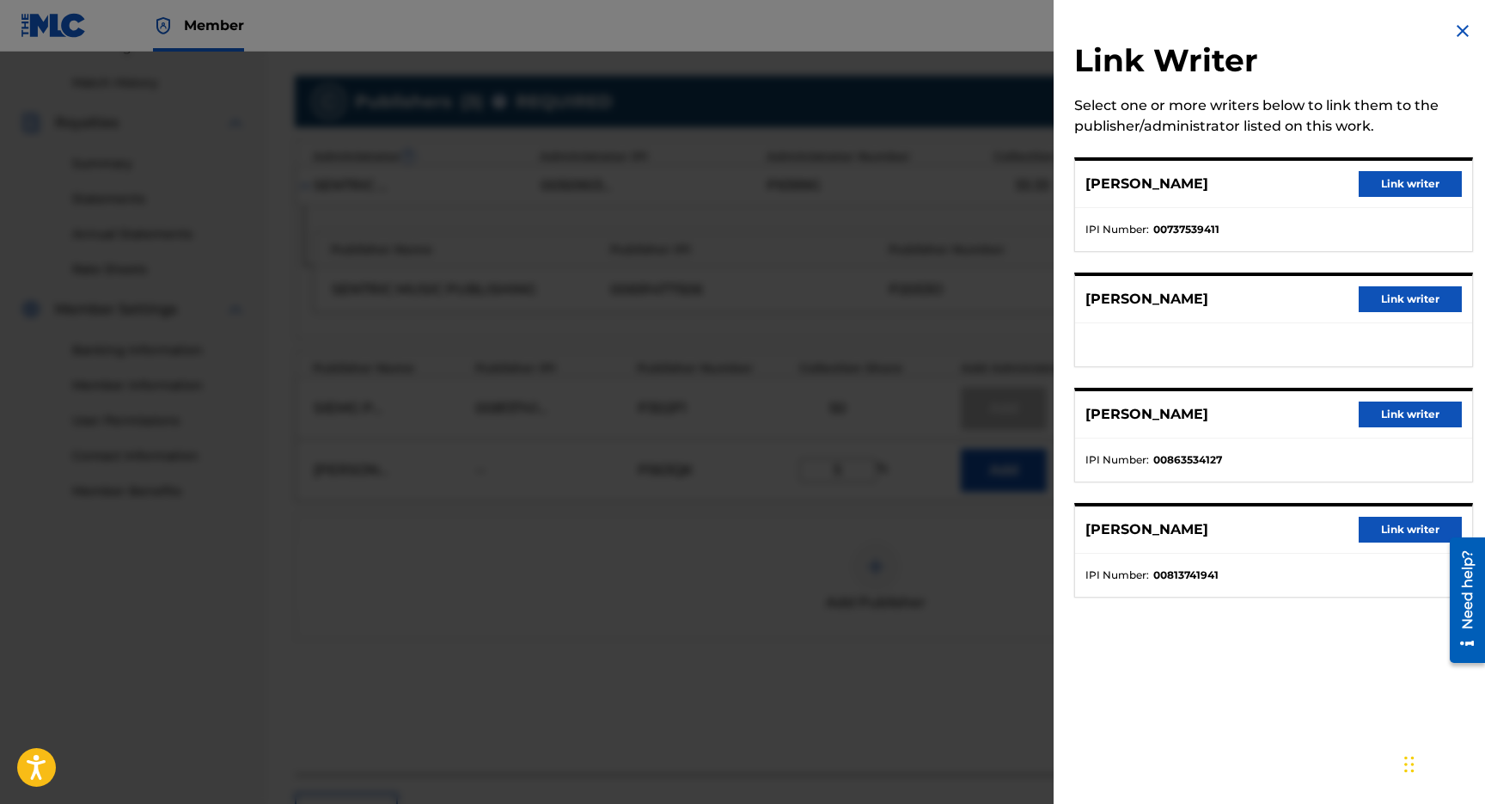
click at [1394, 180] on button "Link writer" at bounding box center [1410, 184] width 103 height 26
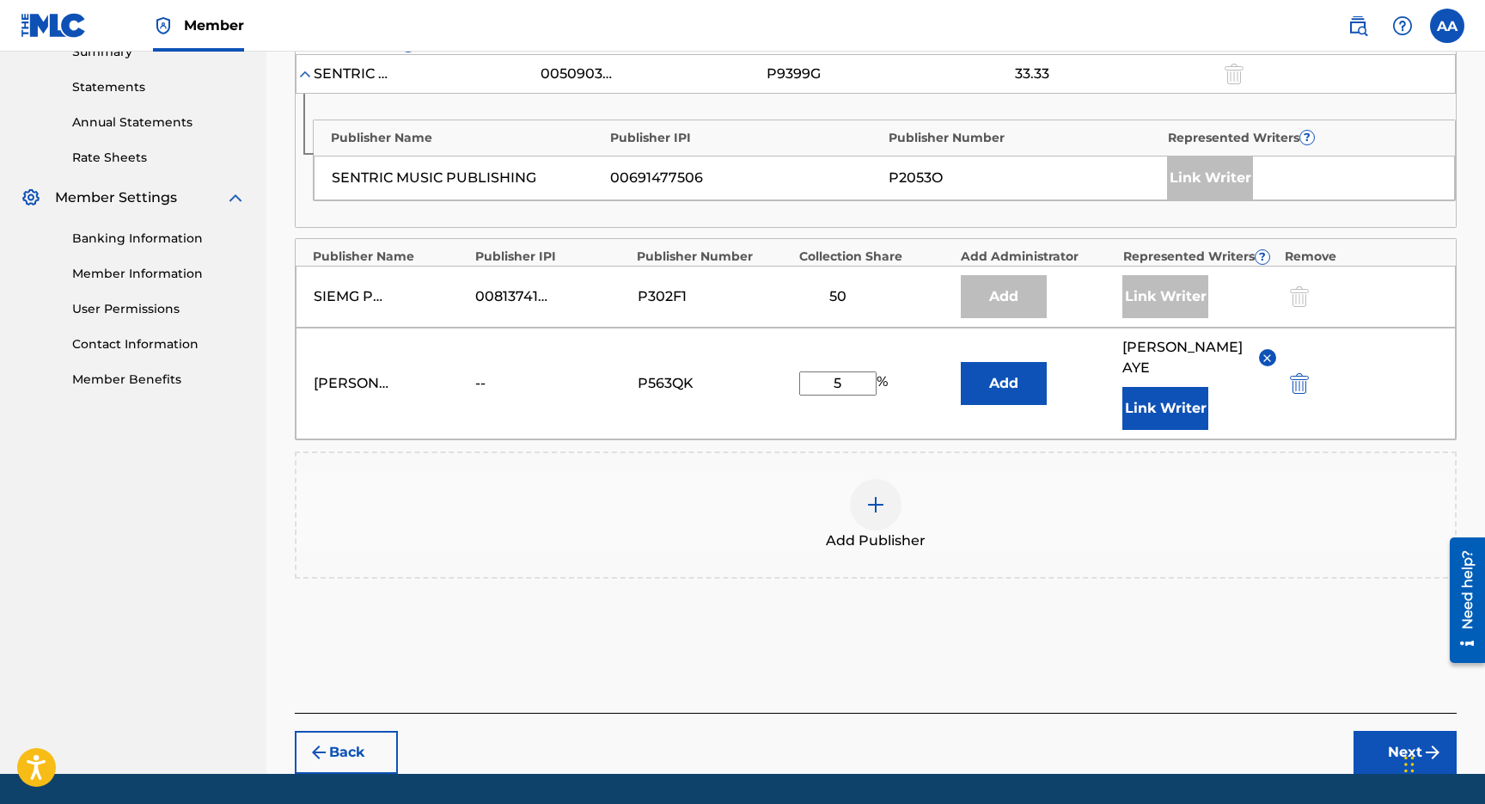
scroll to position [576, 0]
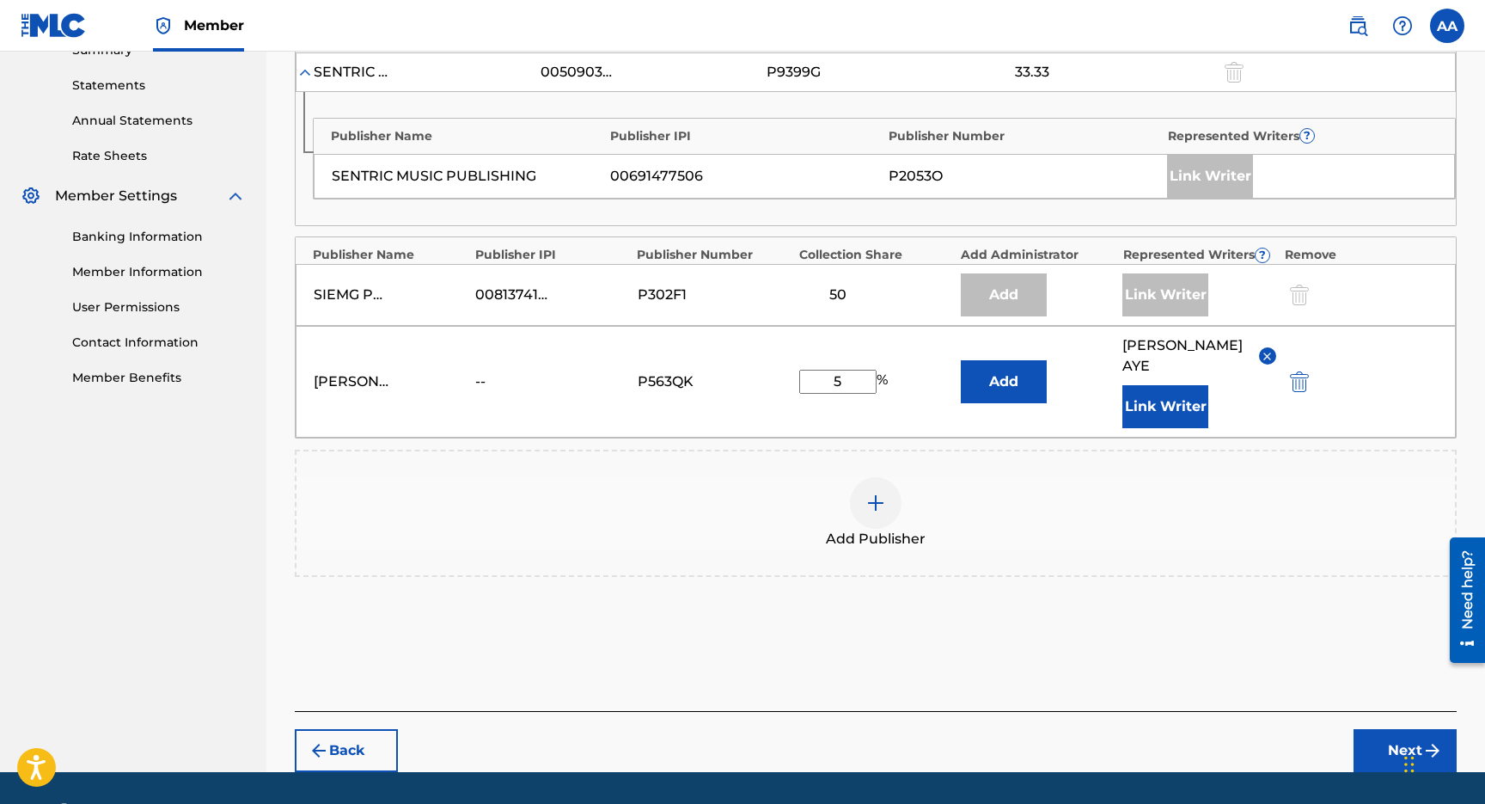
click at [1022, 391] on button "Add" at bounding box center [1004, 381] width 86 height 43
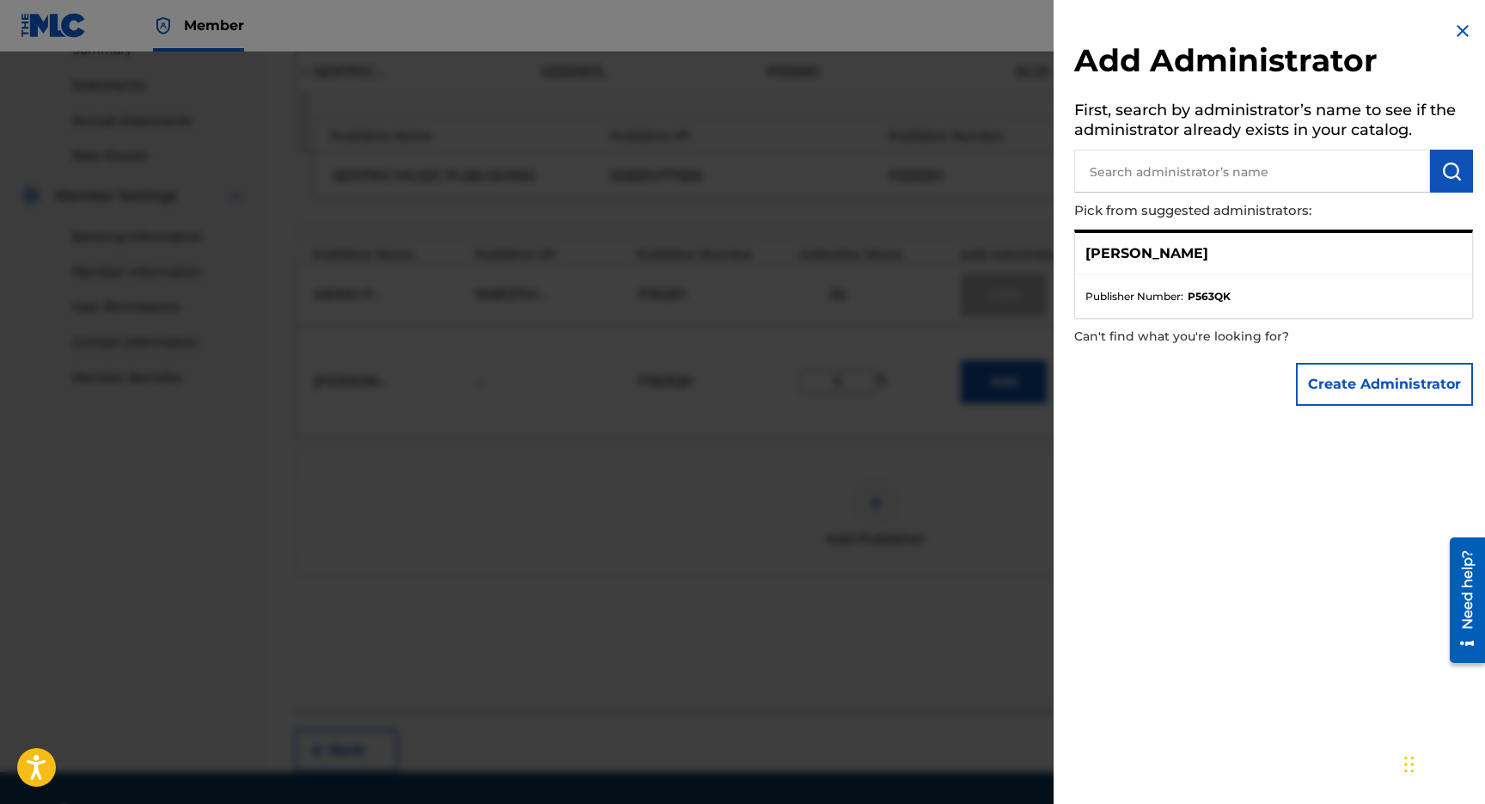
click at [1024, 478] on div at bounding box center [742, 454] width 1485 height 804
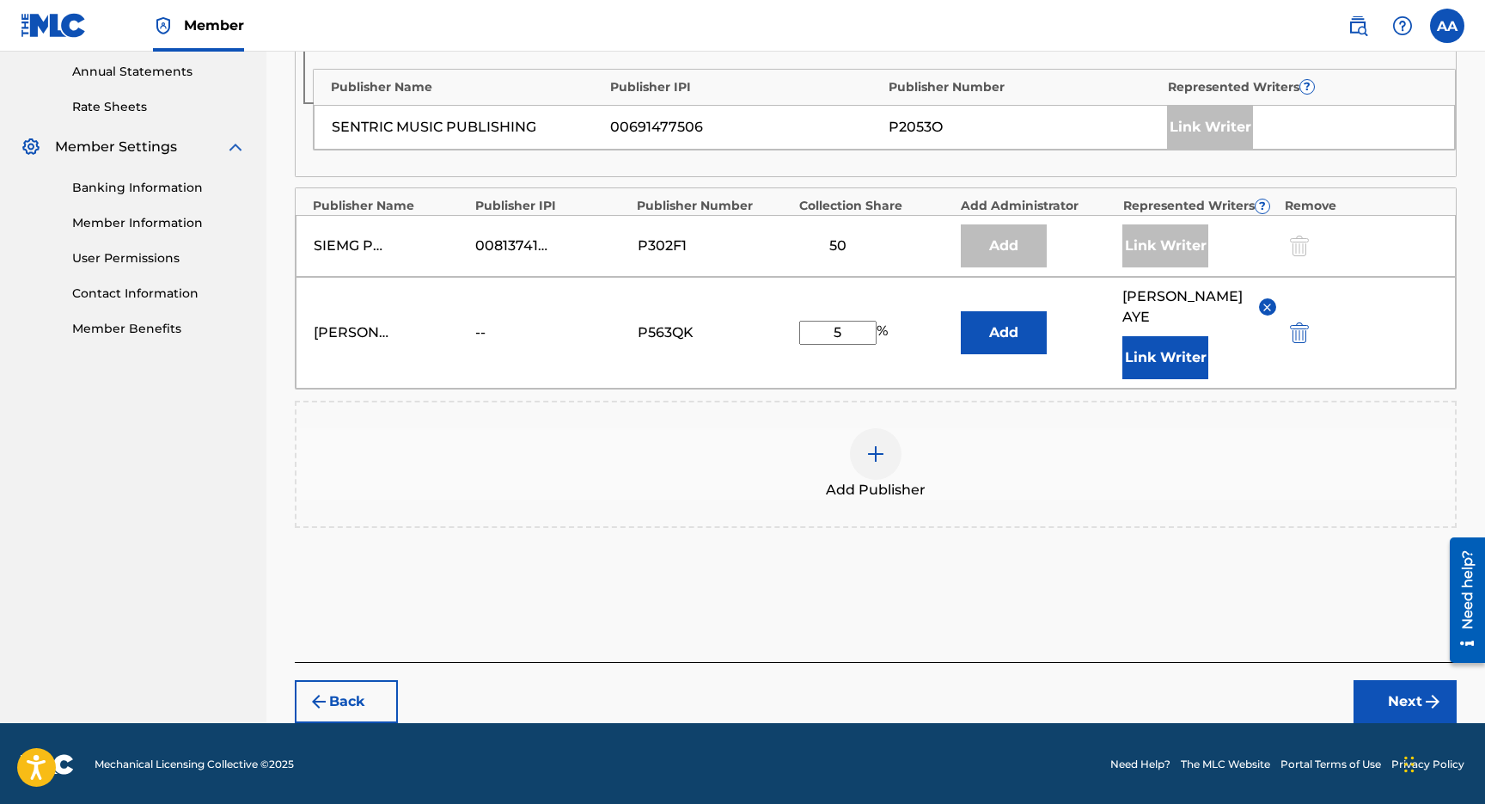
scroll to position [627, 0]
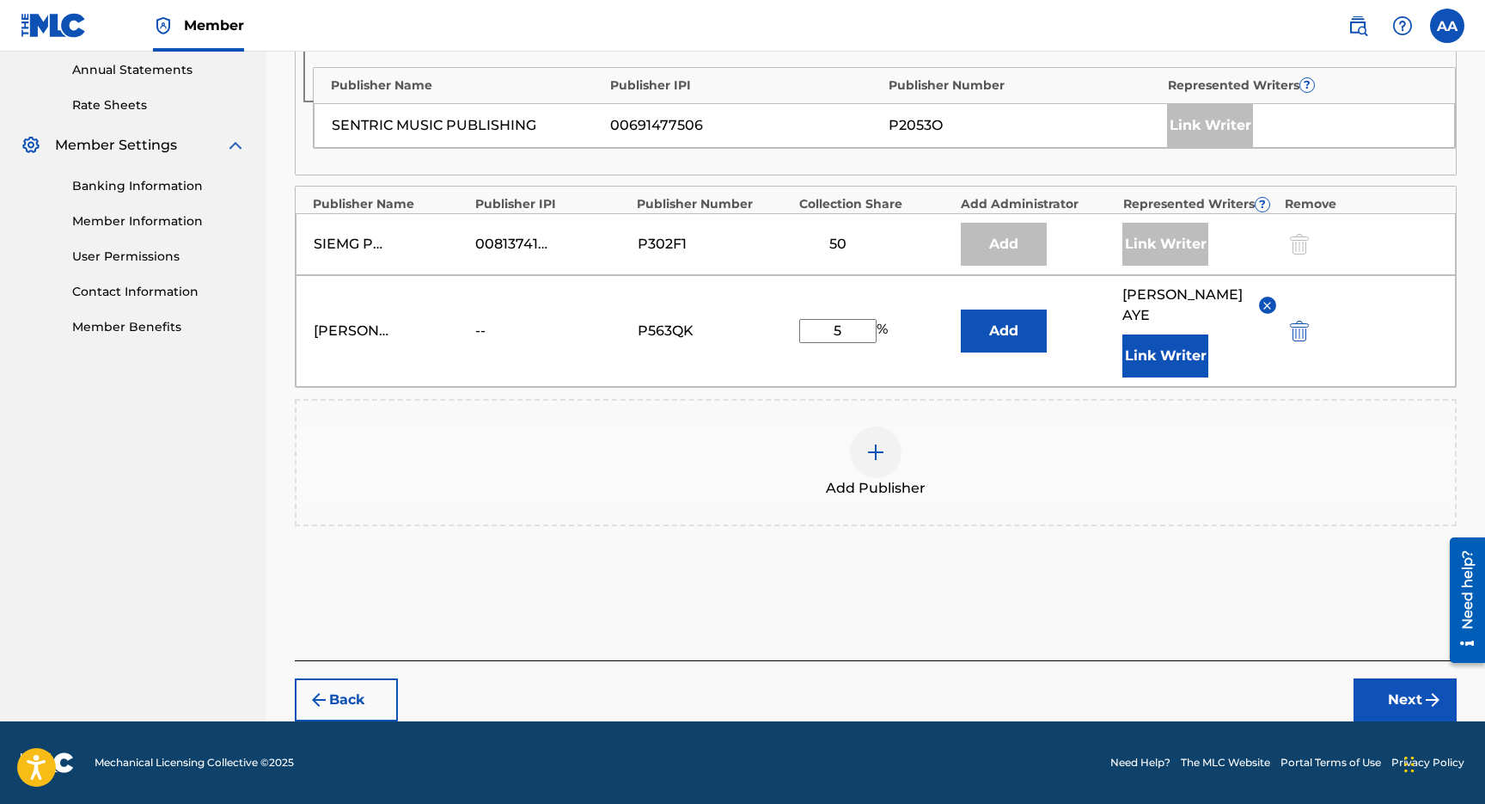
click at [1395, 703] on button "Next" at bounding box center [1405, 699] width 103 height 43
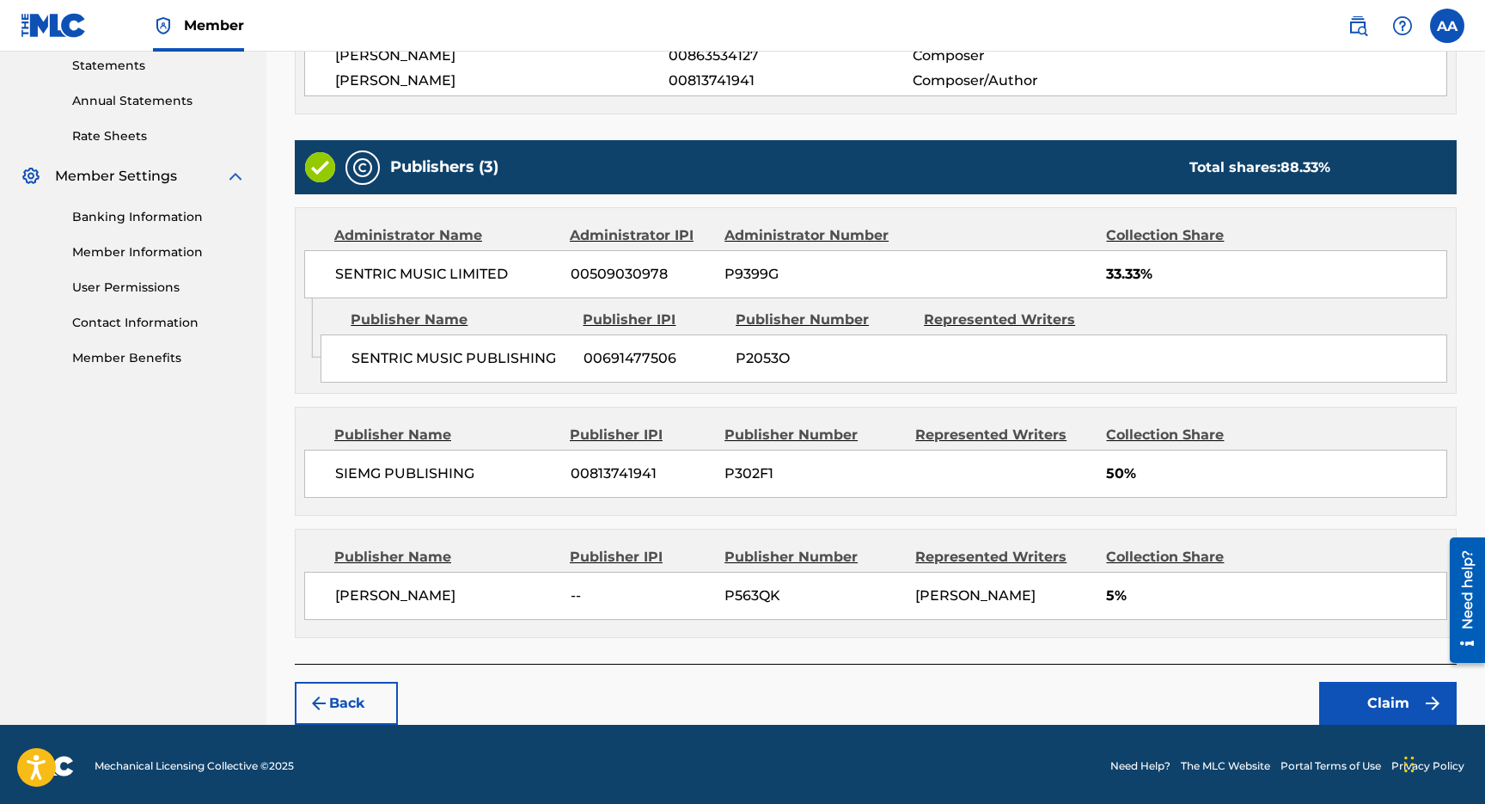
click at [1395, 703] on button "Claim" at bounding box center [1388, 703] width 138 height 43
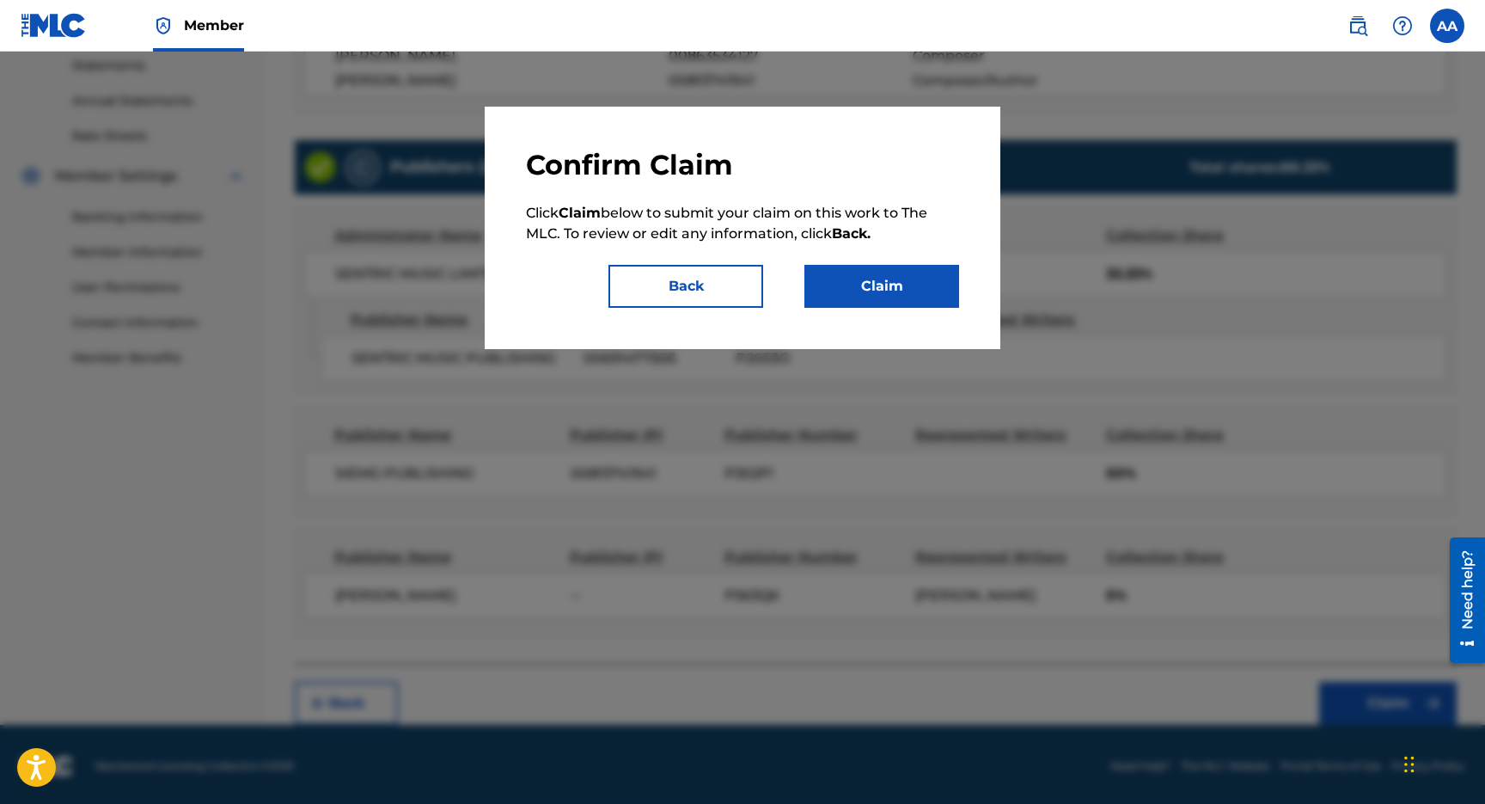
click at [874, 290] on button "Claim" at bounding box center [881, 286] width 155 height 43
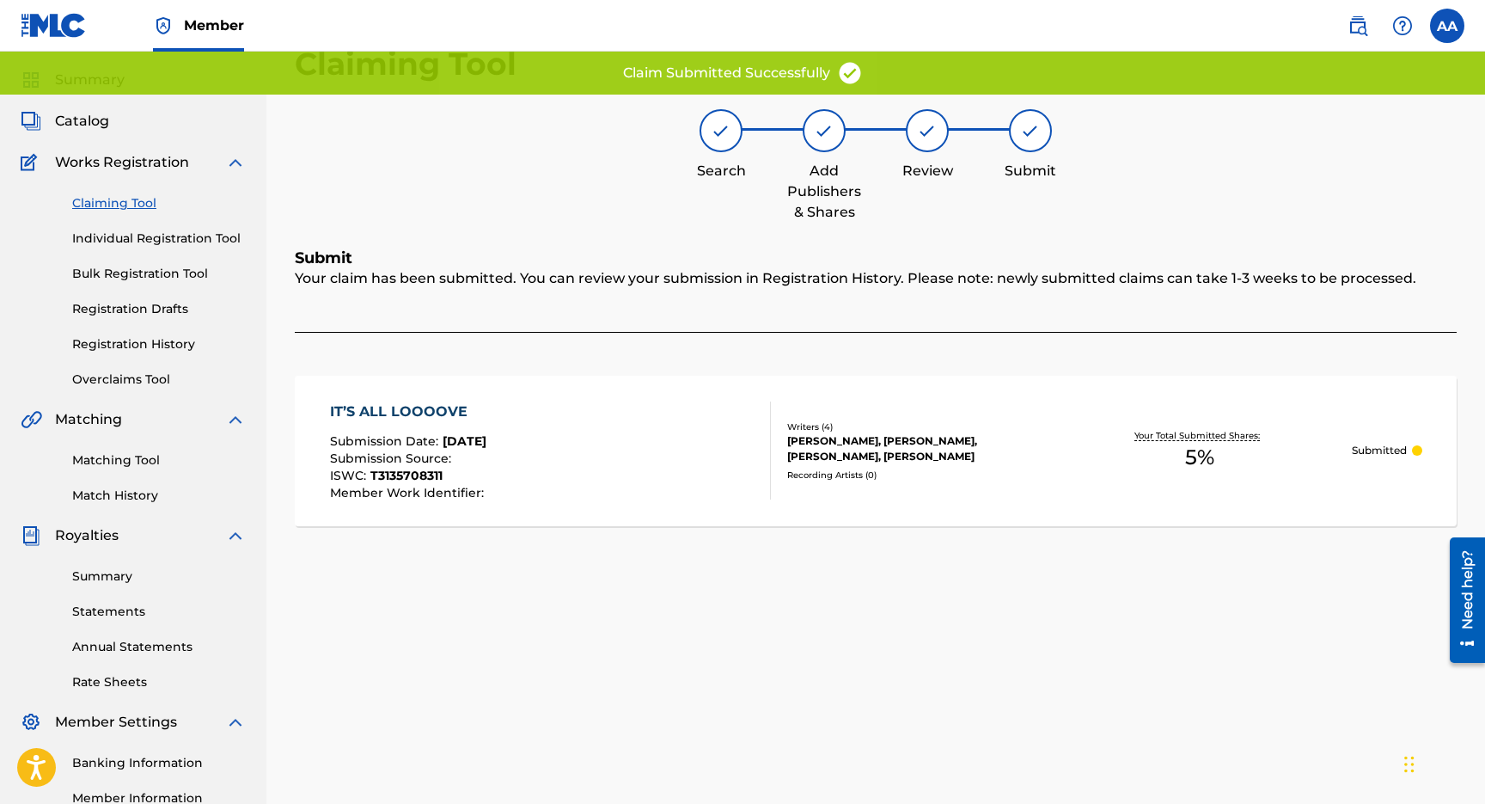
scroll to position [42, 0]
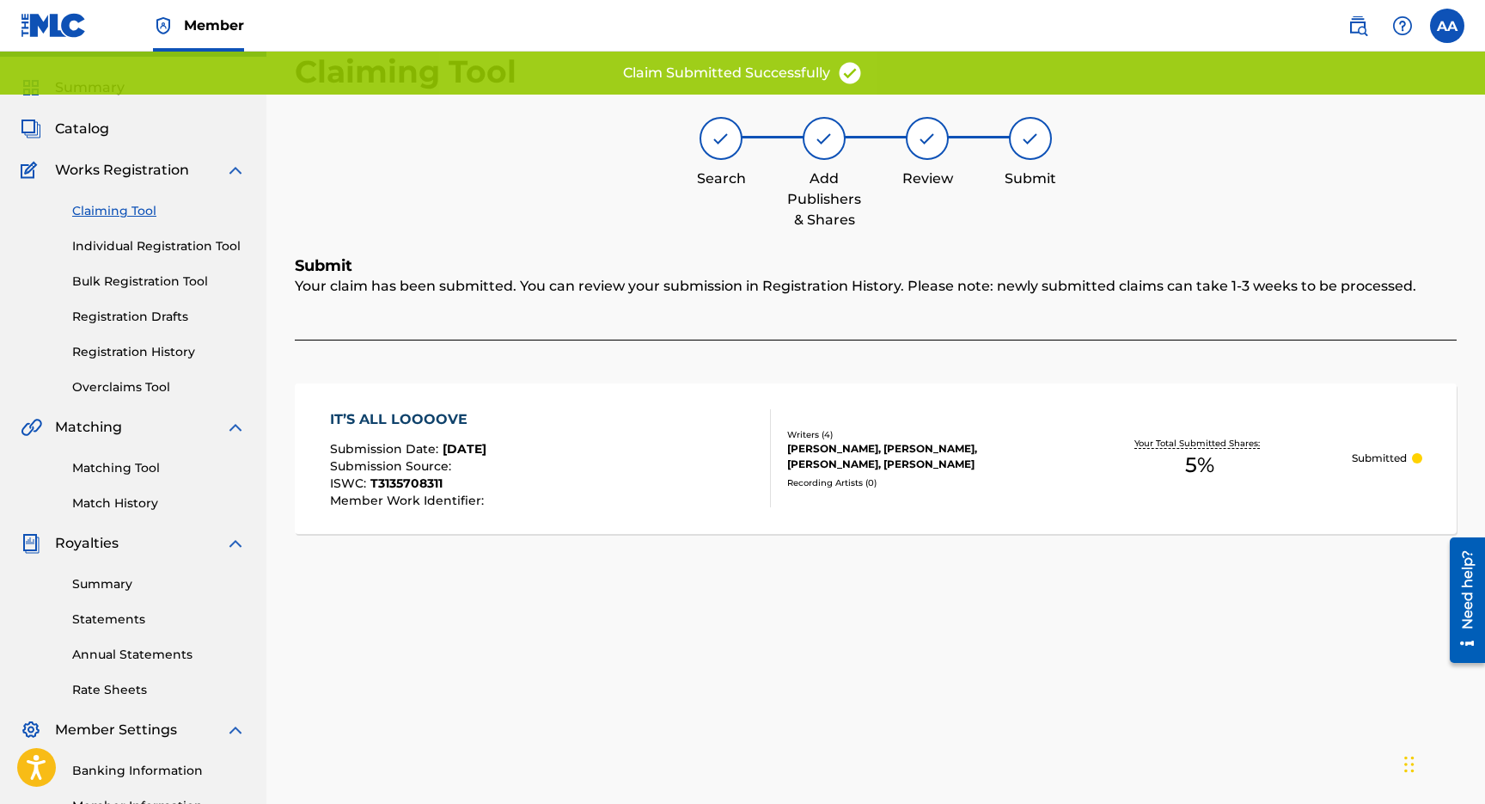
click at [121, 211] on link "Claiming Tool" at bounding box center [159, 211] width 174 height 18
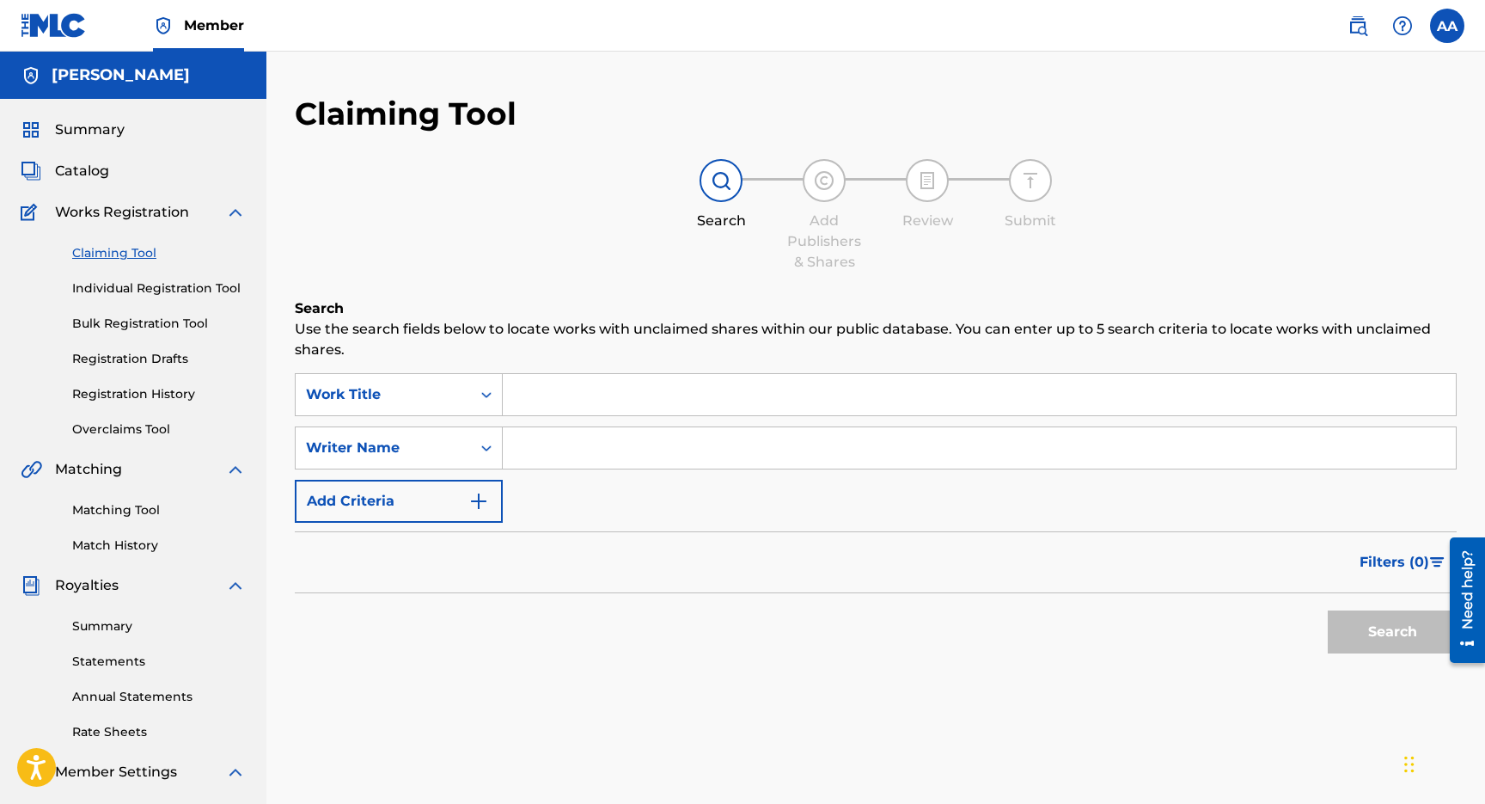
click at [608, 432] on input "Search Form" at bounding box center [979, 447] width 953 height 41
type input "[PERSON_NAME]"
click at [1417, 631] on button "Search" at bounding box center [1392, 631] width 129 height 43
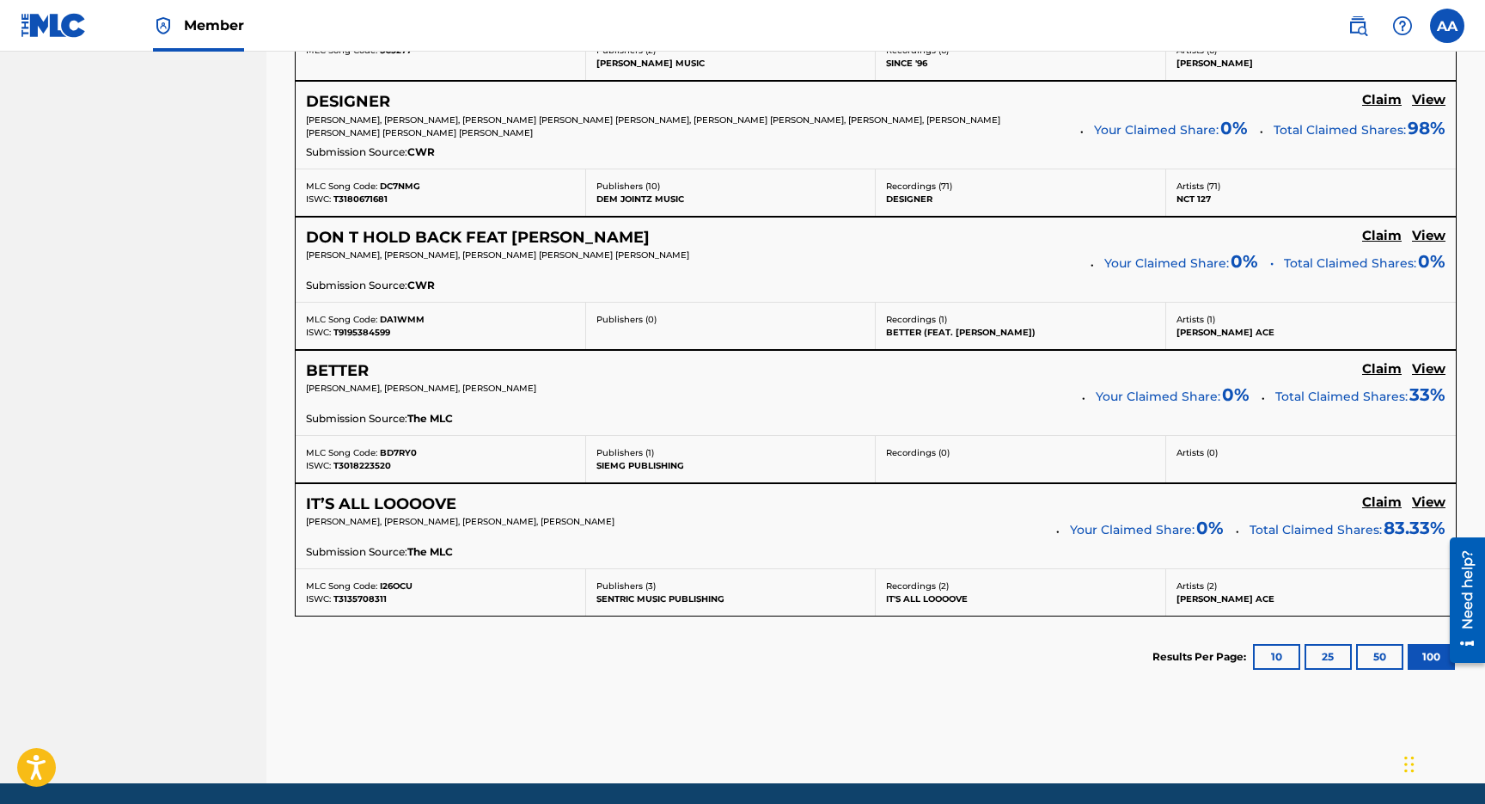
scroll to position [1997, 0]
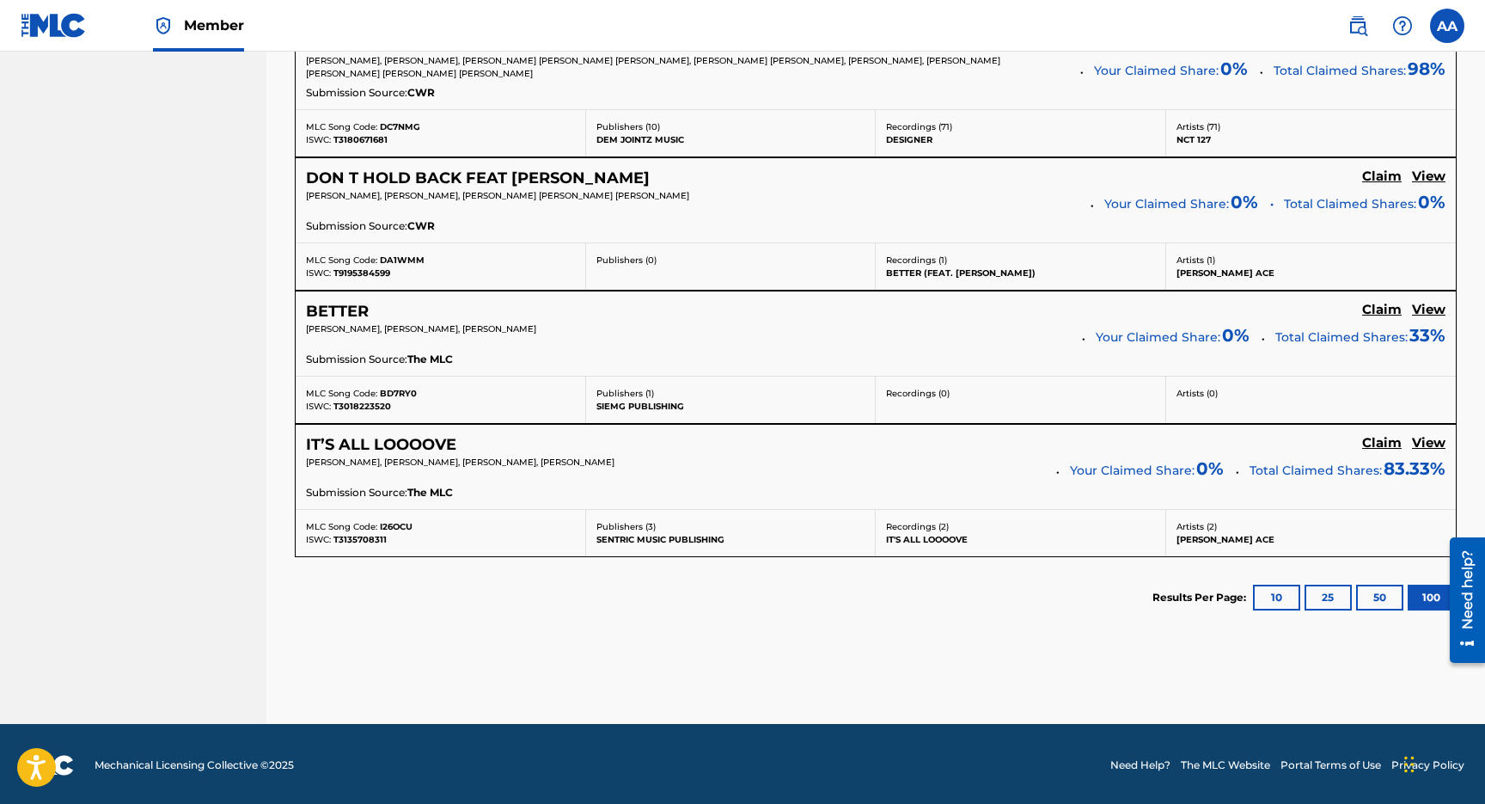
click at [1427, 602] on button "100" at bounding box center [1431, 597] width 47 height 26
click at [1369, 589] on button "50" at bounding box center [1379, 597] width 47 height 26
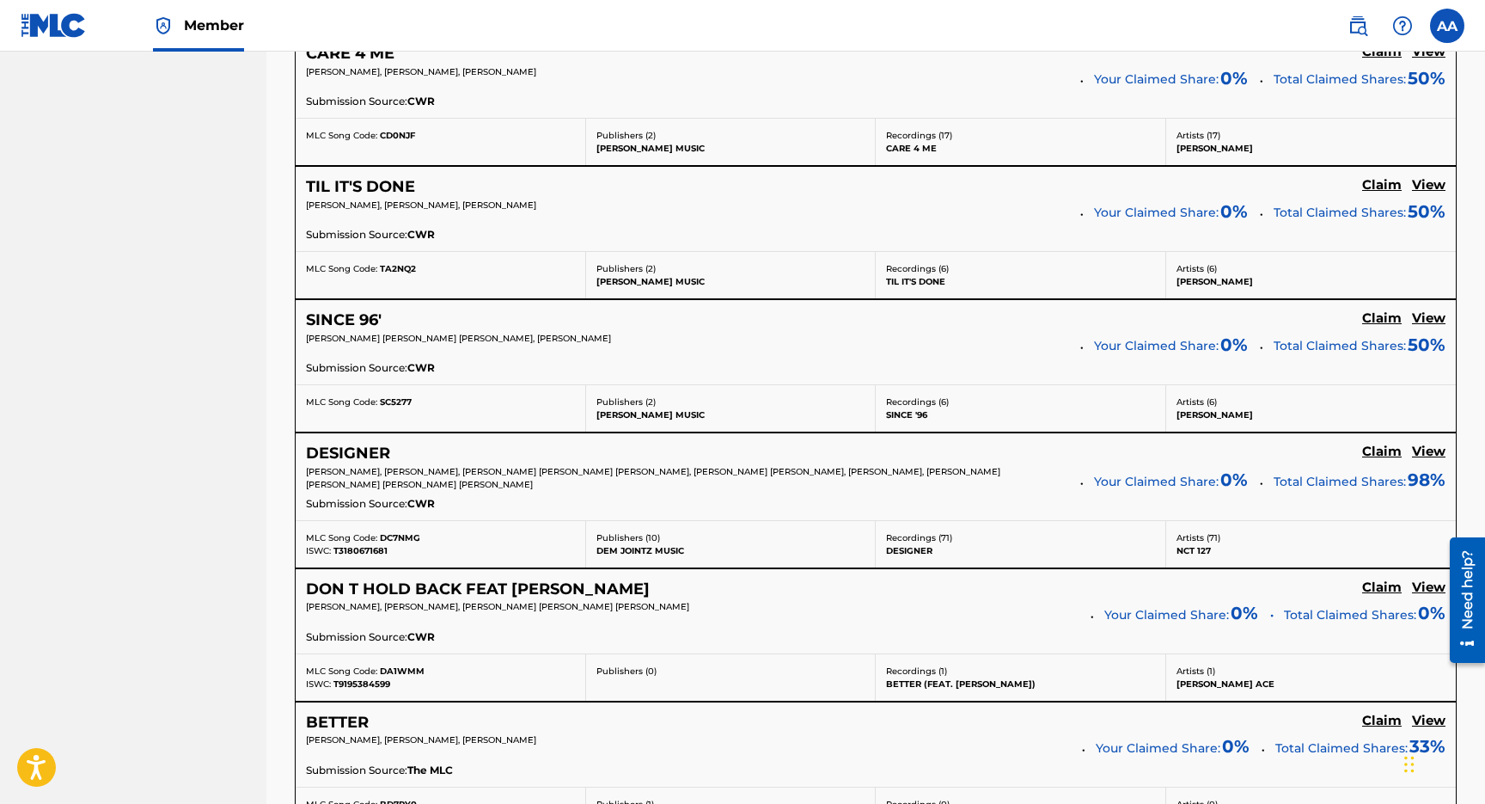
scroll to position [1585, 0]
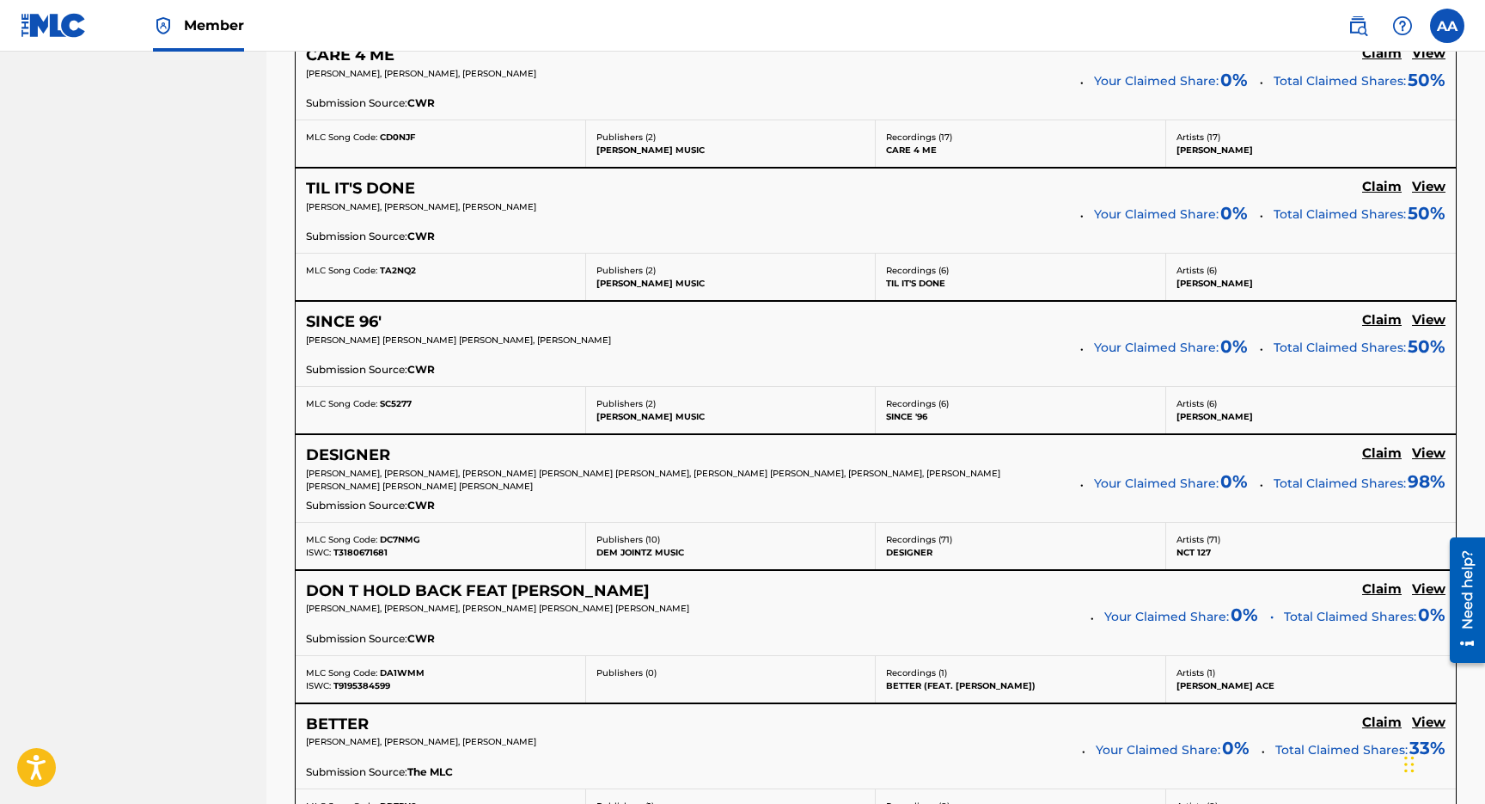
click at [1433, 585] on h5 "View" at bounding box center [1429, 589] width 34 height 16
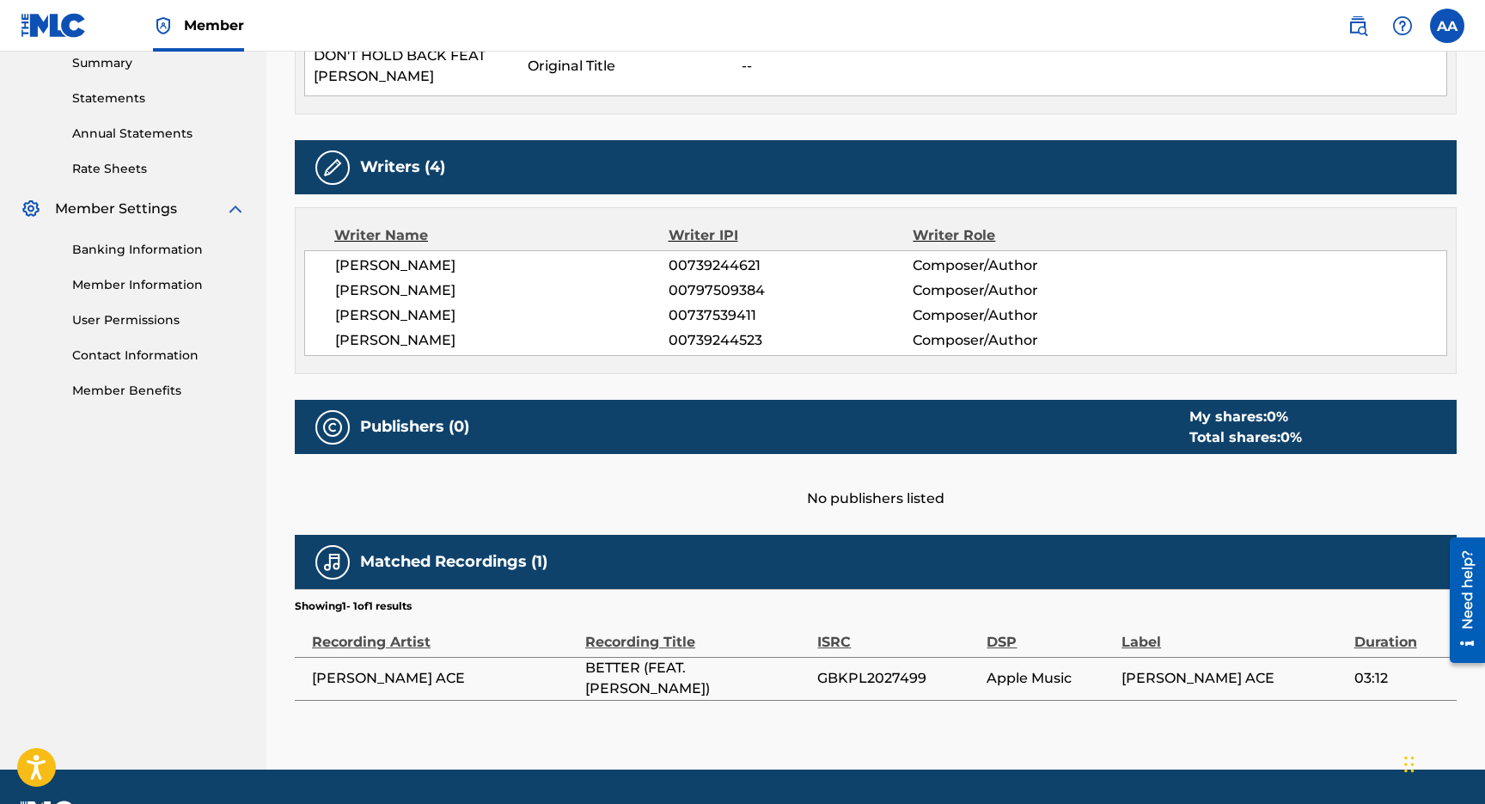
scroll to position [610, 0]
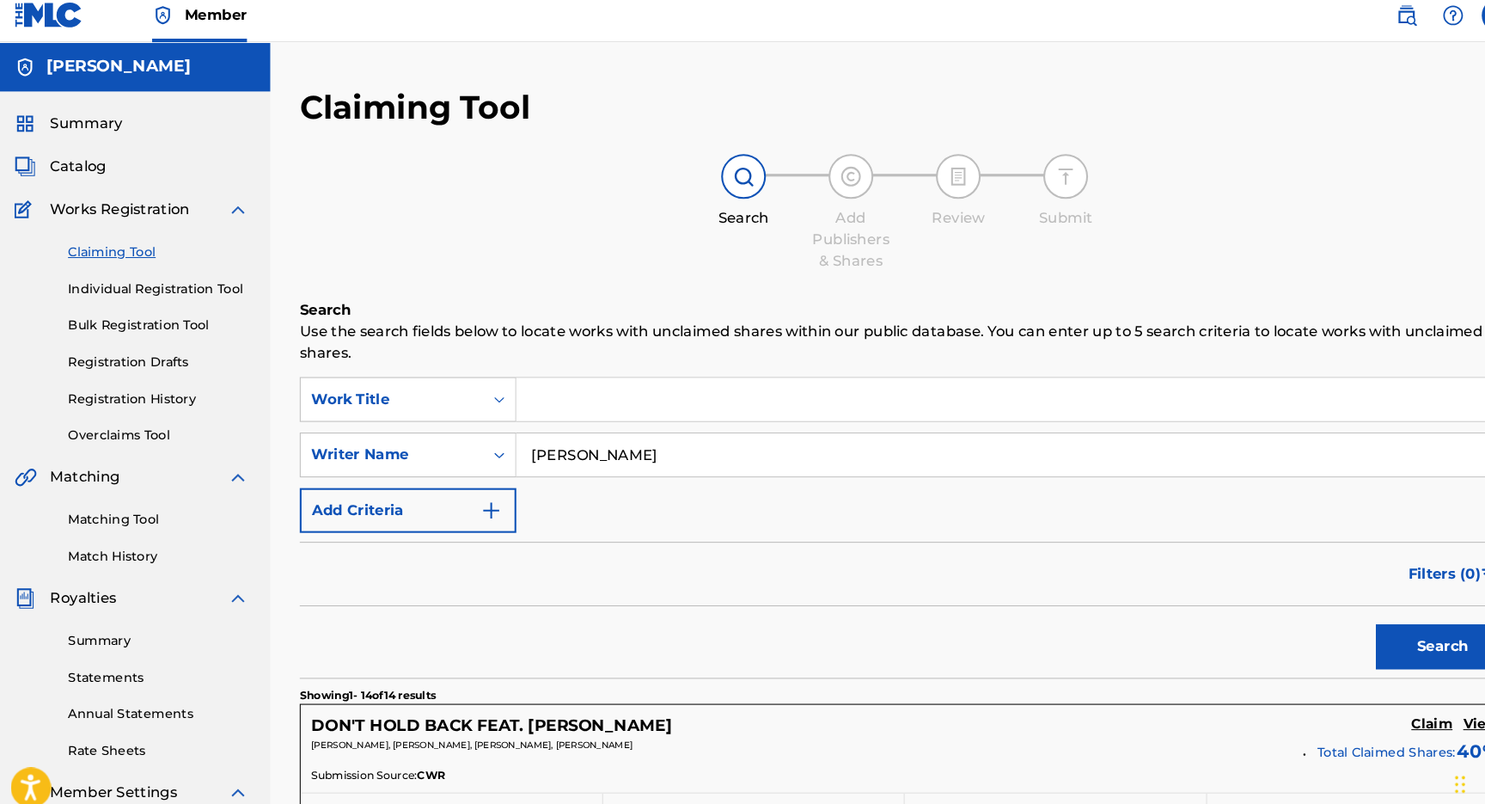
click at [174, 288] on link "Individual Registration Tool" at bounding box center [159, 288] width 174 height 18
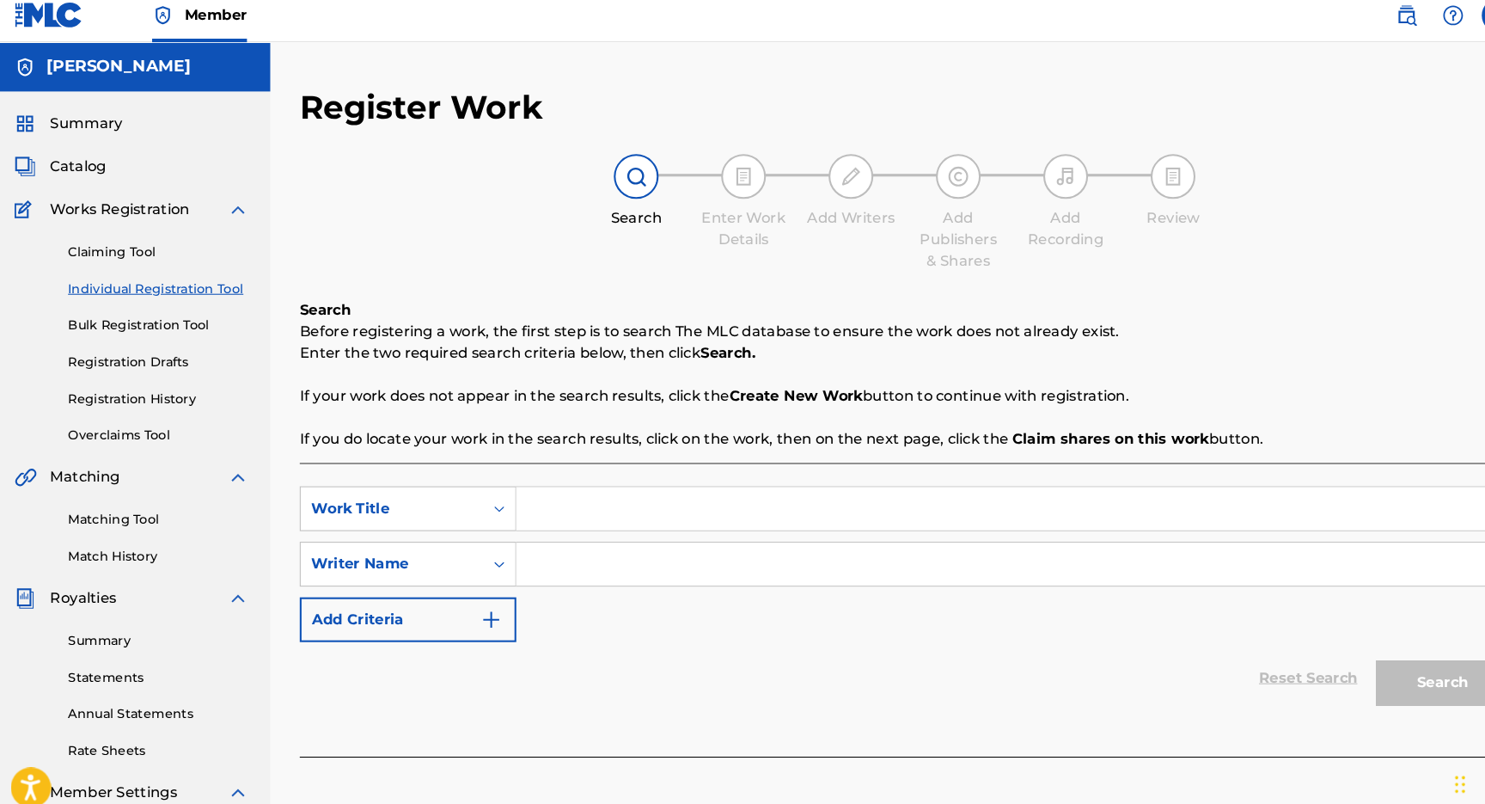
click at [540, 557] on input "Search Form" at bounding box center [979, 552] width 953 height 41
type input "[PERSON_NAME]"
click at [670, 674] on div "Reset Search Search" at bounding box center [876, 661] width 1162 height 69
click at [538, 508] on input "Search Form" at bounding box center [979, 499] width 953 height 41
click at [1391, 675] on button "Search" at bounding box center [1392, 666] width 129 height 43
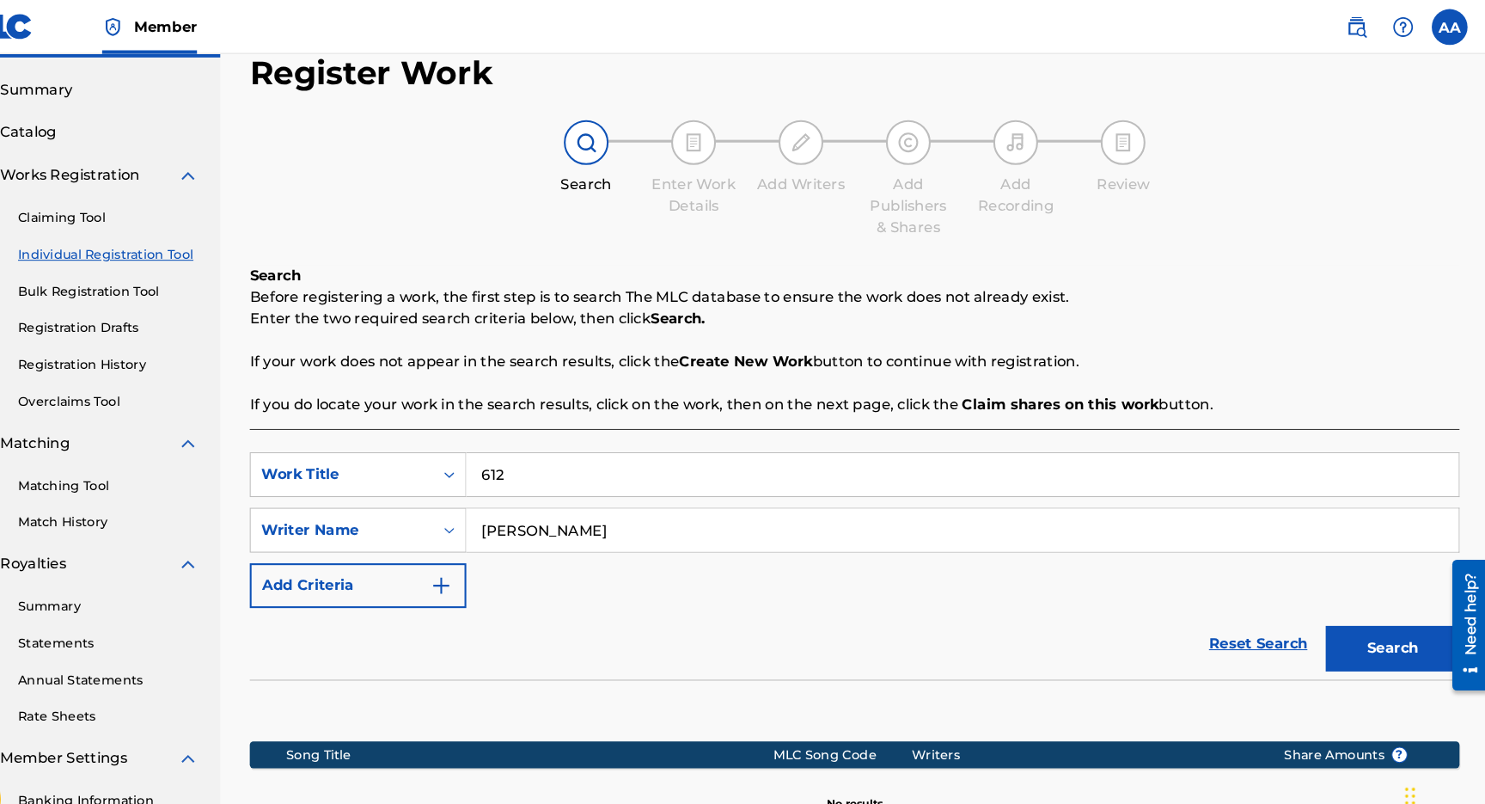
scroll to position [34, 0]
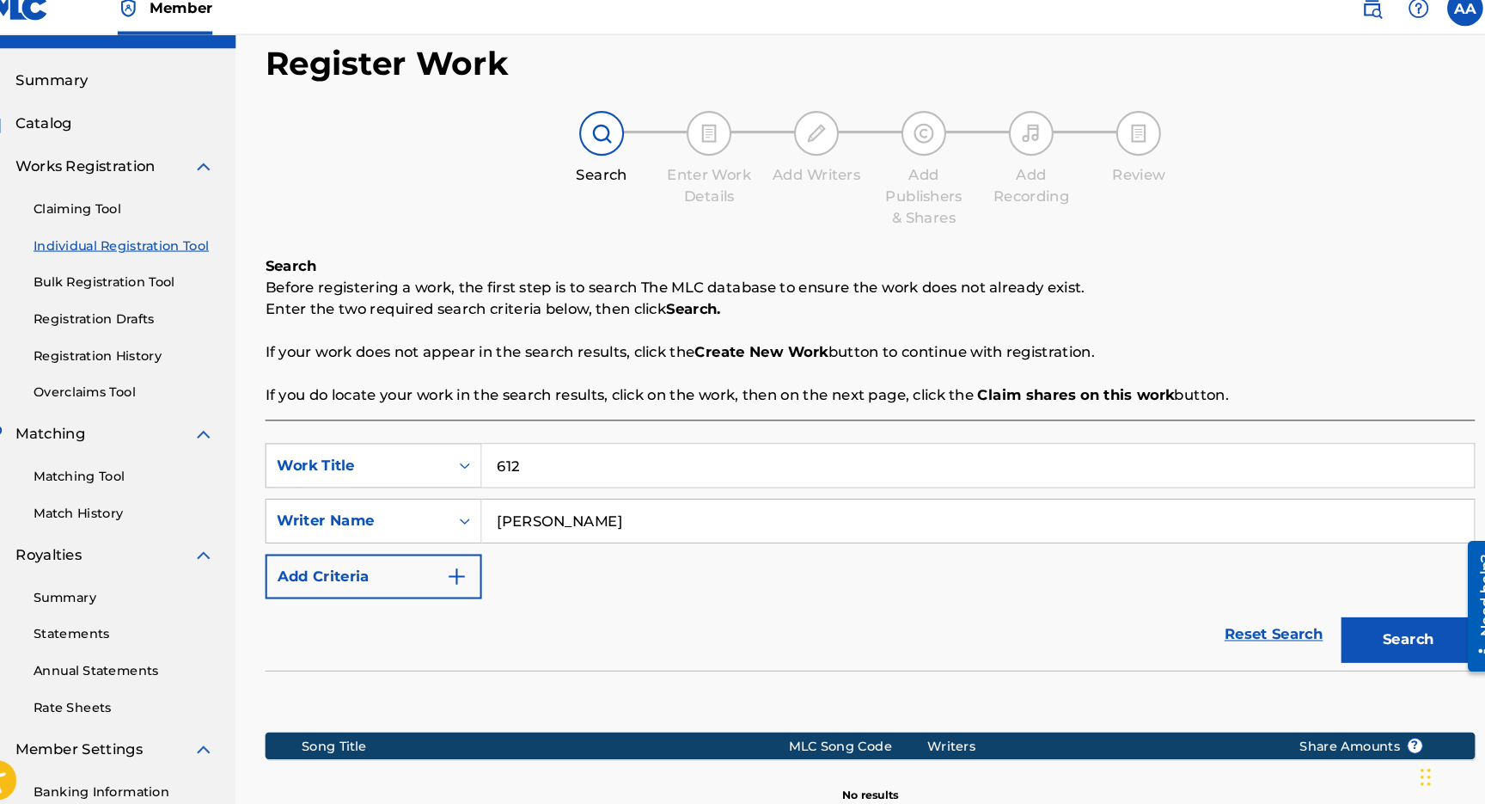
click at [594, 475] on input "612" at bounding box center [979, 464] width 953 height 41
type input "SIX ONE TWO"
click at [1328, 610] on button "Search" at bounding box center [1392, 631] width 129 height 43
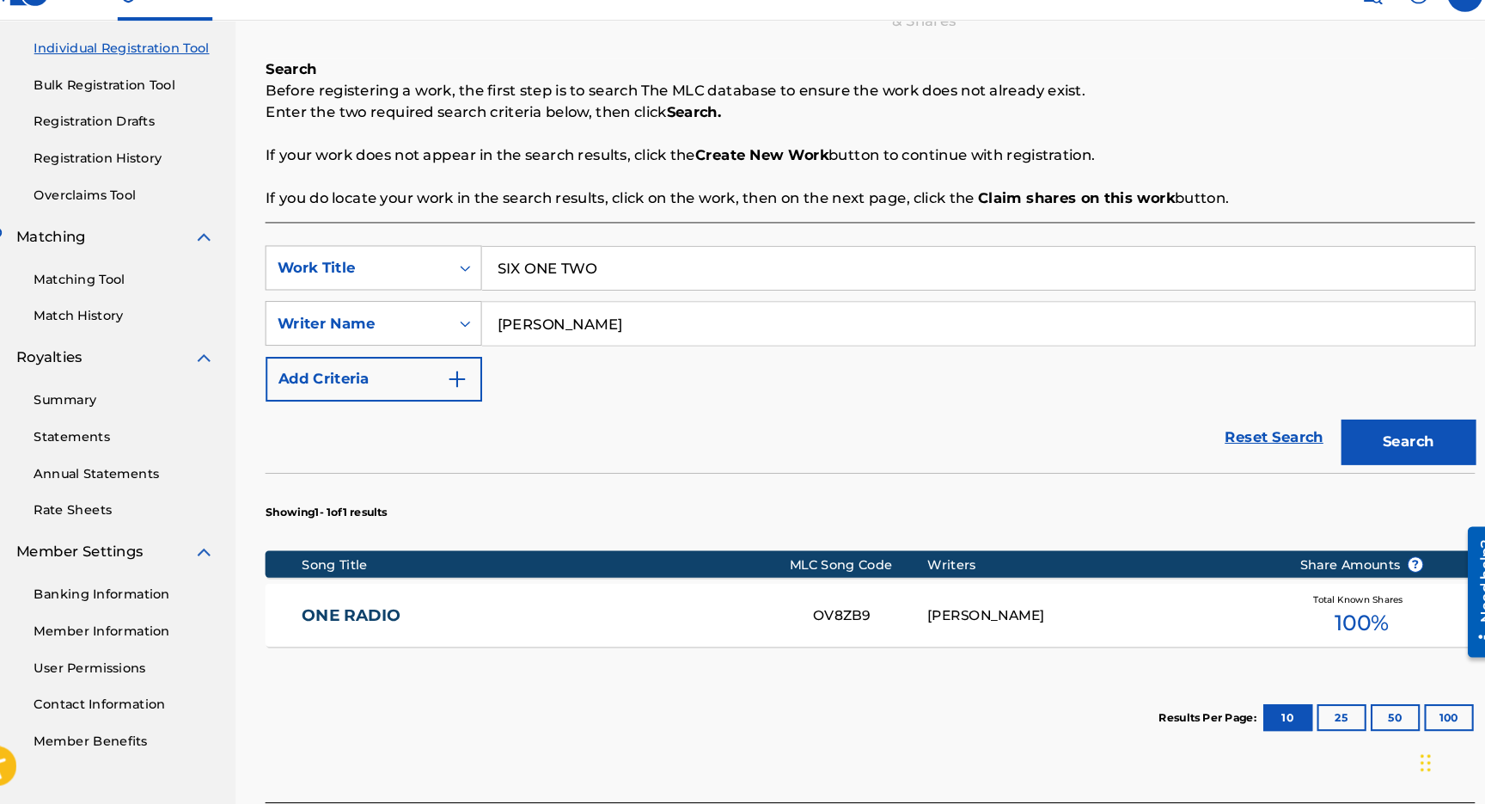
scroll to position [211, 0]
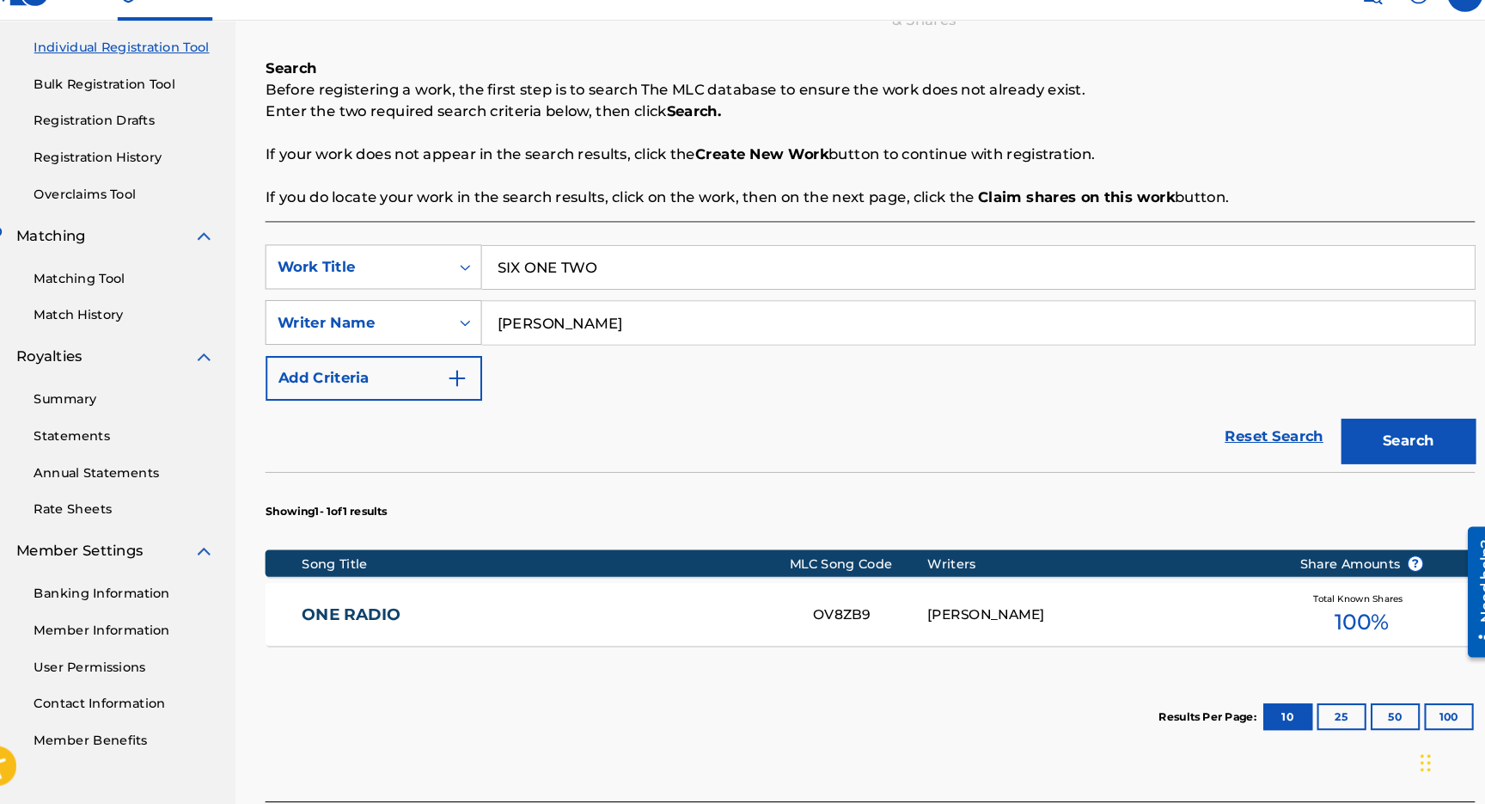
click at [590, 290] on input "SIX ONE TWO" at bounding box center [979, 287] width 953 height 41
click at [1328, 433] on button "Search" at bounding box center [1392, 454] width 129 height 43
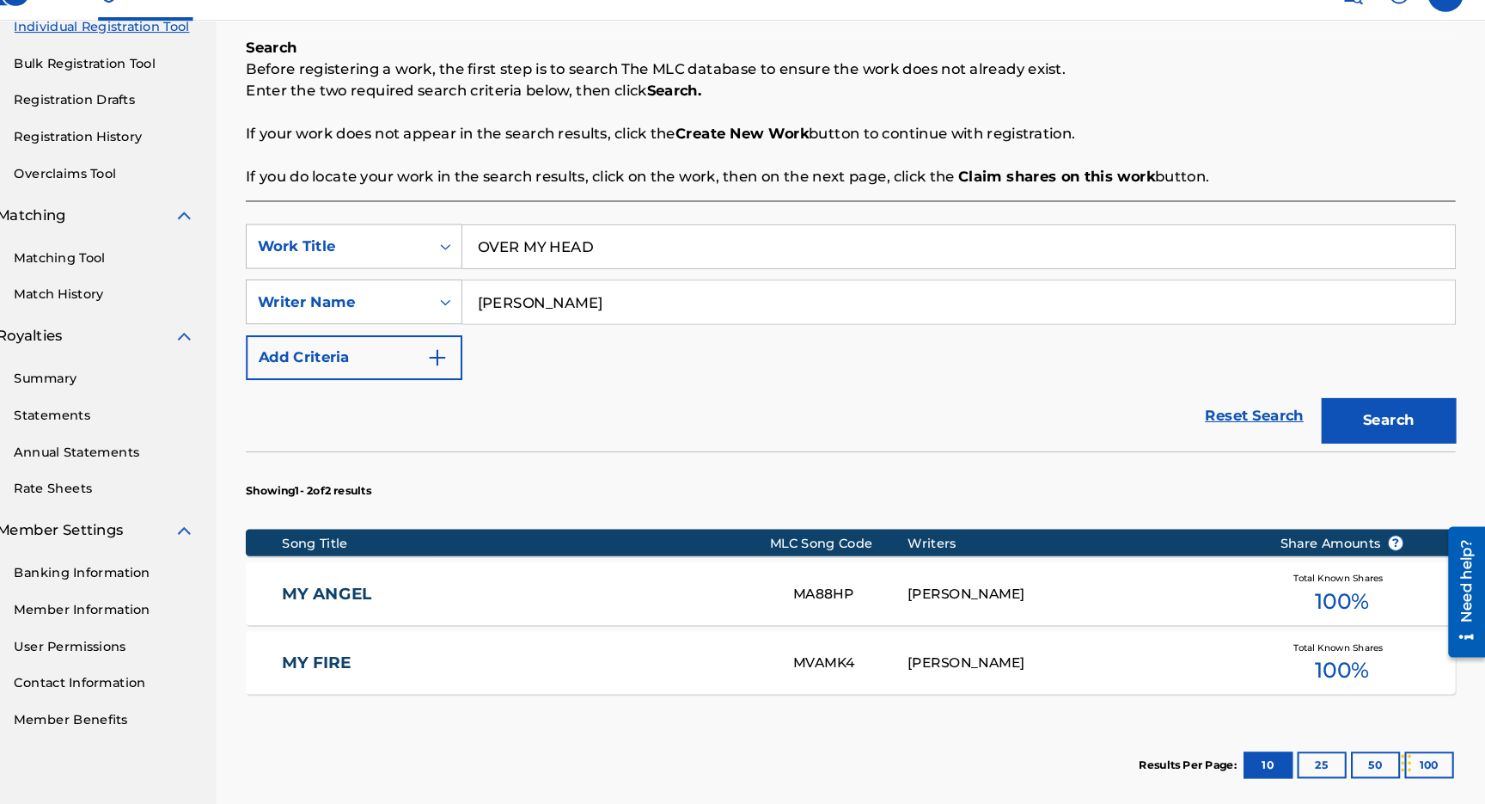
scroll to position [233, 0]
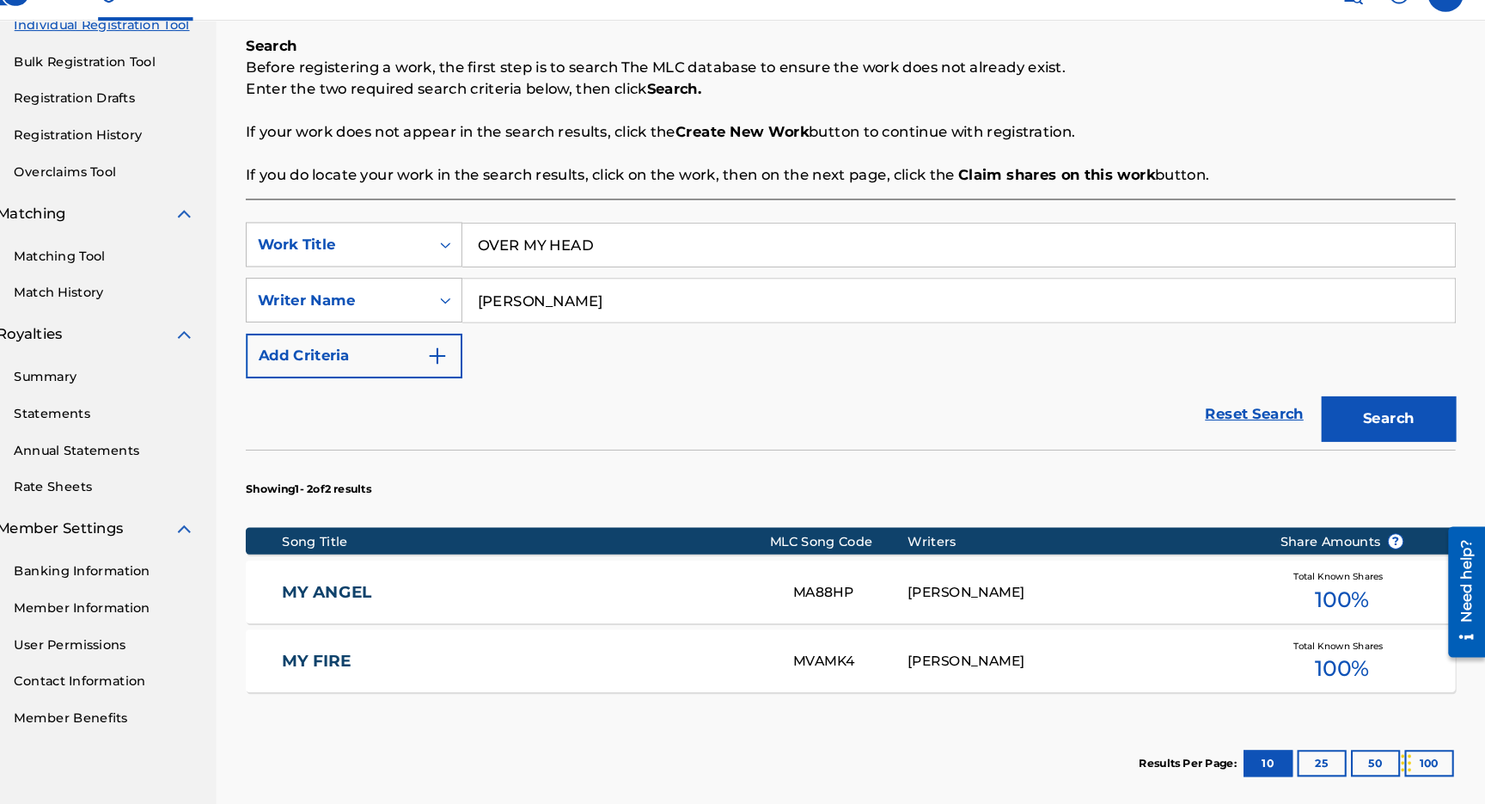
click at [613, 265] on input "OVER MY HEAD" at bounding box center [979, 266] width 953 height 41
type input "F.E.A.R."
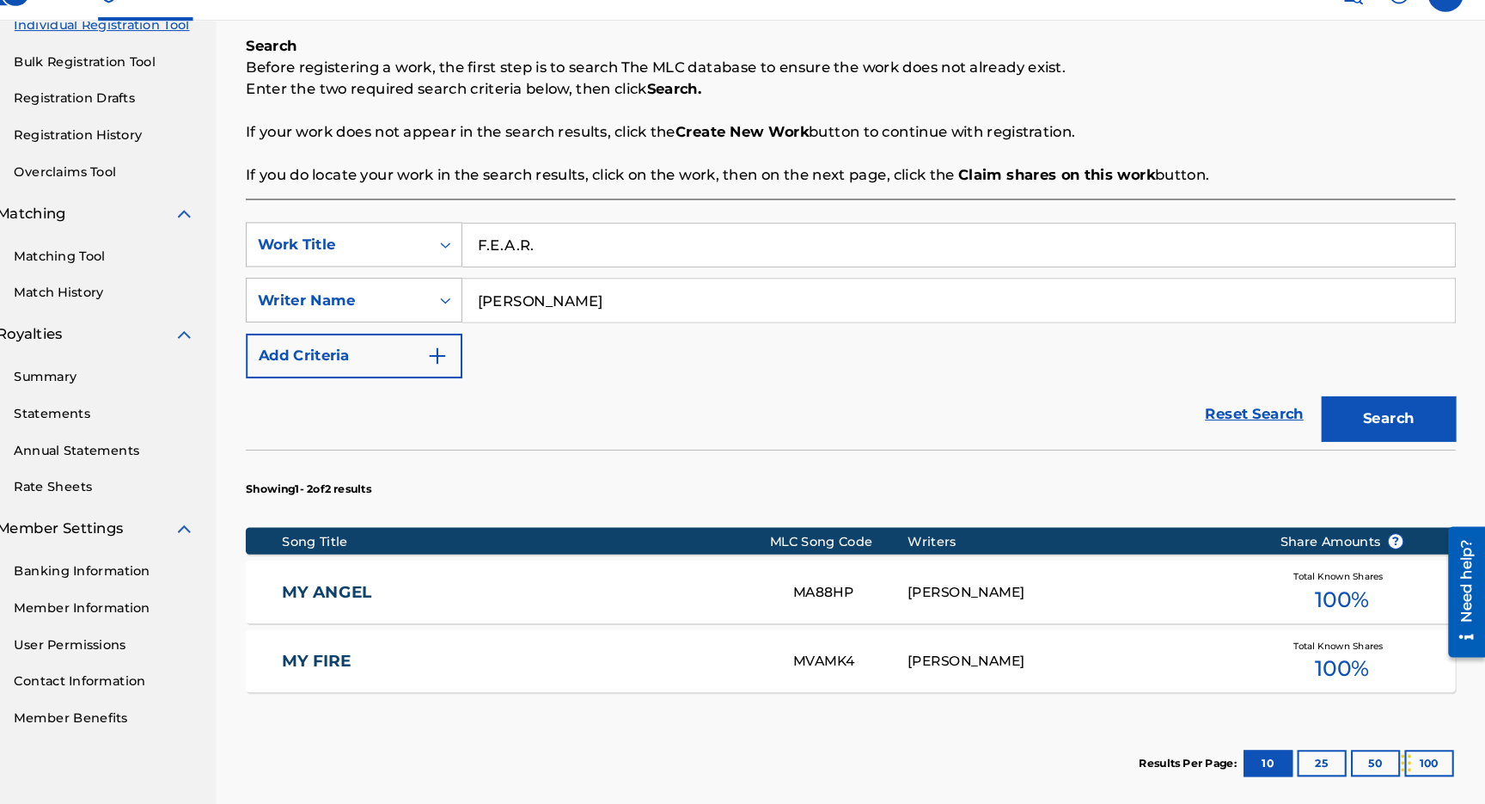
click at [1328, 412] on button "Search" at bounding box center [1392, 433] width 129 height 43
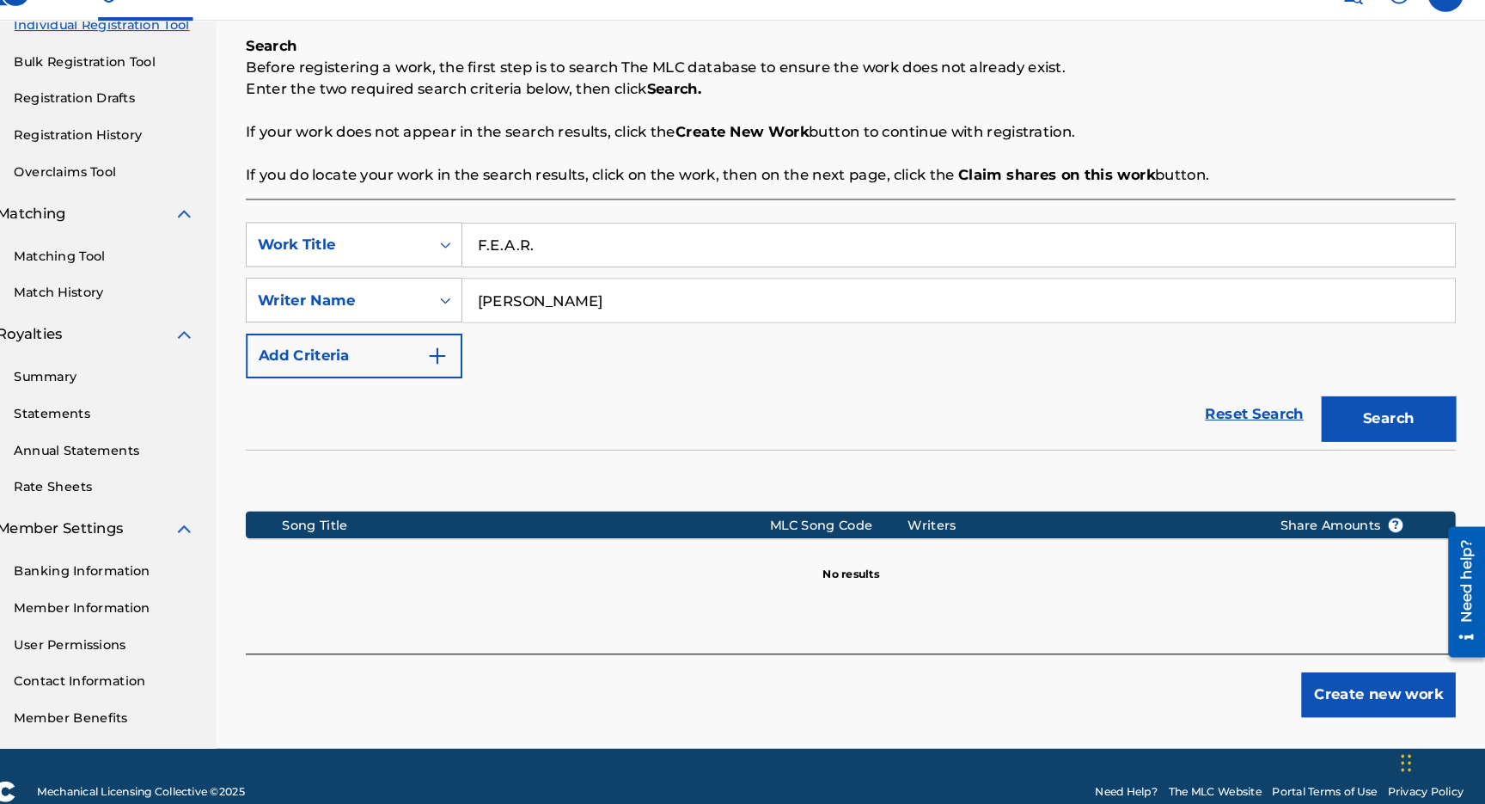
click at [565, 316] on input "[PERSON_NAME]" at bounding box center [979, 319] width 953 height 41
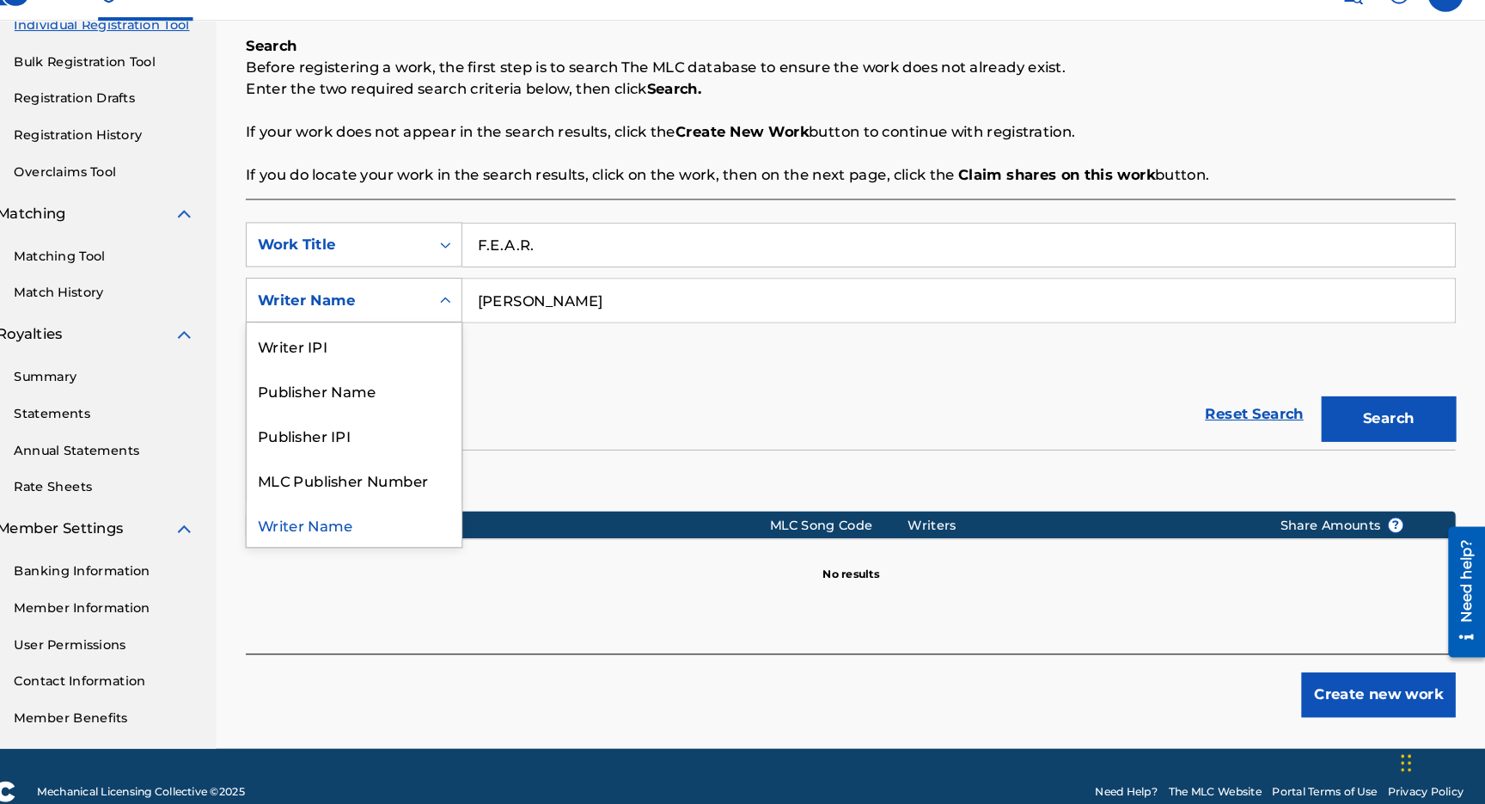
click at [472, 321] on div "Search Form" at bounding box center [486, 319] width 31 height 31
click at [476, 393] on div "Publisher Name" at bounding box center [399, 405] width 206 height 43
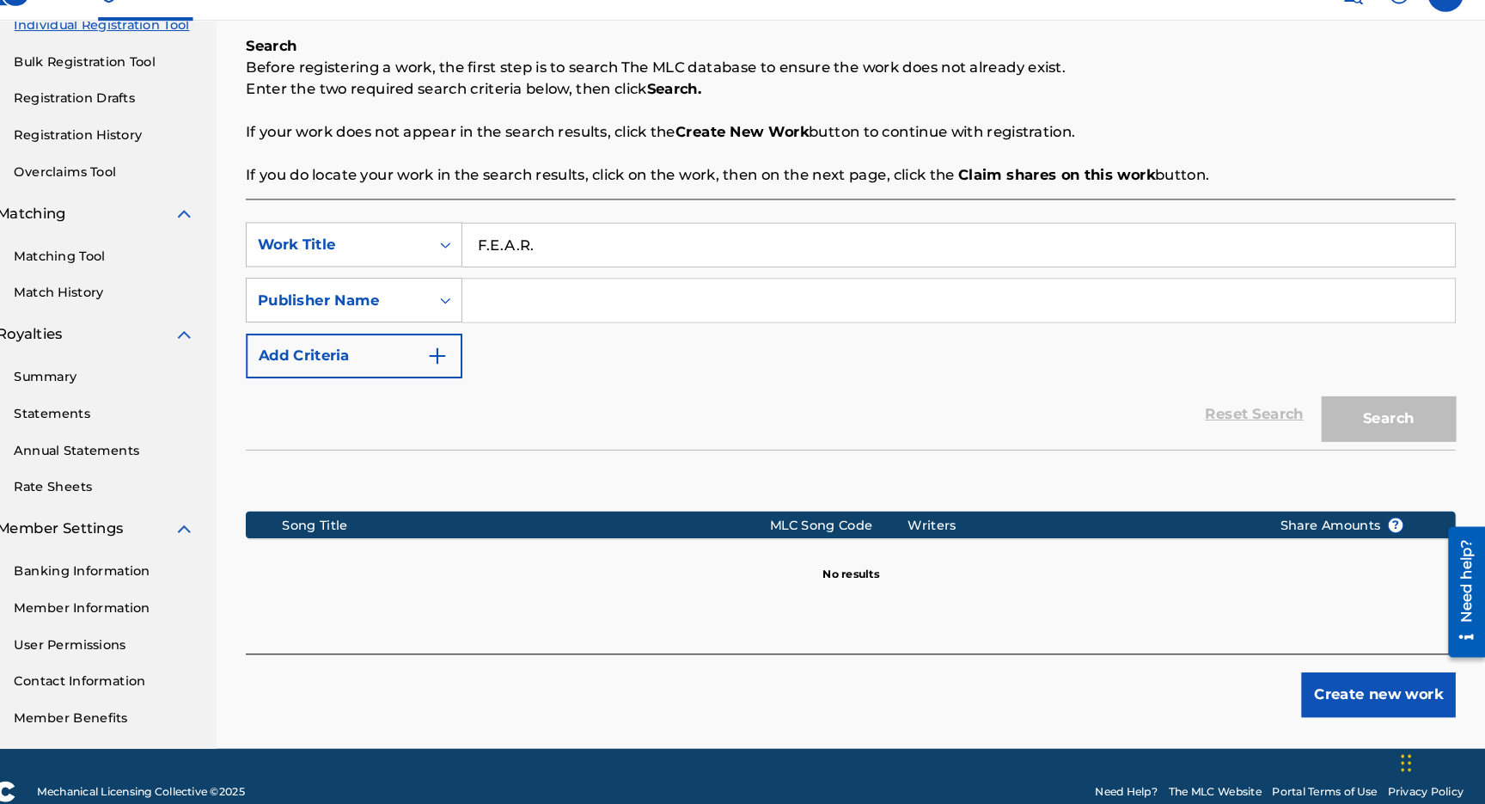
click at [549, 321] on input "Search Form" at bounding box center [979, 319] width 953 height 41
type input "BMI"
click at [1328, 412] on button "Search" at bounding box center [1392, 433] width 129 height 43
click at [563, 261] on input "F.E.A.R." at bounding box center [979, 266] width 953 height 41
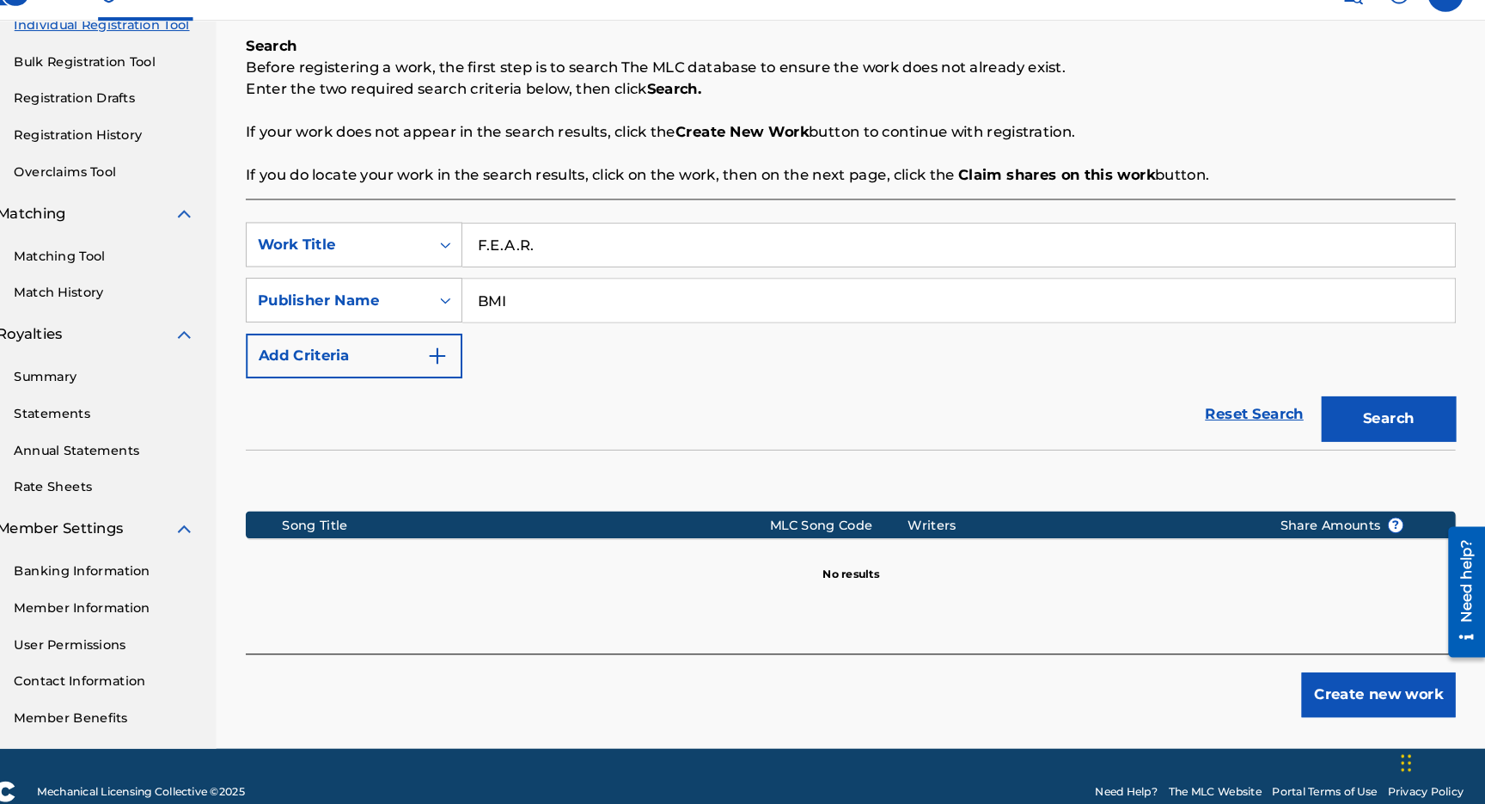
click at [563, 261] on input "F.E.A.R." at bounding box center [979, 266] width 953 height 41
click at [1328, 412] on button "Search" at bounding box center [1392, 433] width 129 height 43
click at [563, 261] on input "612" at bounding box center [979, 266] width 953 height 41
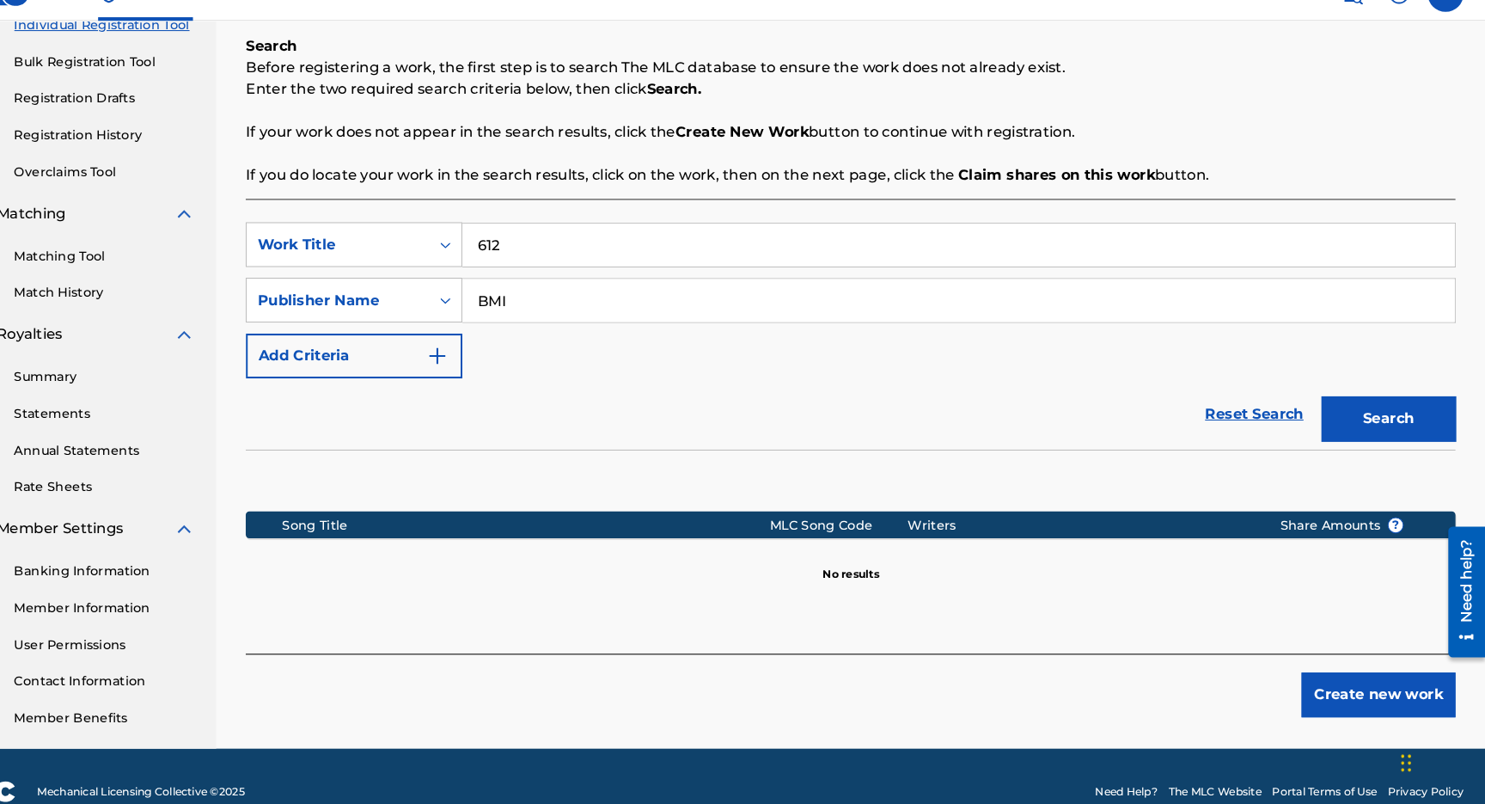
click at [563, 261] on input "612" at bounding box center [979, 266] width 953 height 41
type input "OVER MY HEAD"
click at [1328, 412] on button "Search" at bounding box center [1392, 433] width 129 height 43
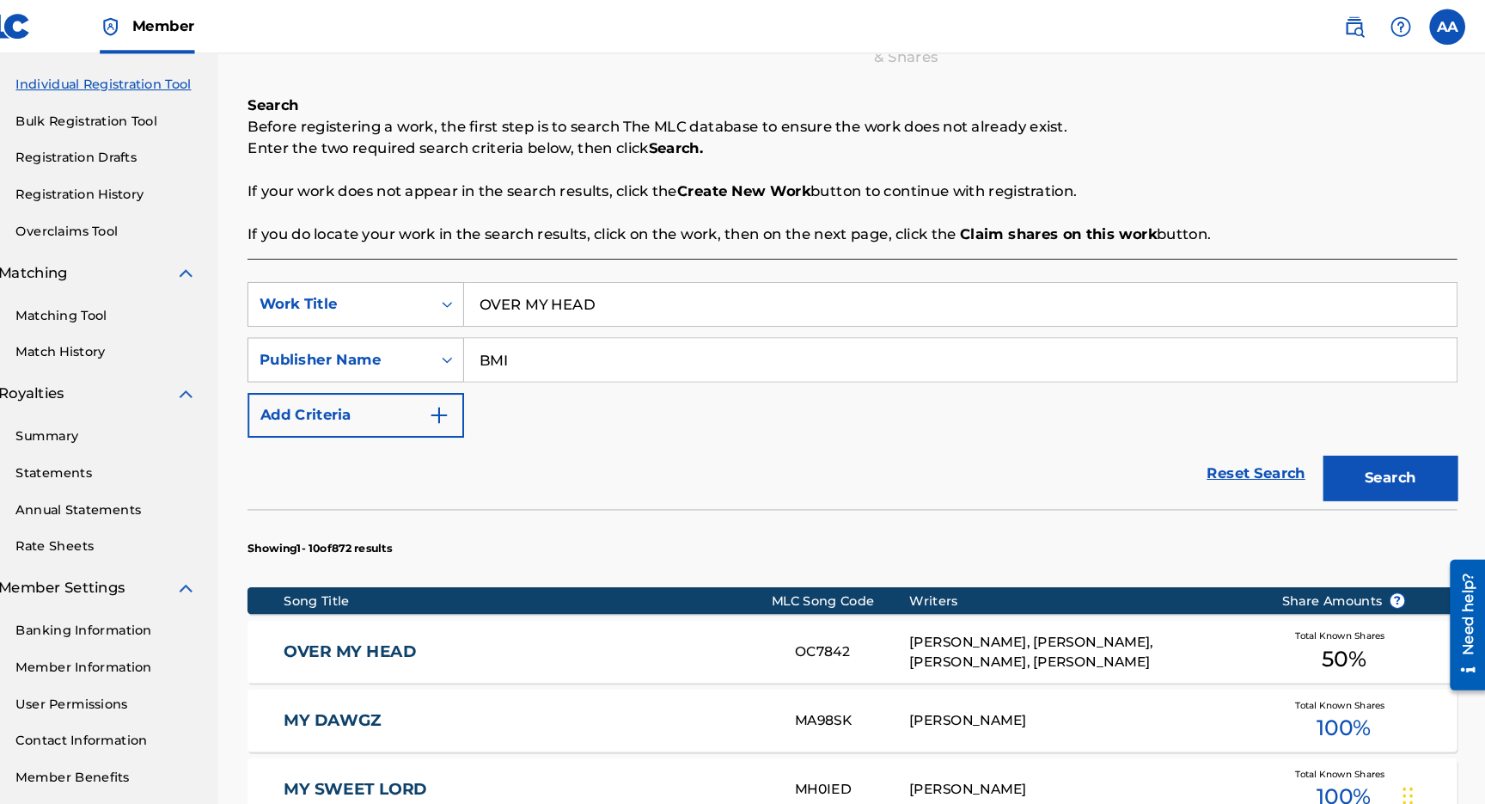
scroll to position [0, 0]
